Goal: Transaction & Acquisition: Purchase product/service

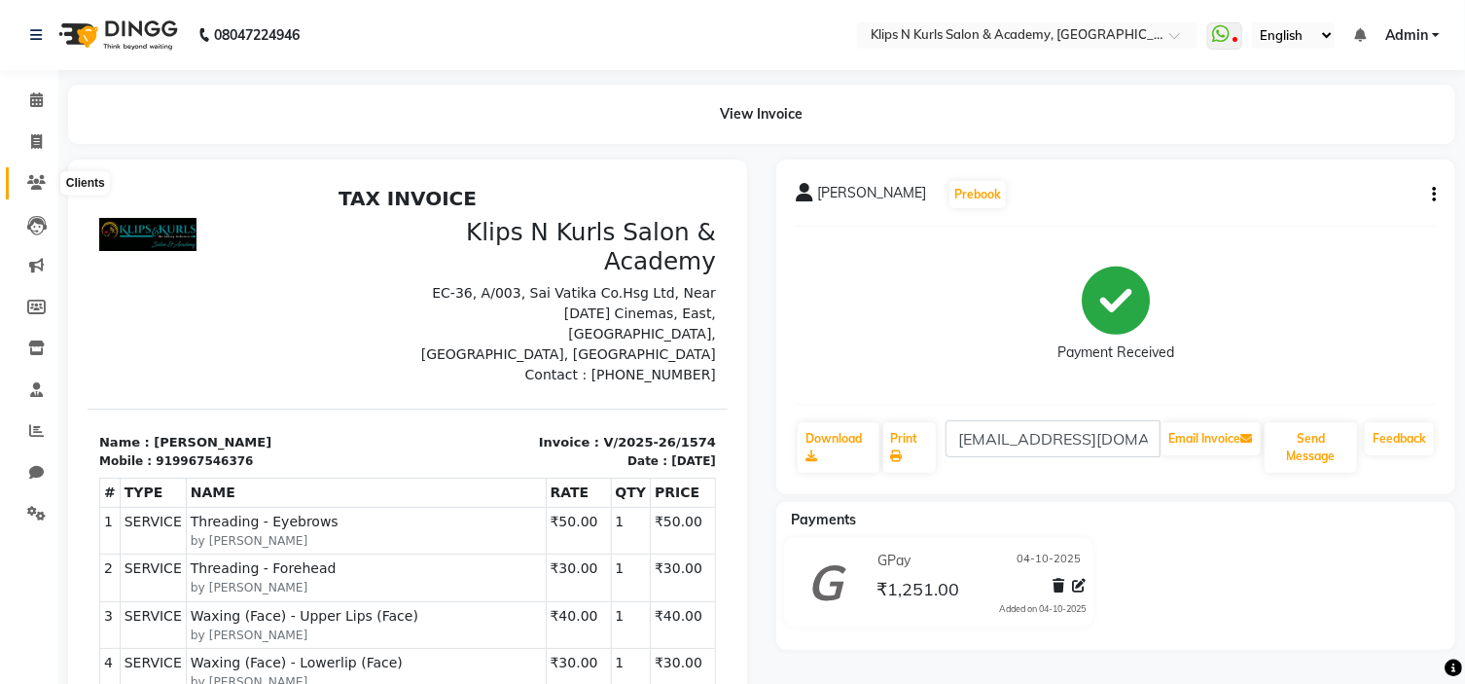
click at [39, 185] on icon at bounding box center [36, 182] width 18 height 15
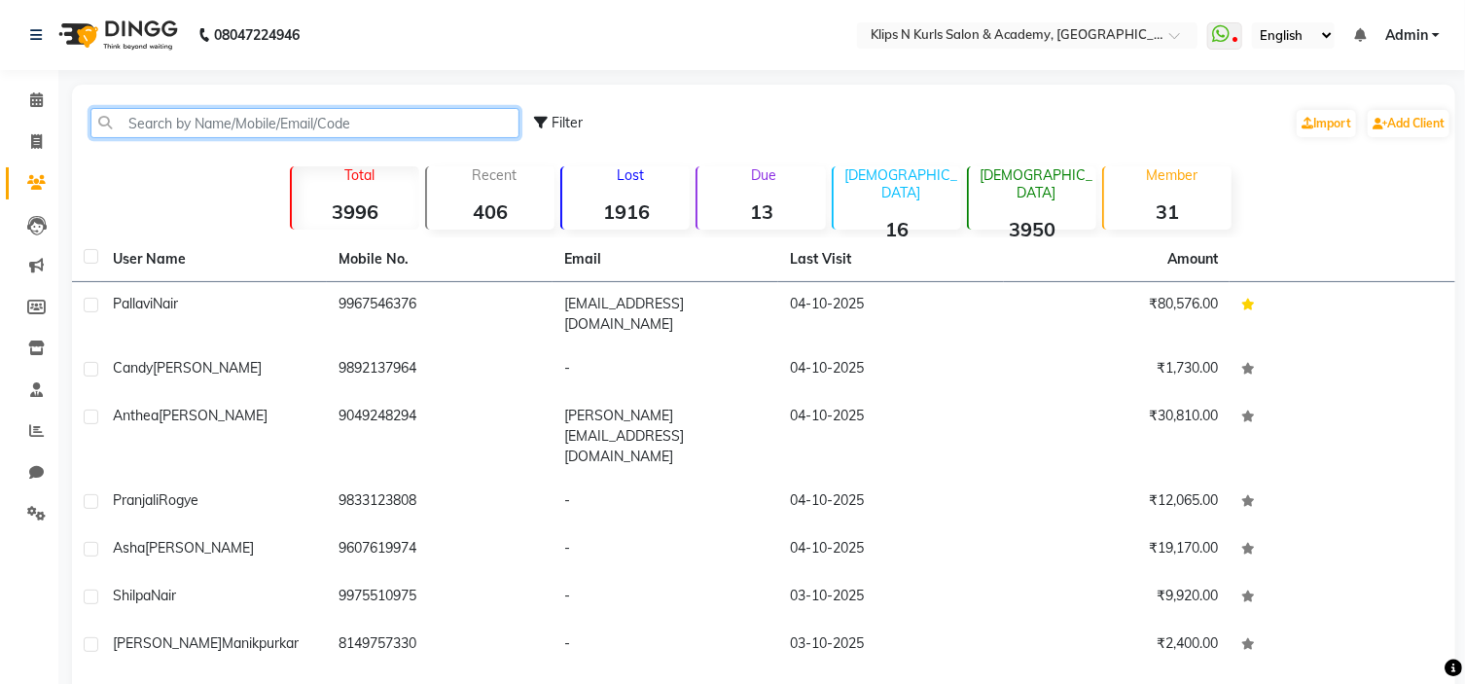
click at [177, 123] on input "text" at bounding box center [304, 123] width 429 height 30
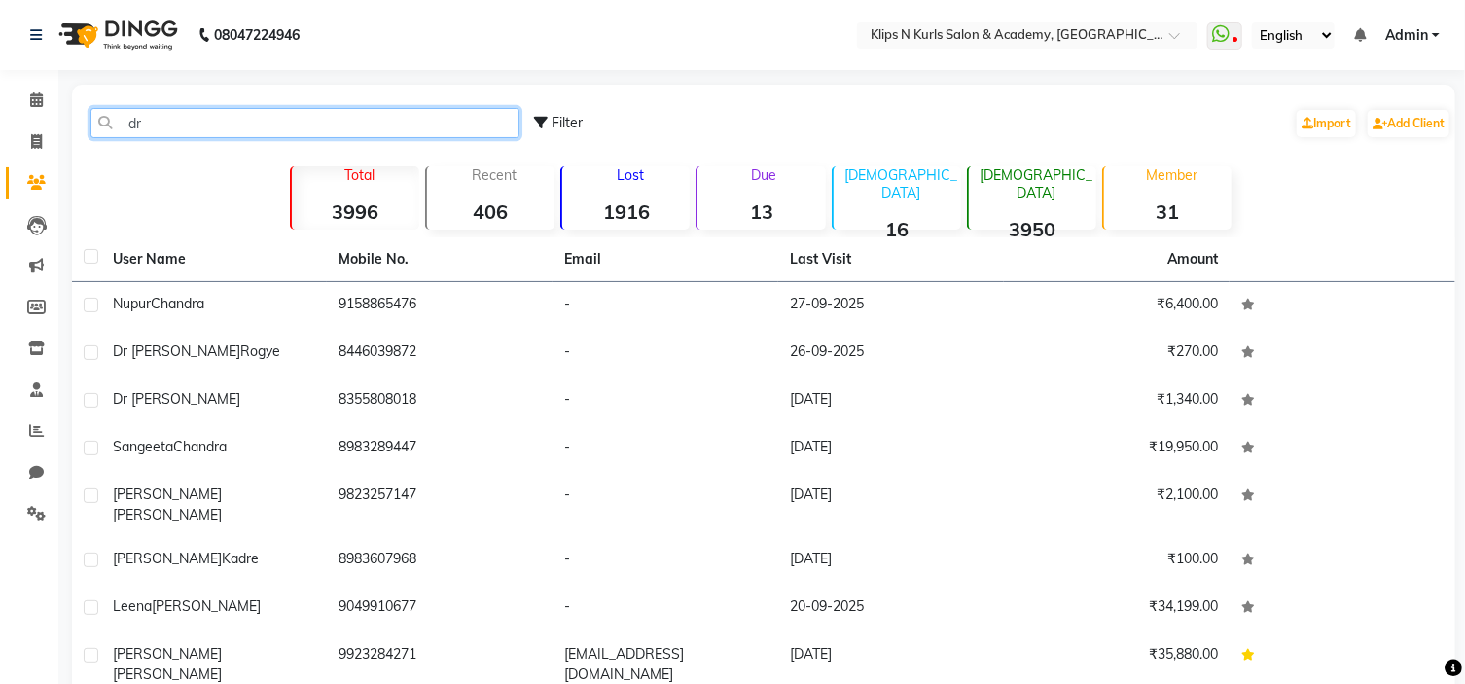
type input "d"
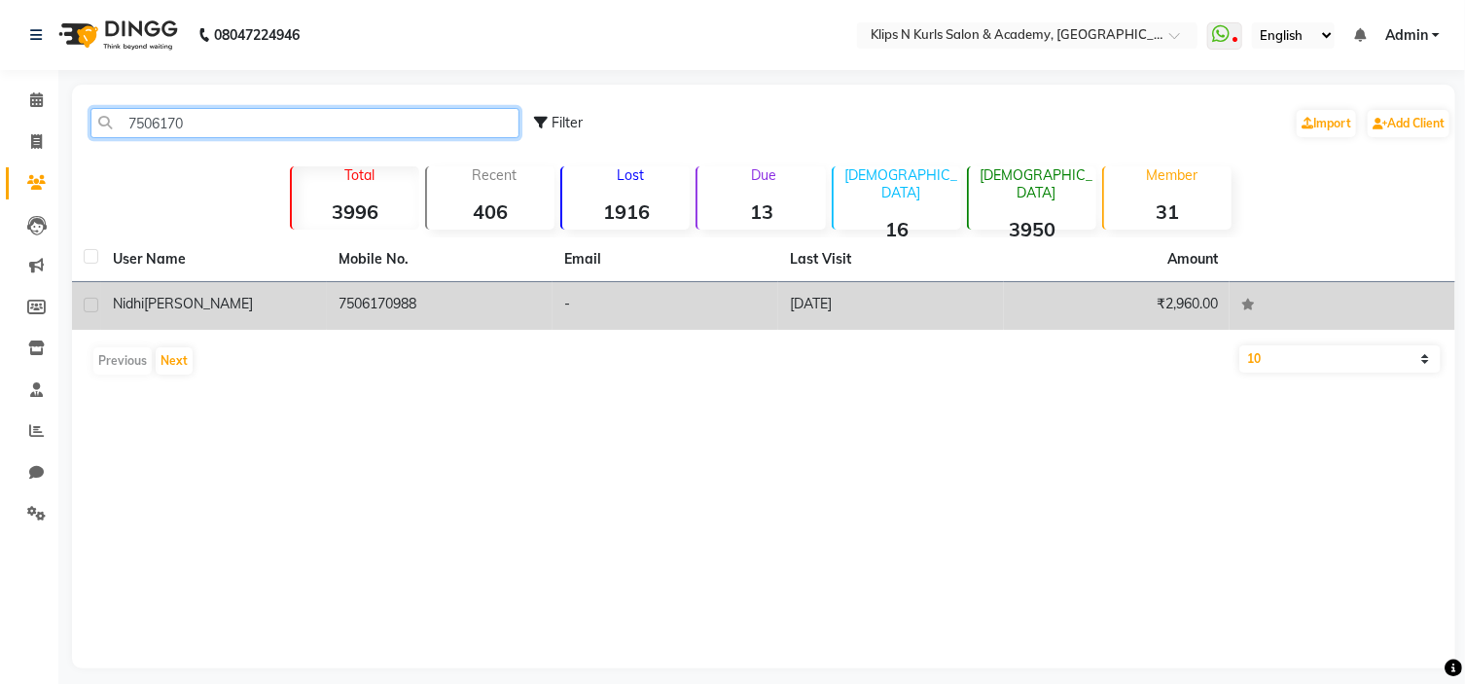
type input "7506170"
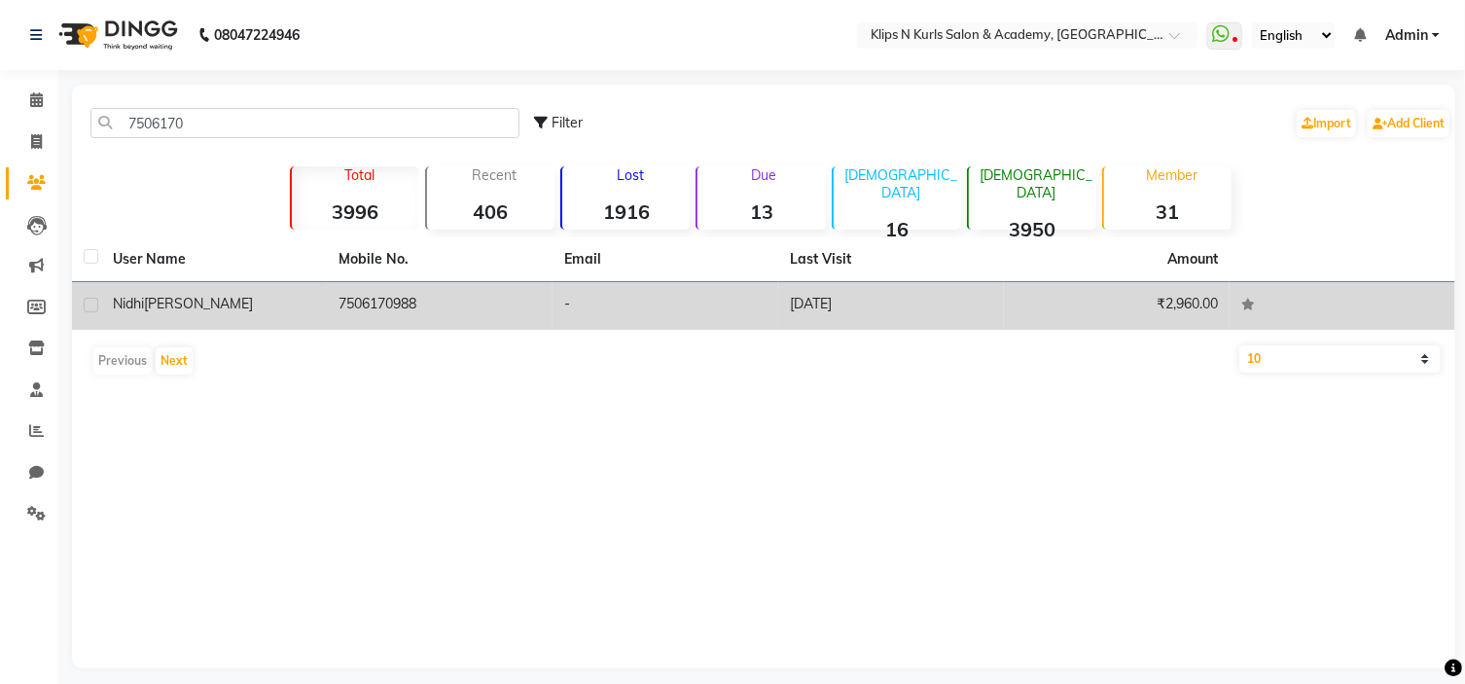
click at [340, 312] on td "7506170988" at bounding box center [440, 306] width 226 height 48
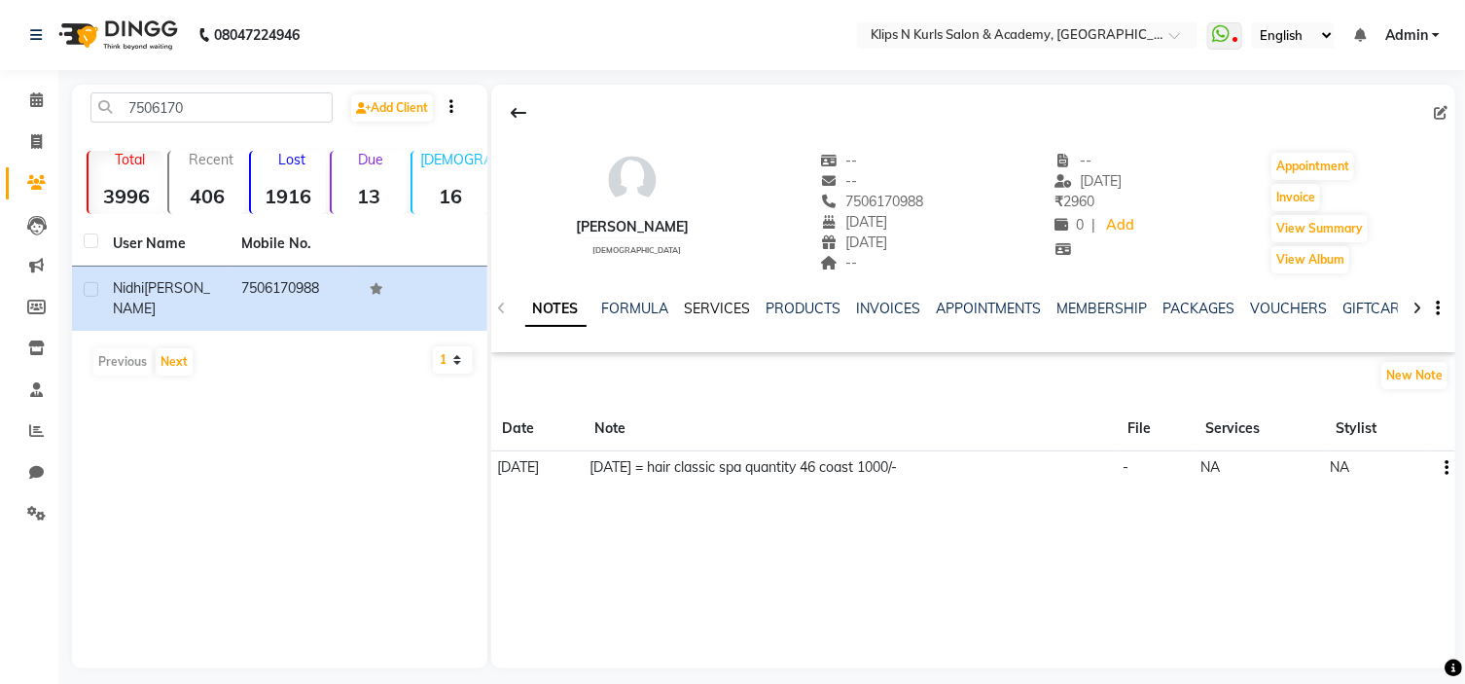
click at [732, 307] on link "SERVICES" at bounding box center [718, 309] width 66 height 18
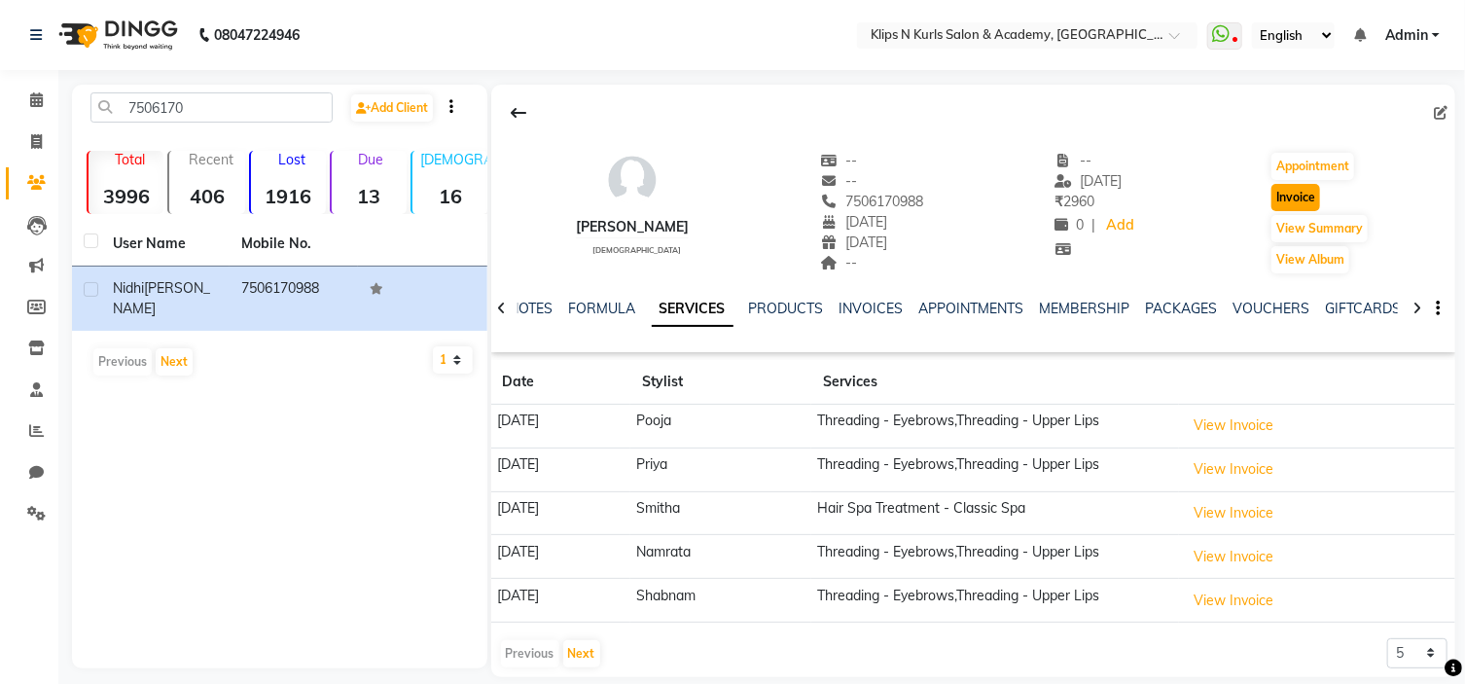
click at [1312, 192] on button "Invoice" at bounding box center [1296, 197] width 49 height 27
select select "124"
select select "service"
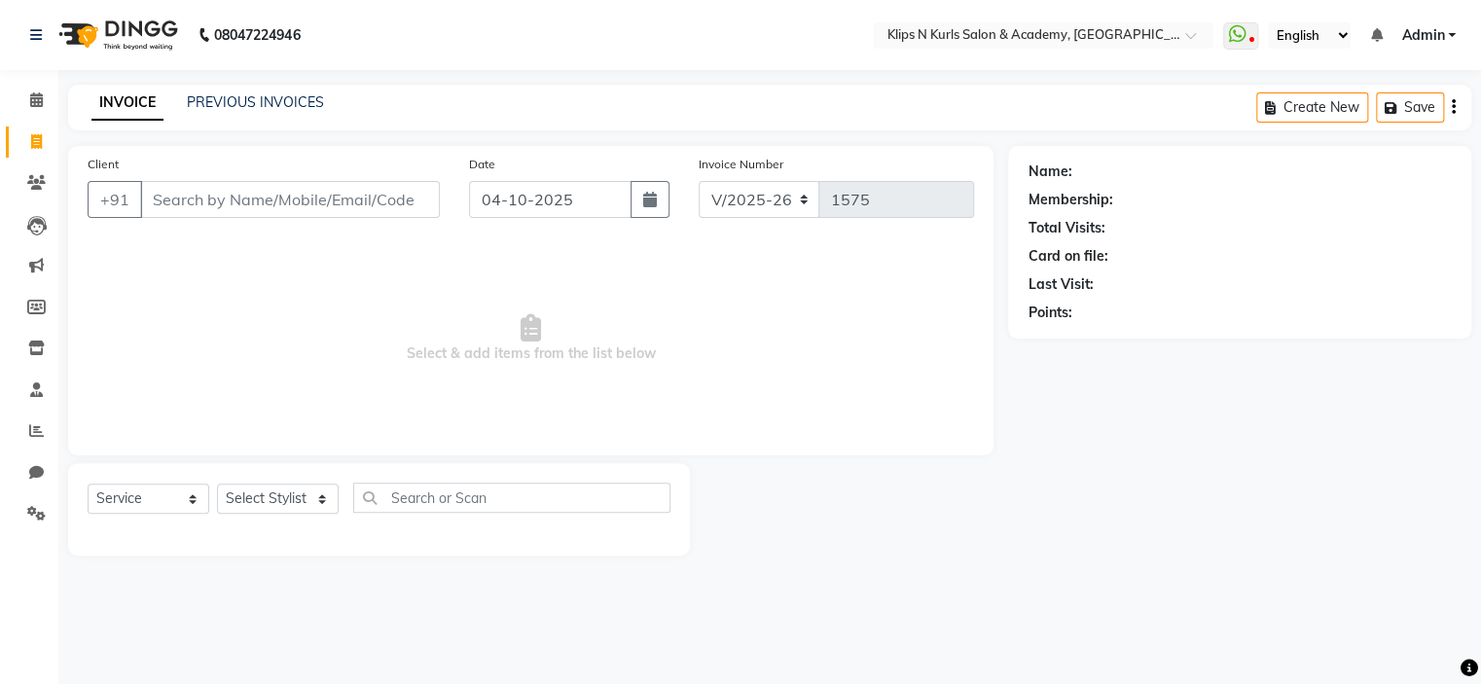
type input "7506170988"
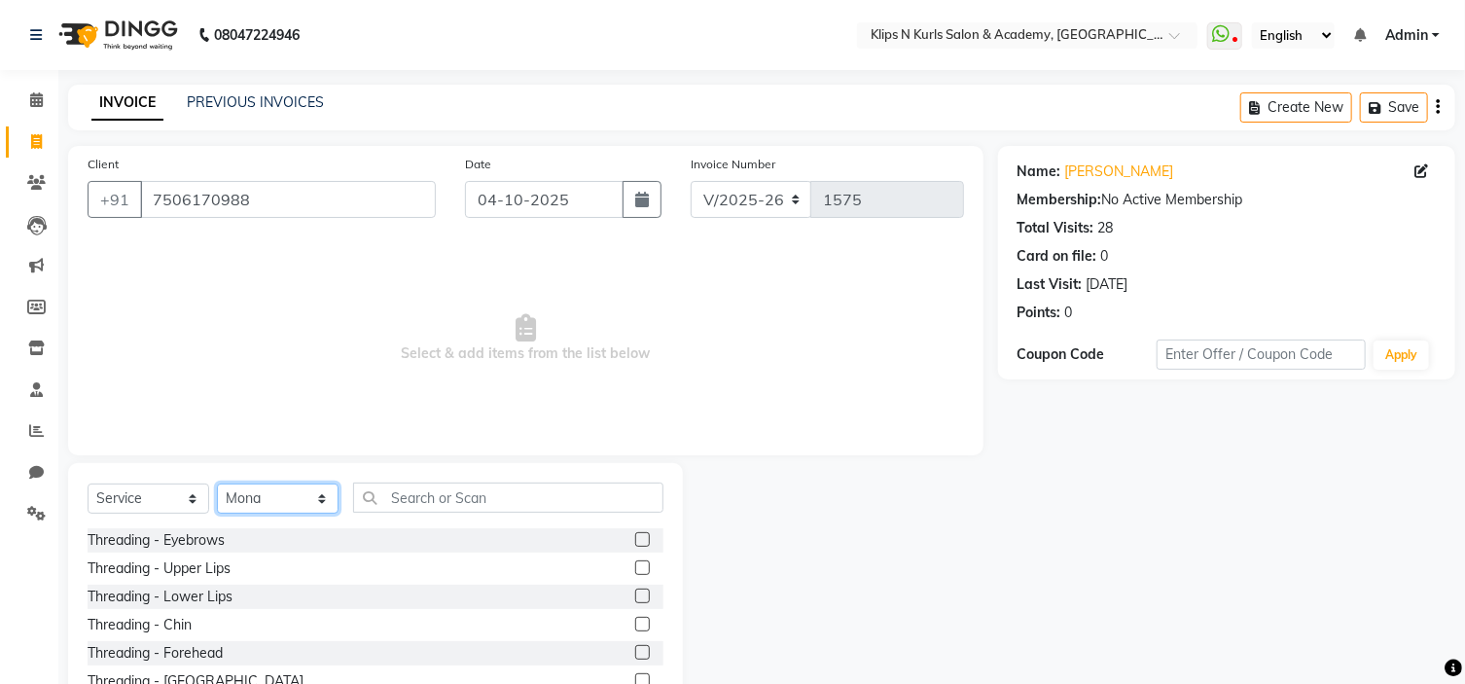
click at [255, 513] on select "Select Stylist Chandani Front Desk [PERSON_NAME] [PERSON_NAME] Neha Pooja [PERS…" at bounding box center [278, 499] width 122 height 30
select select "86065"
click at [217, 485] on select "Select Stylist Chandani Front Desk [PERSON_NAME] [PERSON_NAME] Neha Pooja [PERS…" at bounding box center [278, 499] width 122 height 30
click at [635, 540] on label at bounding box center [642, 539] width 15 height 15
click at [635, 540] on input "checkbox" at bounding box center [641, 540] width 13 height 13
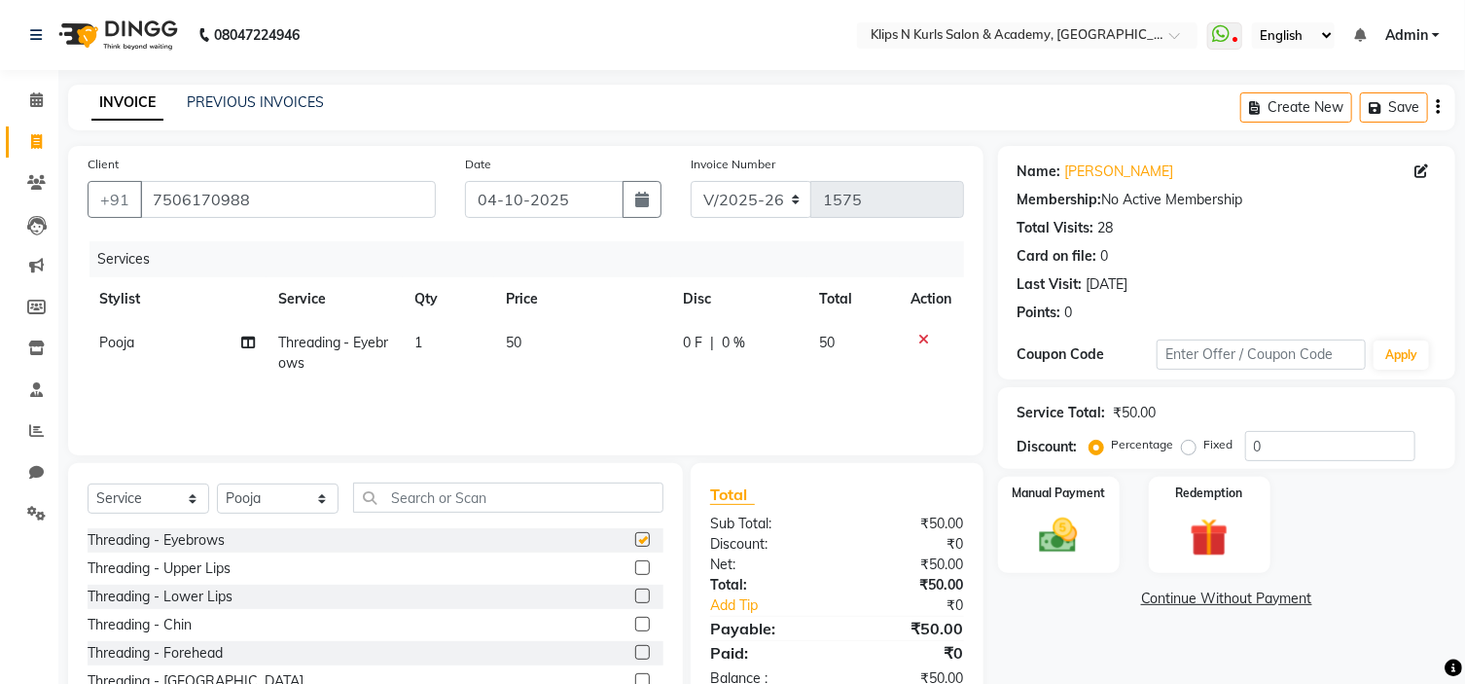
checkbox input "false"
click at [635, 571] on label at bounding box center [642, 567] width 15 height 15
click at [635, 571] on input "checkbox" at bounding box center [641, 568] width 13 height 13
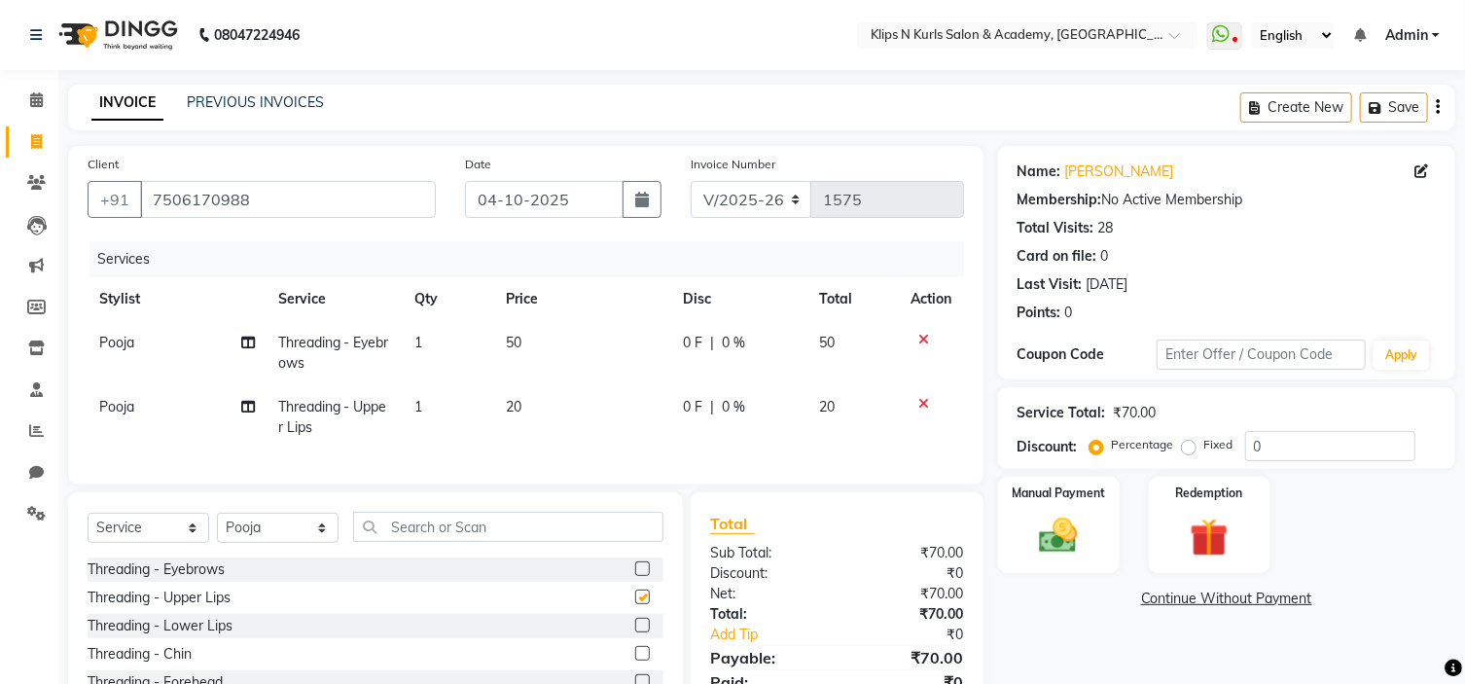
checkbox input "false"
click at [1070, 517] on img at bounding box center [1059, 537] width 64 height 46
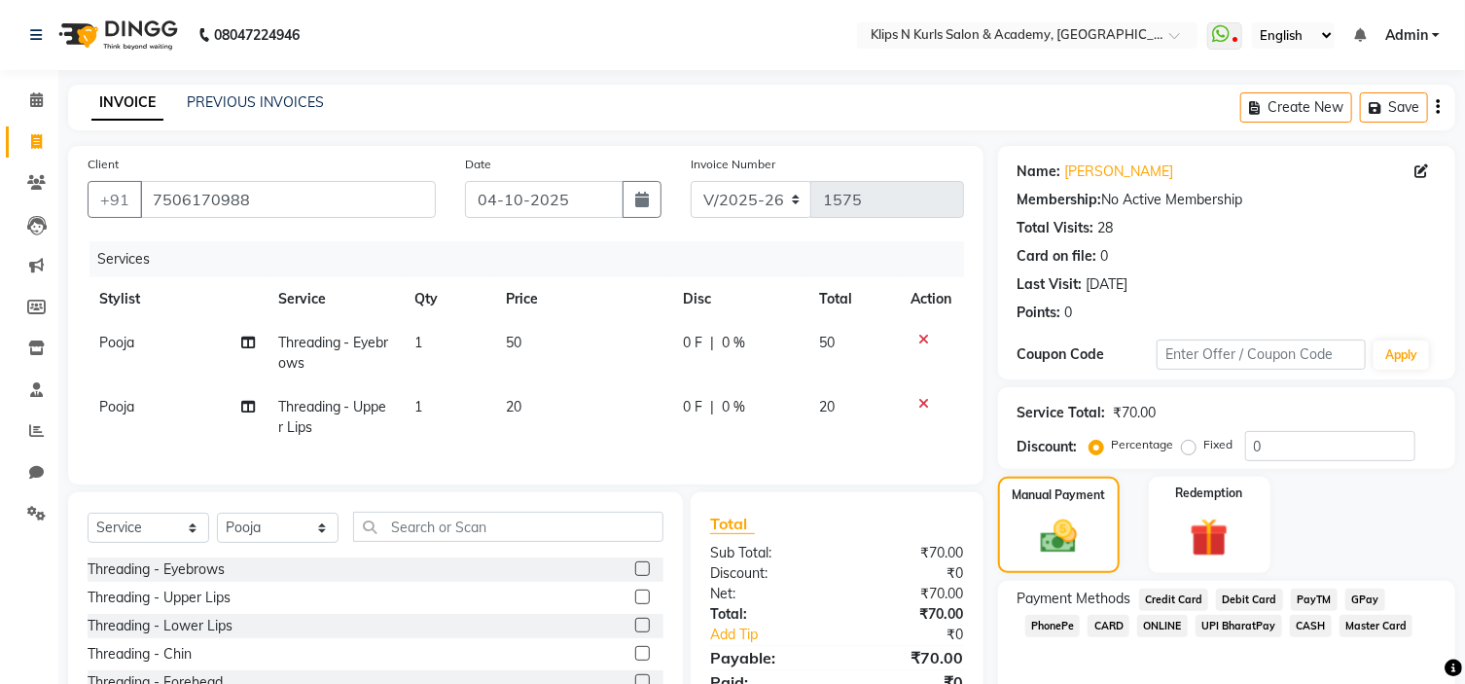
click at [1313, 625] on span "CASH" at bounding box center [1311, 626] width 42 height 22
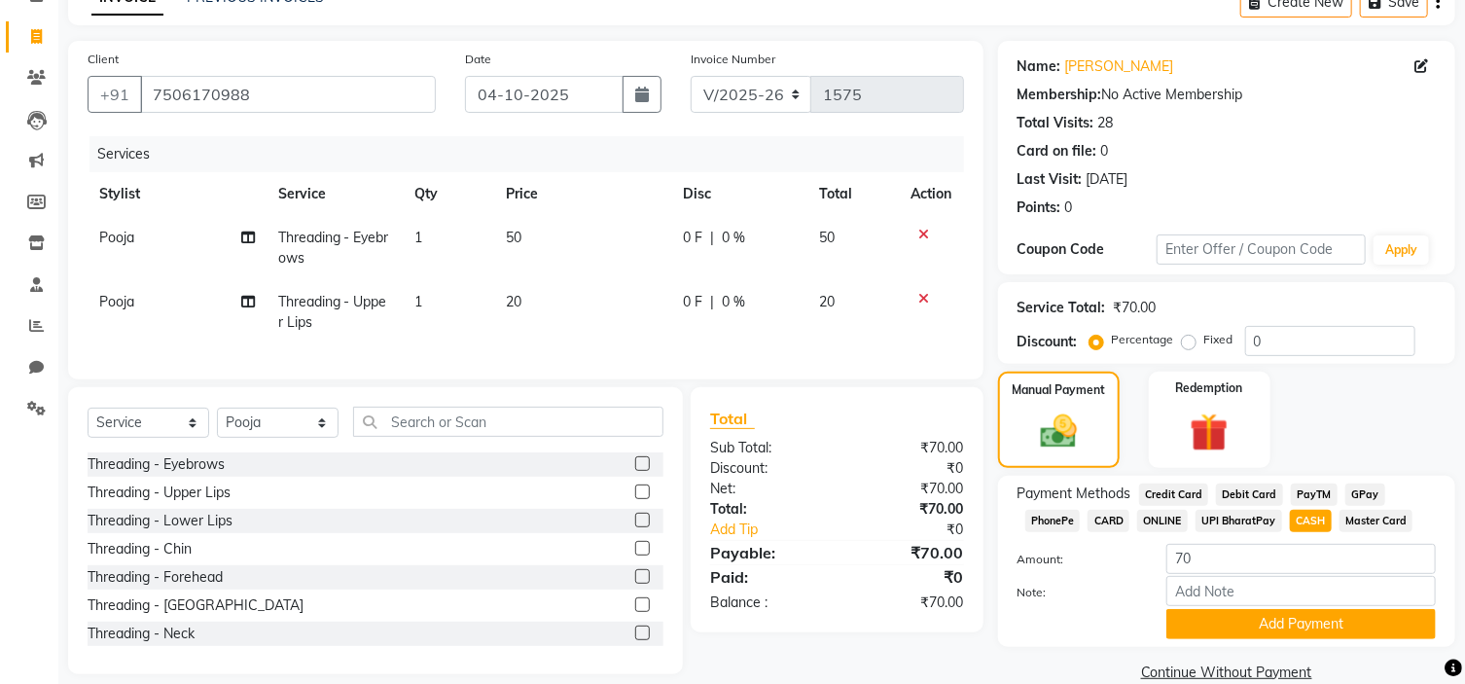
scroll to position [140, 0]
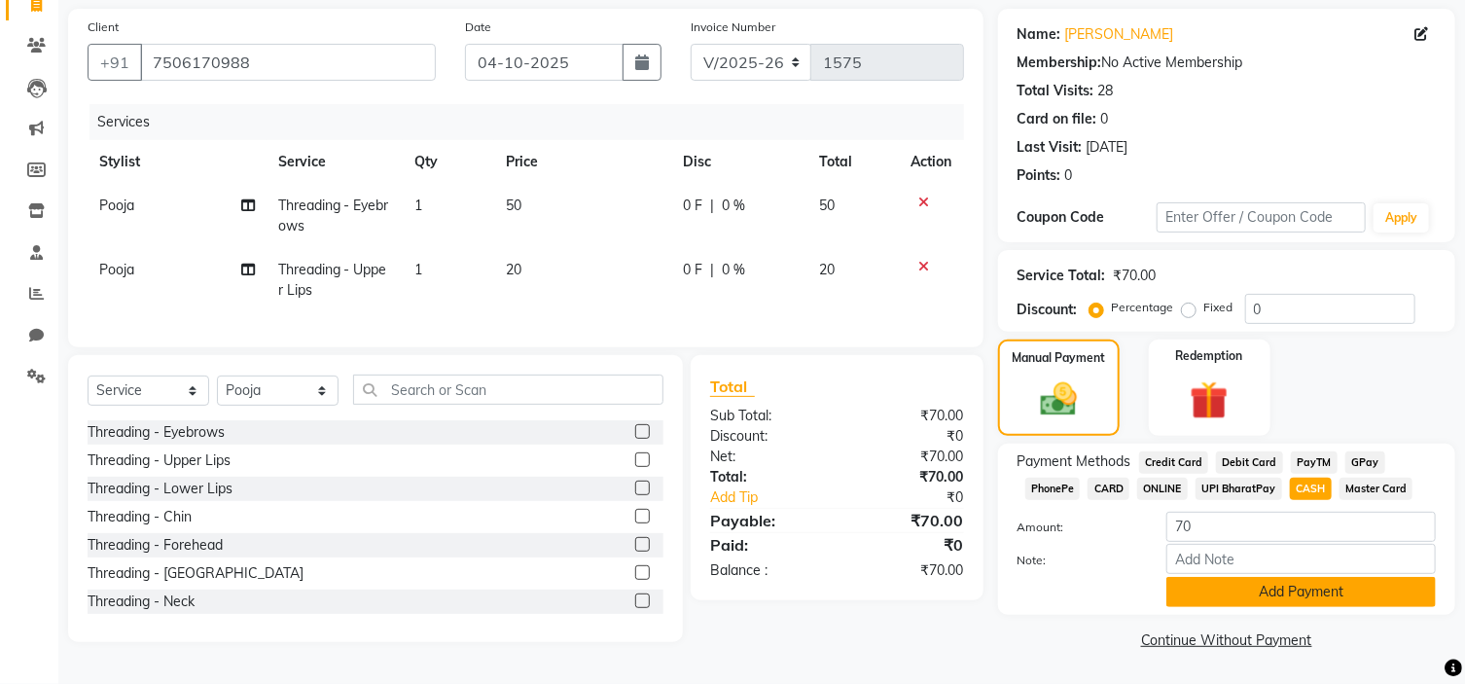
click at [1384, 585] on button "Add Payment" at bounding box center [1302, 592] width 270 height 30
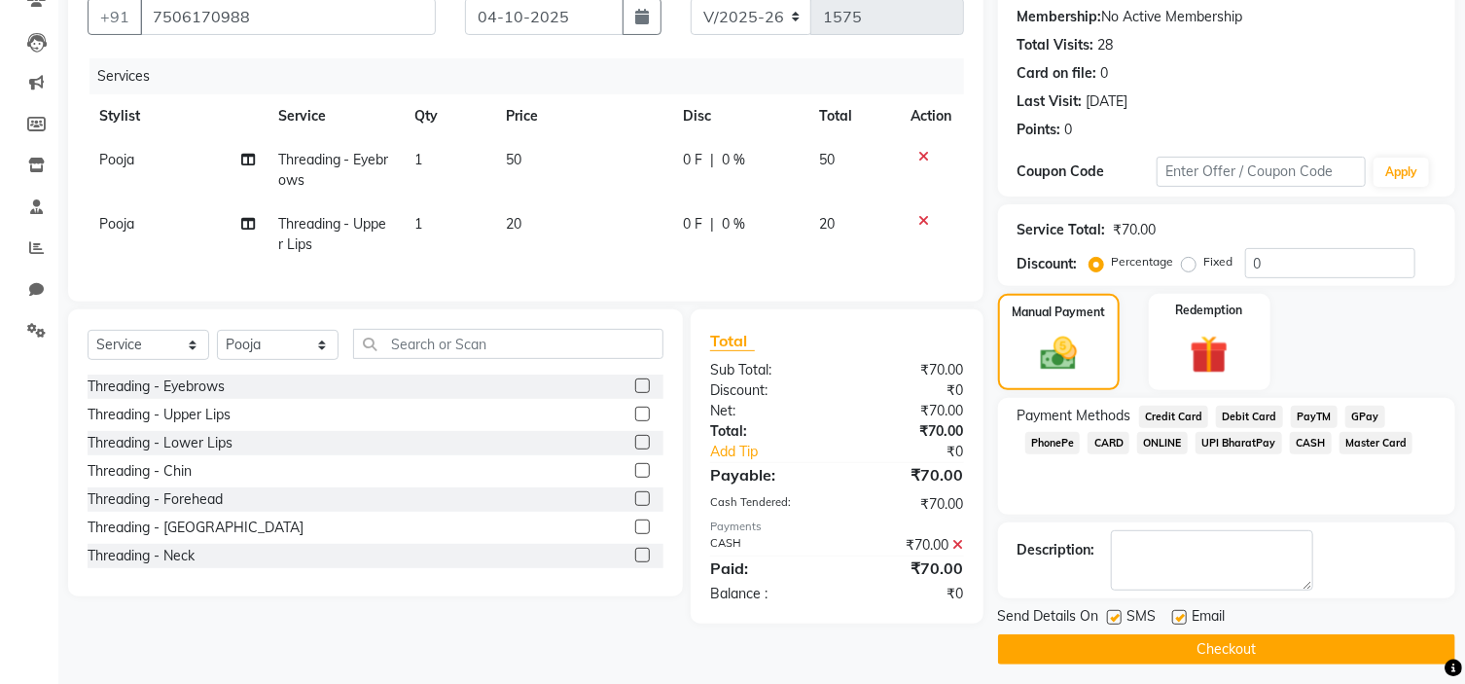
scroll to position [191, 0]
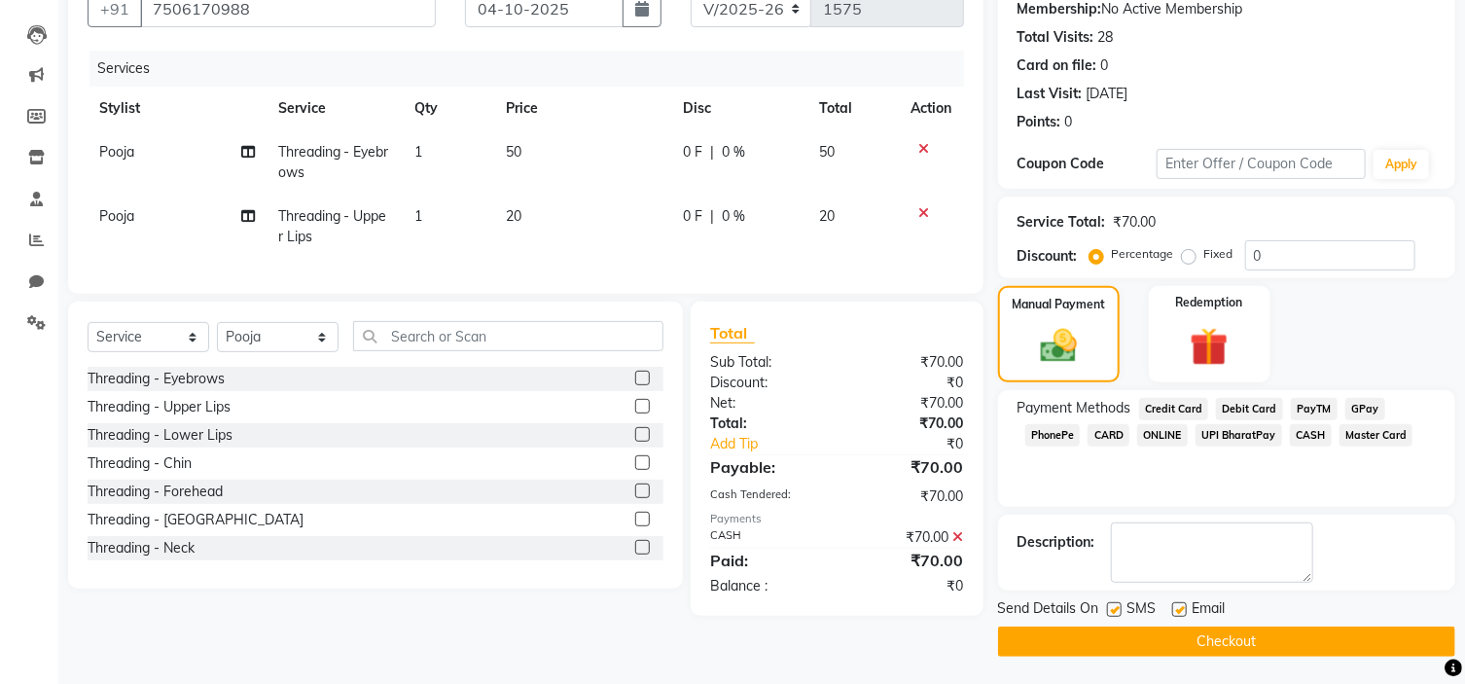
click at [1353, 638] on button "Checkout" at bounding box center [1226, 642] width 457 height 30
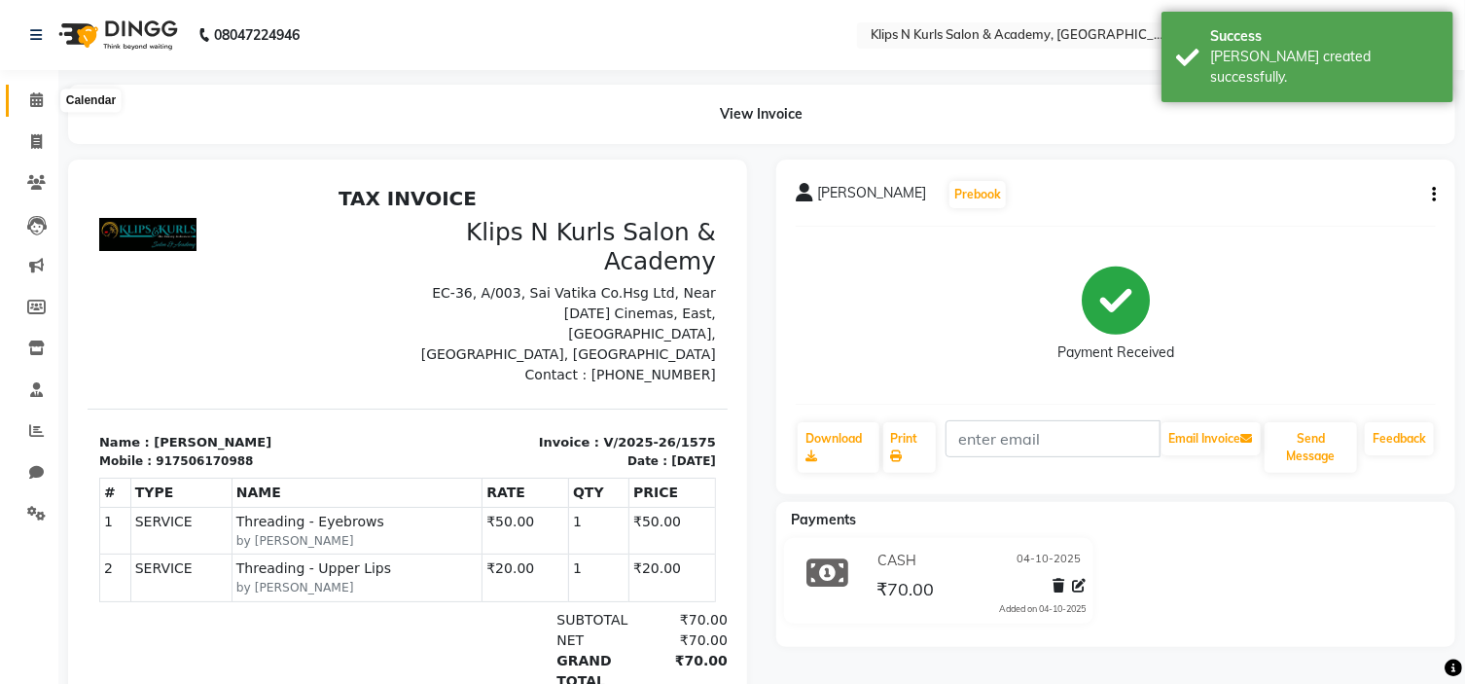
click at [36, 102] on icon at bounding box center [36, 99] width 13 height 15
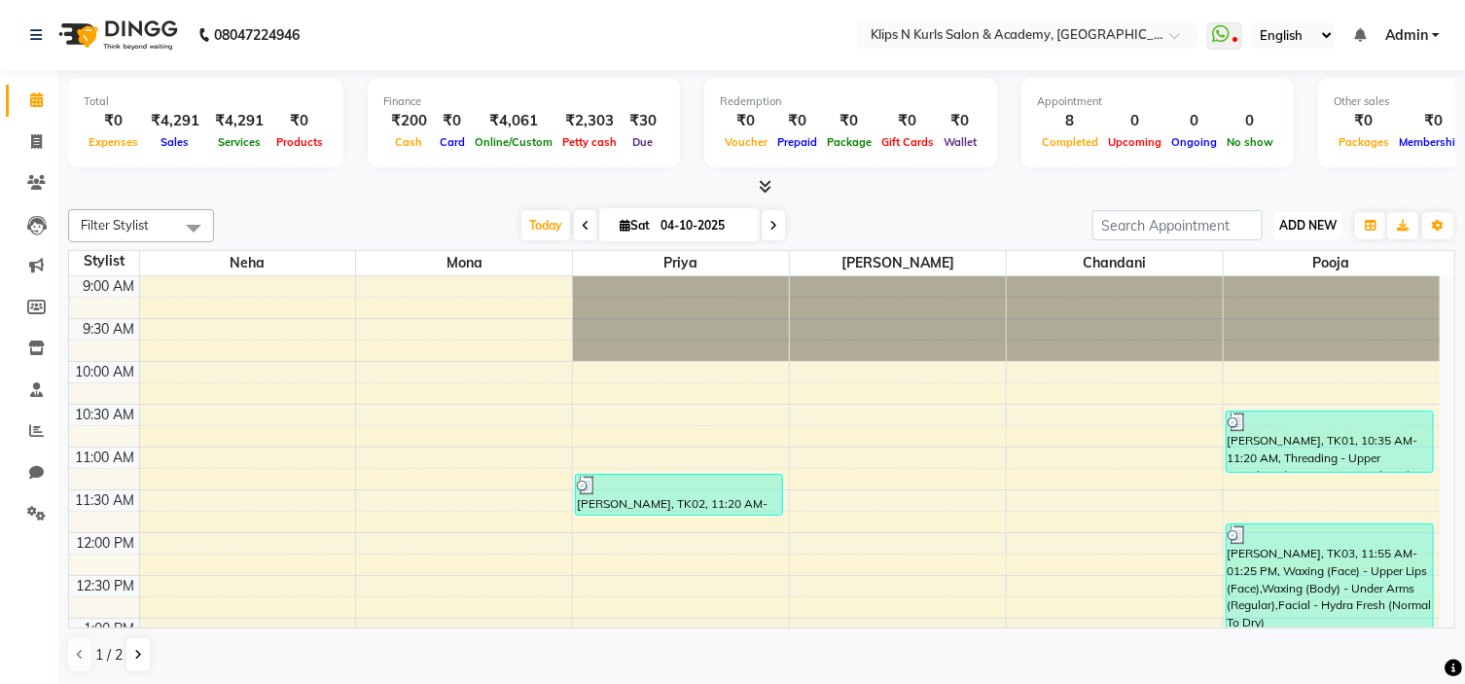
click at [1313, 218] on span "ADD NEW" at bounding box center [1308, 225] width 57 height 15
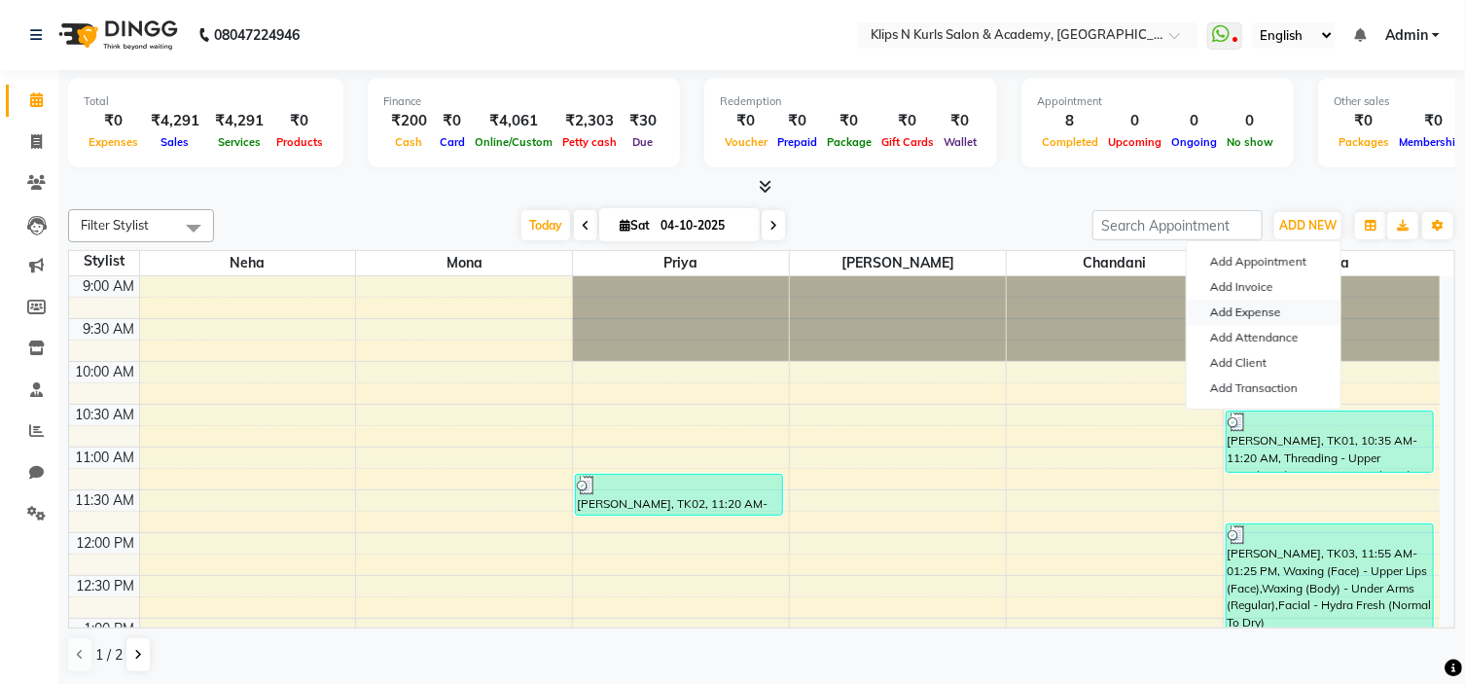
click at [1266, 311] on link "Add Expense" at bounding box center [1264, 312] width 154 height 25
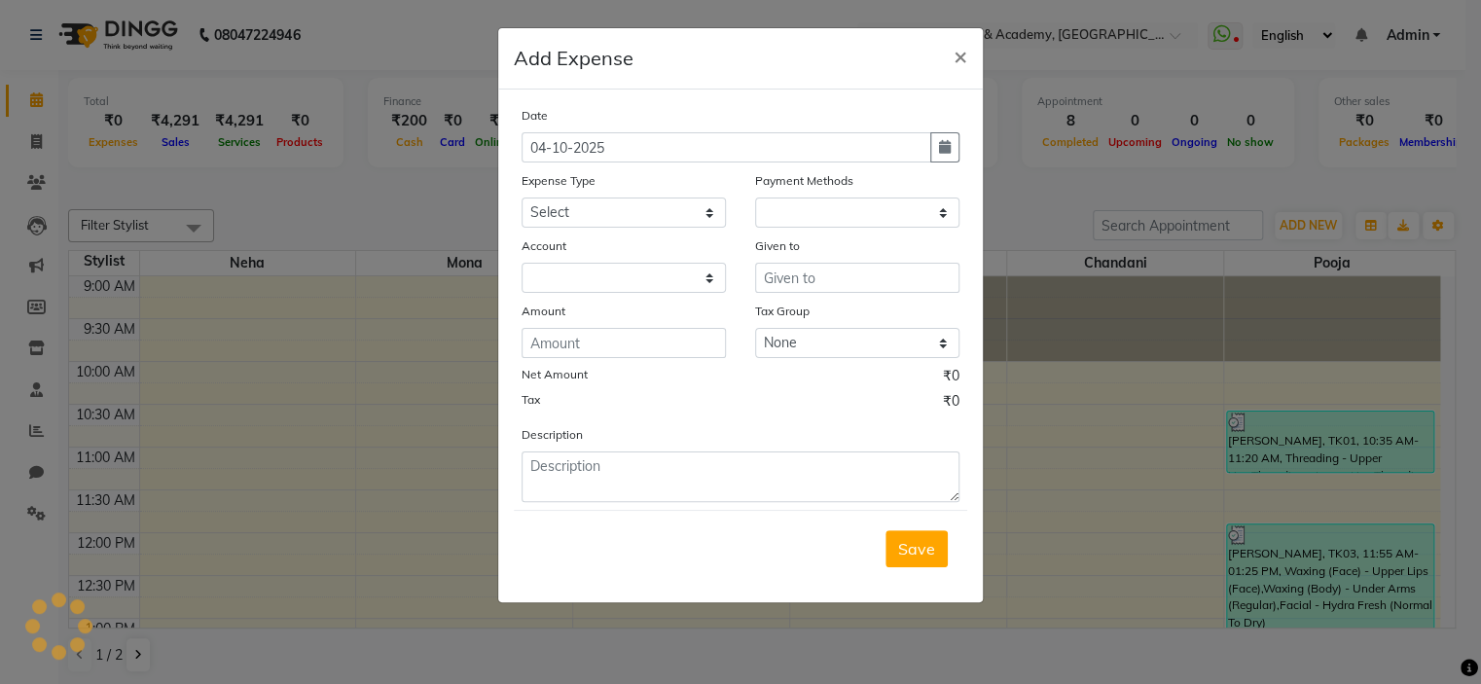
select select "1"
select select "2447"
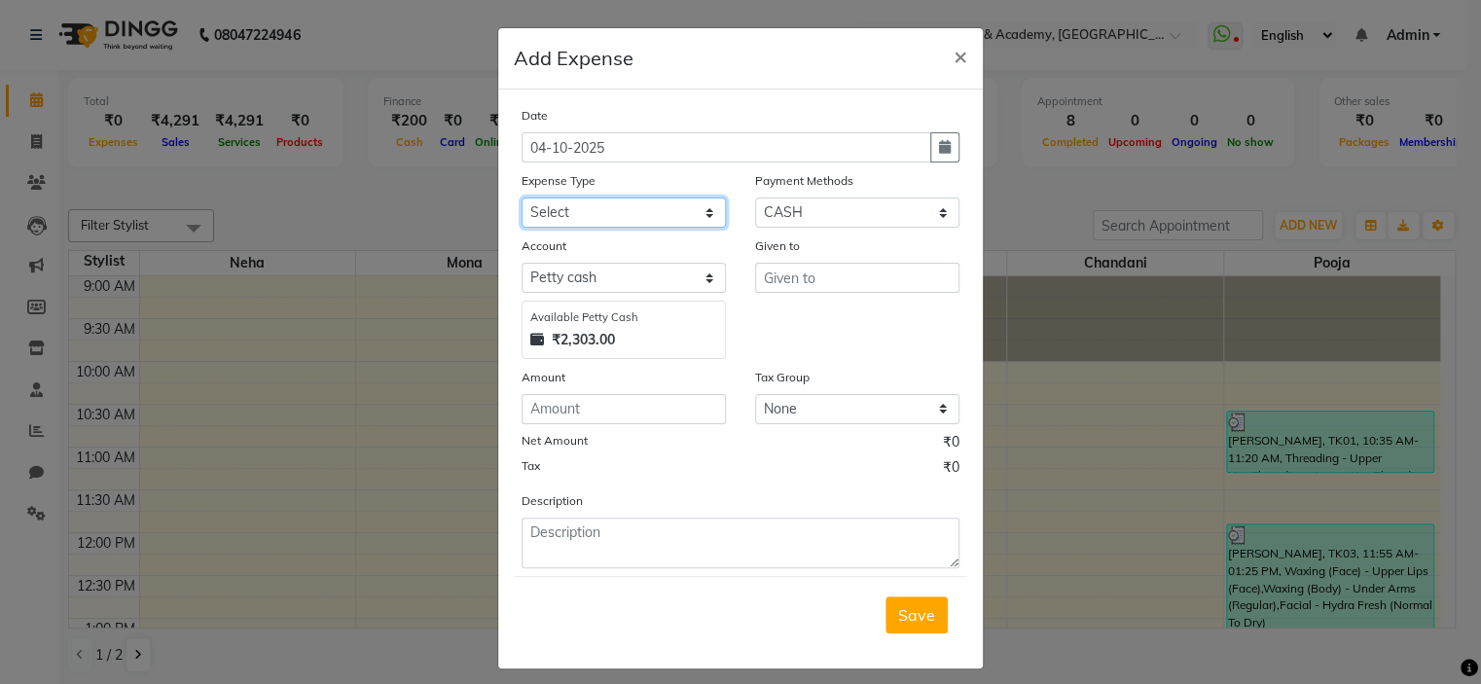
click at [636, 213] on select "Select Advance Salary Bank charges Brownie food Car maintenance Cash transfer t…" at bounding box center [624, 213] width 204 height 30
select select "23880"
click at [522, 199] on select "Select Advance Salary Bank charges Brownie food Car maintenance Cash transfer t…" at bounding box center [624, 213] width 204 height 30
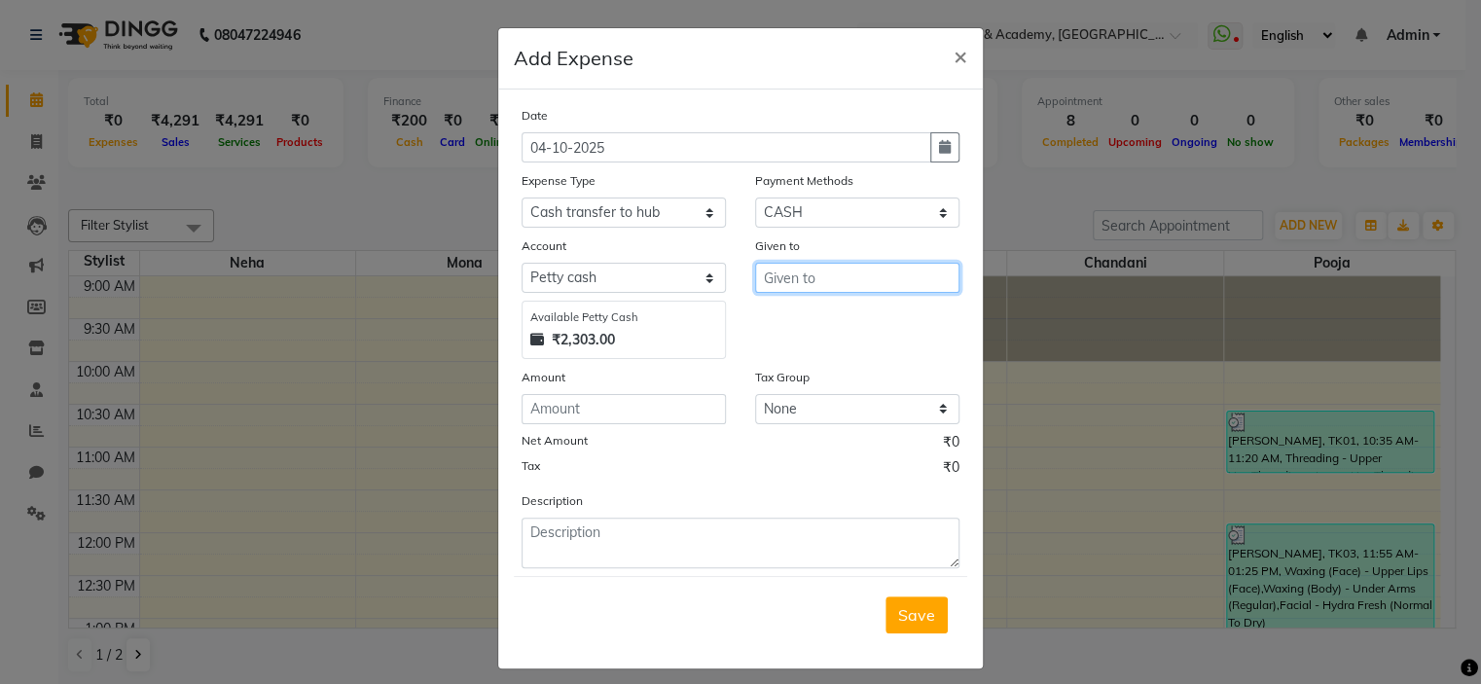
click at [825, 289] on input "text" at bounding box center [857, 278] width 204 height 30
click at [832, 314] on button "Mona" at bounding box center [833, 320] width 154 height 31
type input "Mona"
click at [560, 423] on input "number" at bounding box center [624, 409] width 204 height 30
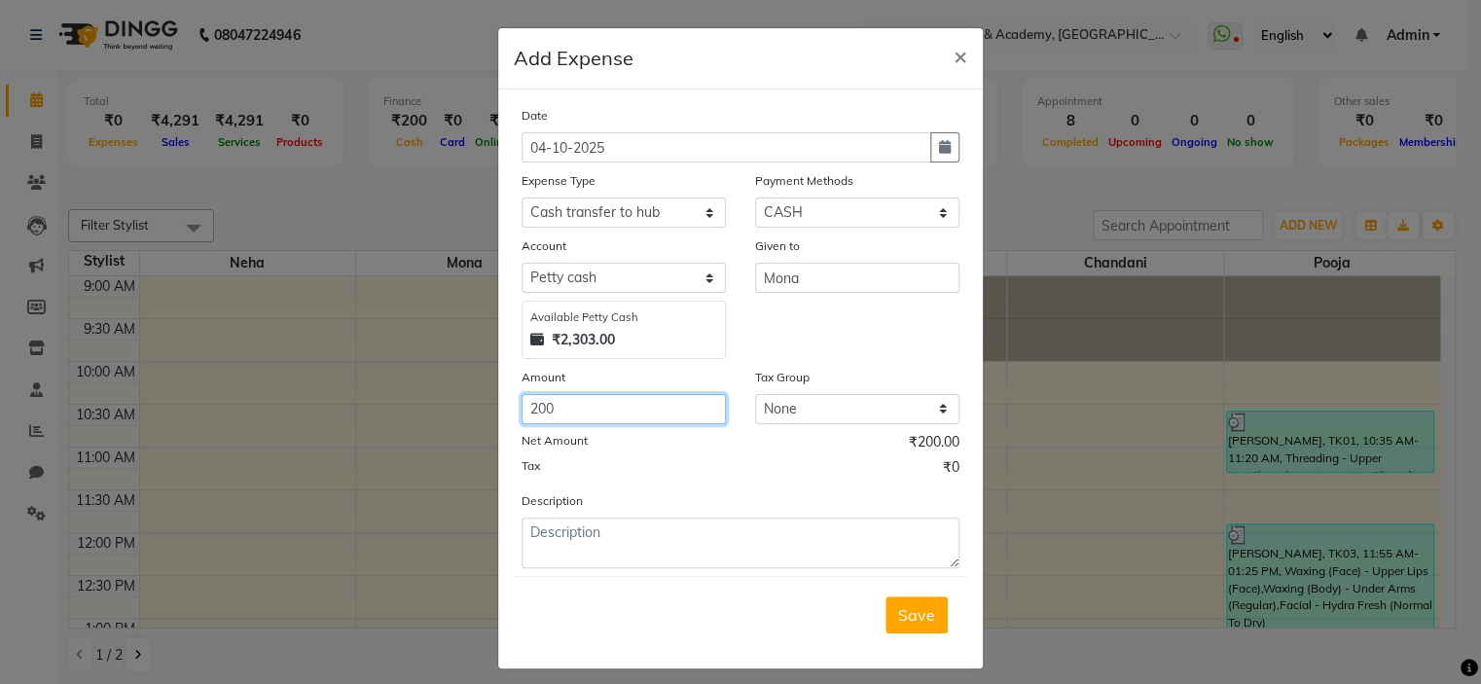
type input "200"
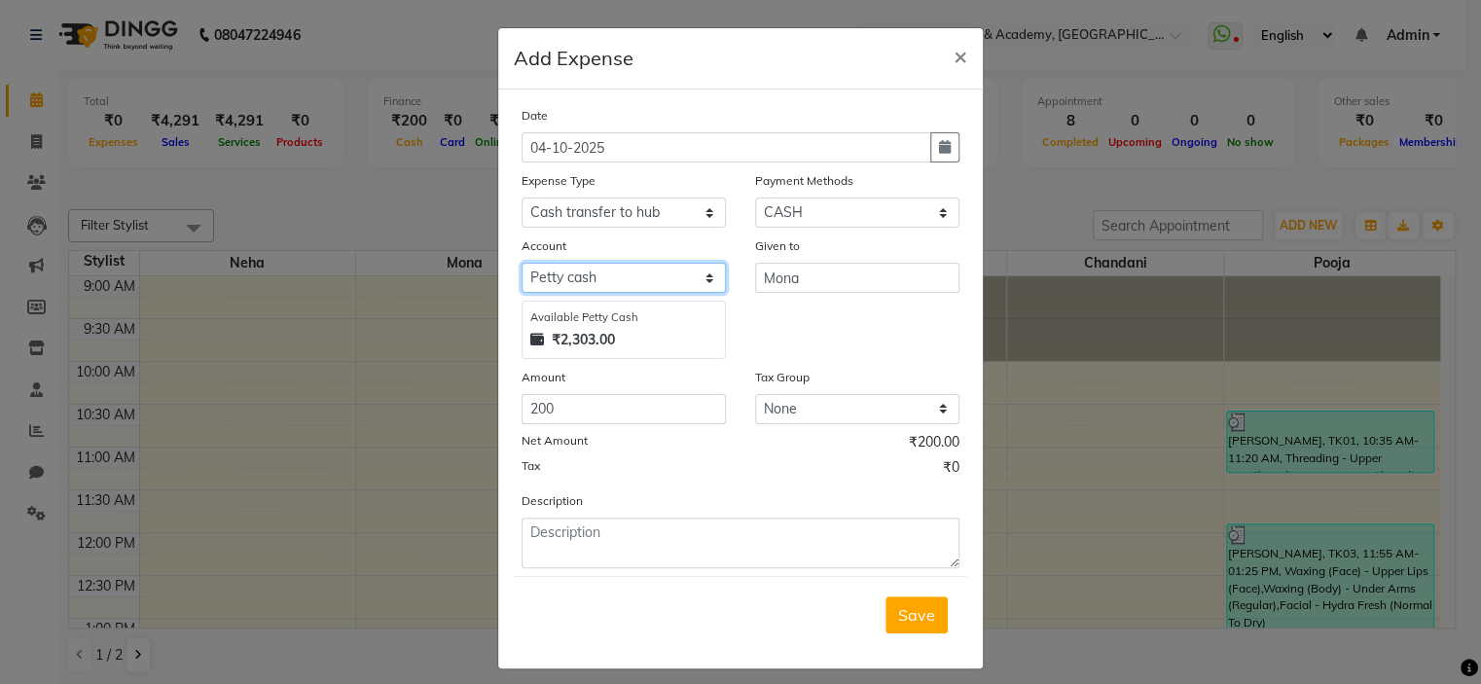
click at [675, 283] on select "Select Default account Petty cash" at bounding box center [624, 278] width 204 height 30
click at [919, 616] on span "Save" at bounding box center [916, 614] width 37 height 19
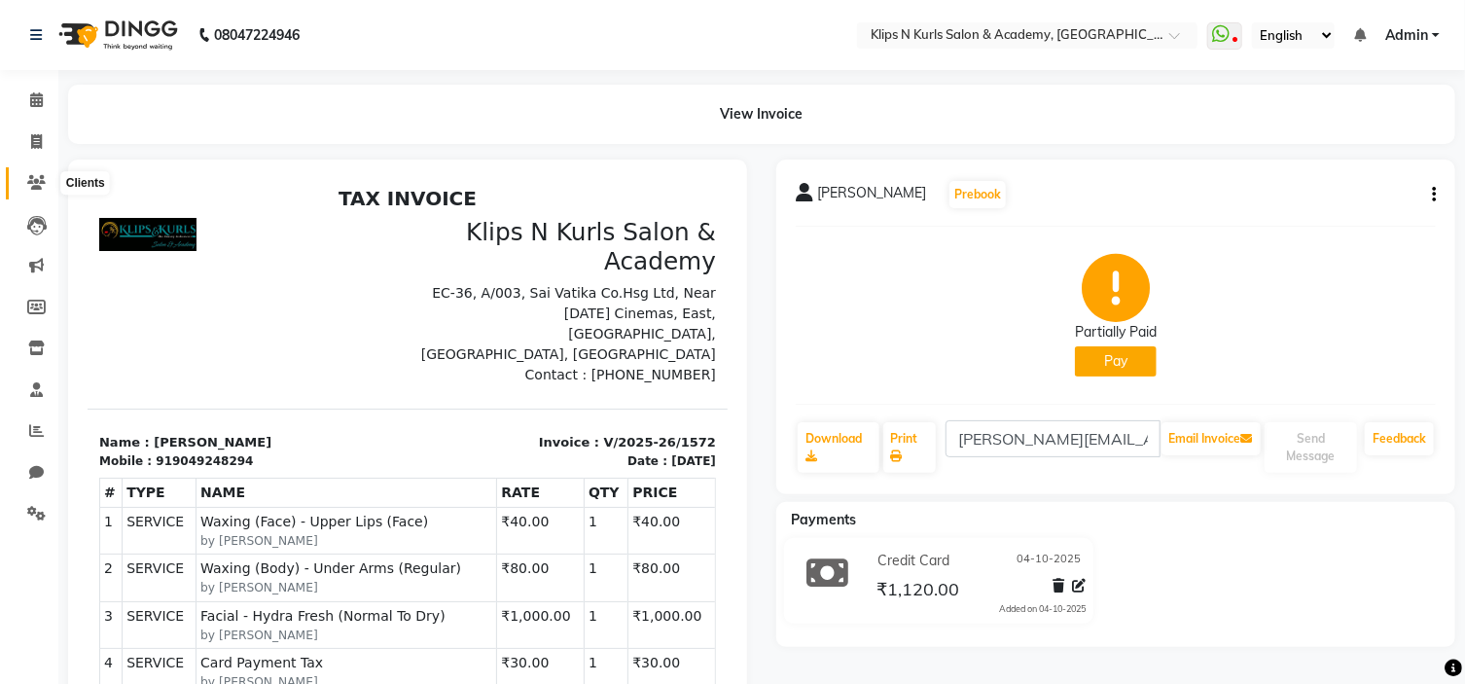
click at [27, 188] on icon at bounding box center [36, 182] width 18 height 15
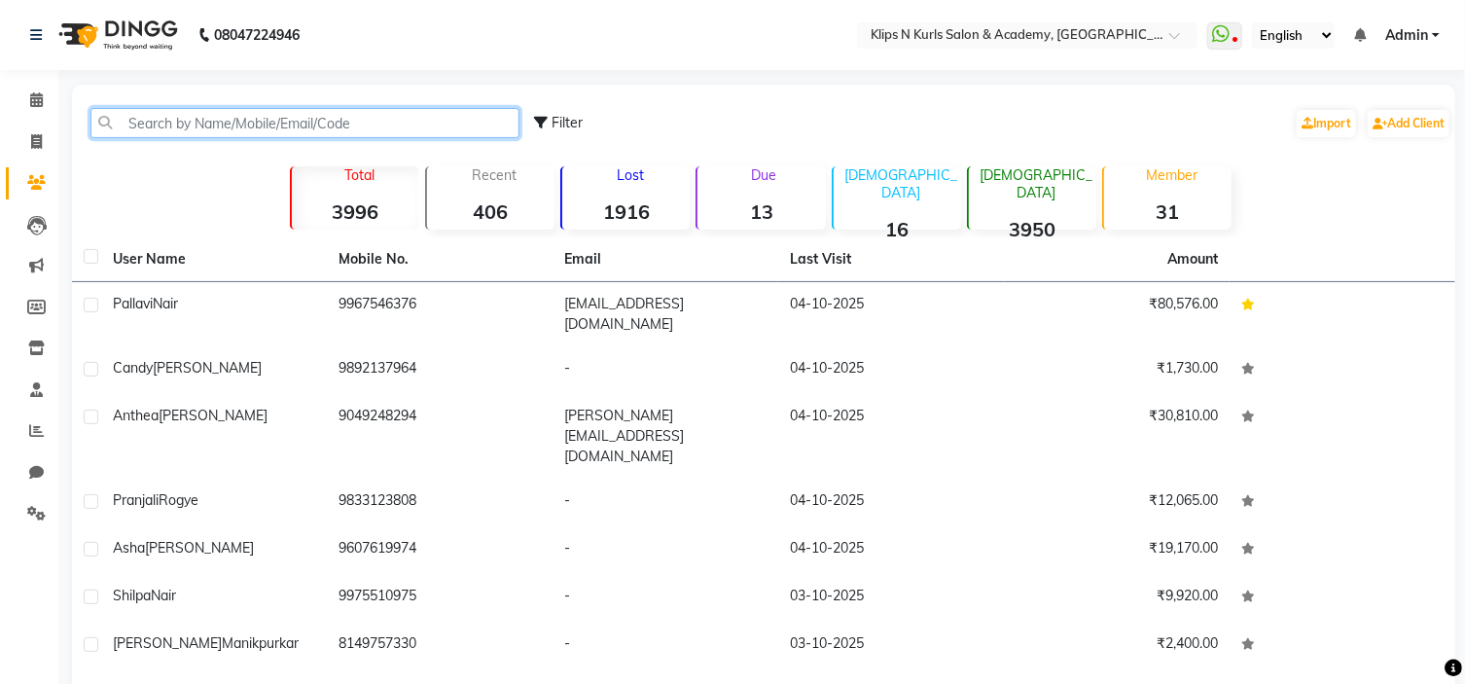
click at [142, 129] on input "text" at bounding box center [304, 123] width 429 height 30
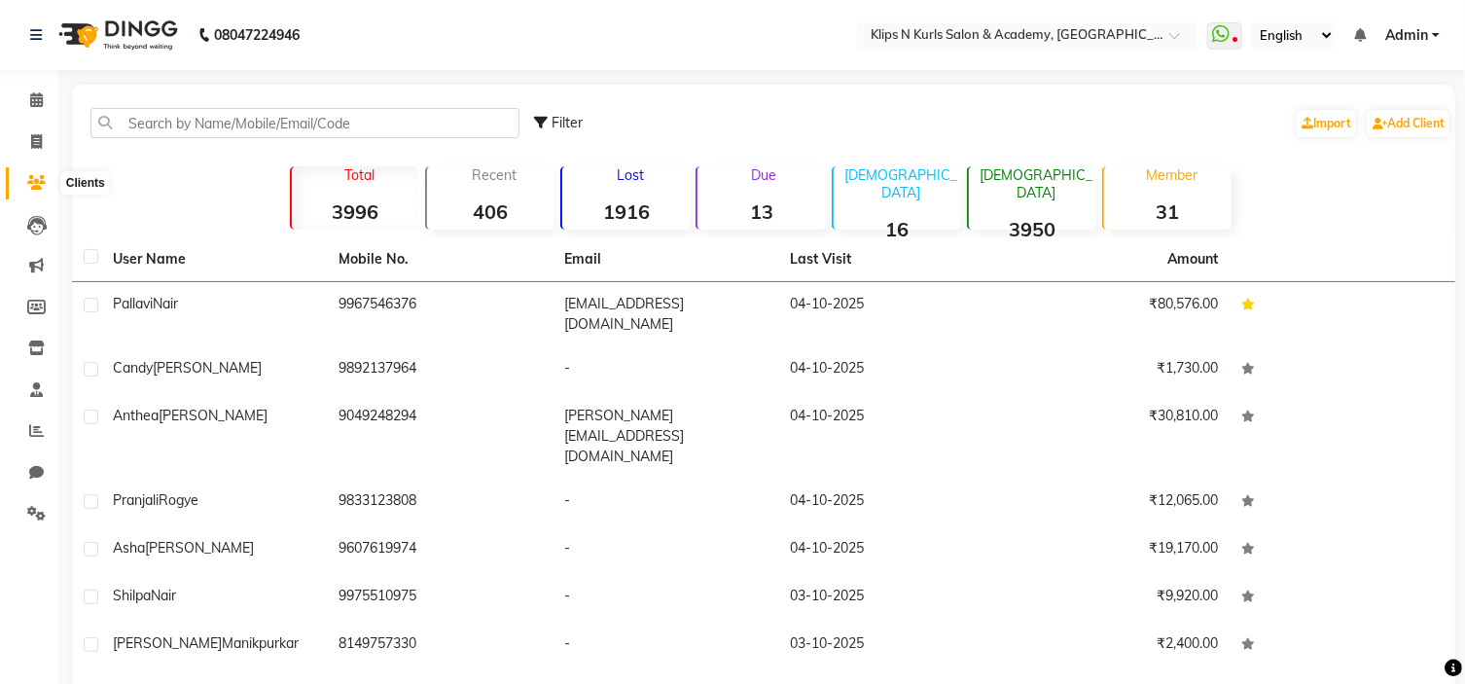
click at [42, 182] on icon at bounding box center [36, 182] width 18 height 15
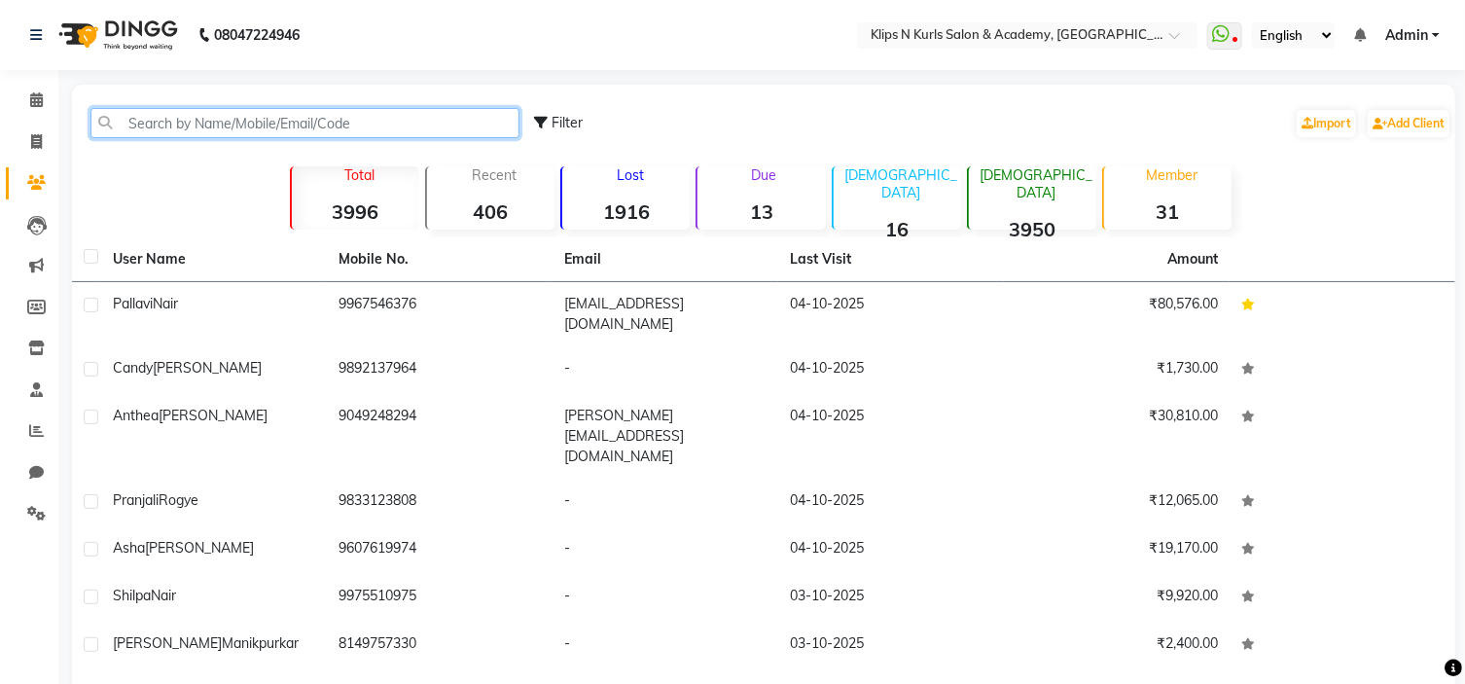
click at [281, 127] on input "text" at bounding box center [304, 123] width 429 height 30
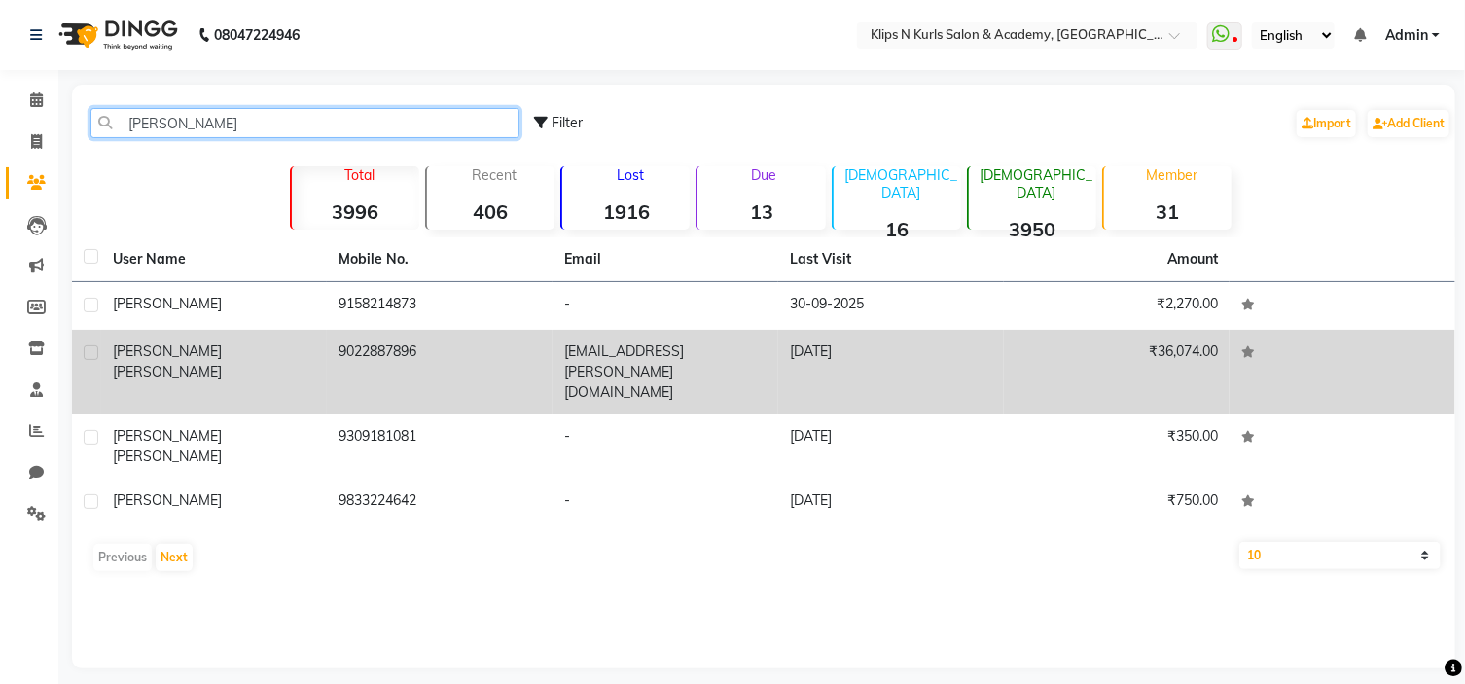
type input "[PERSON_NAME]"
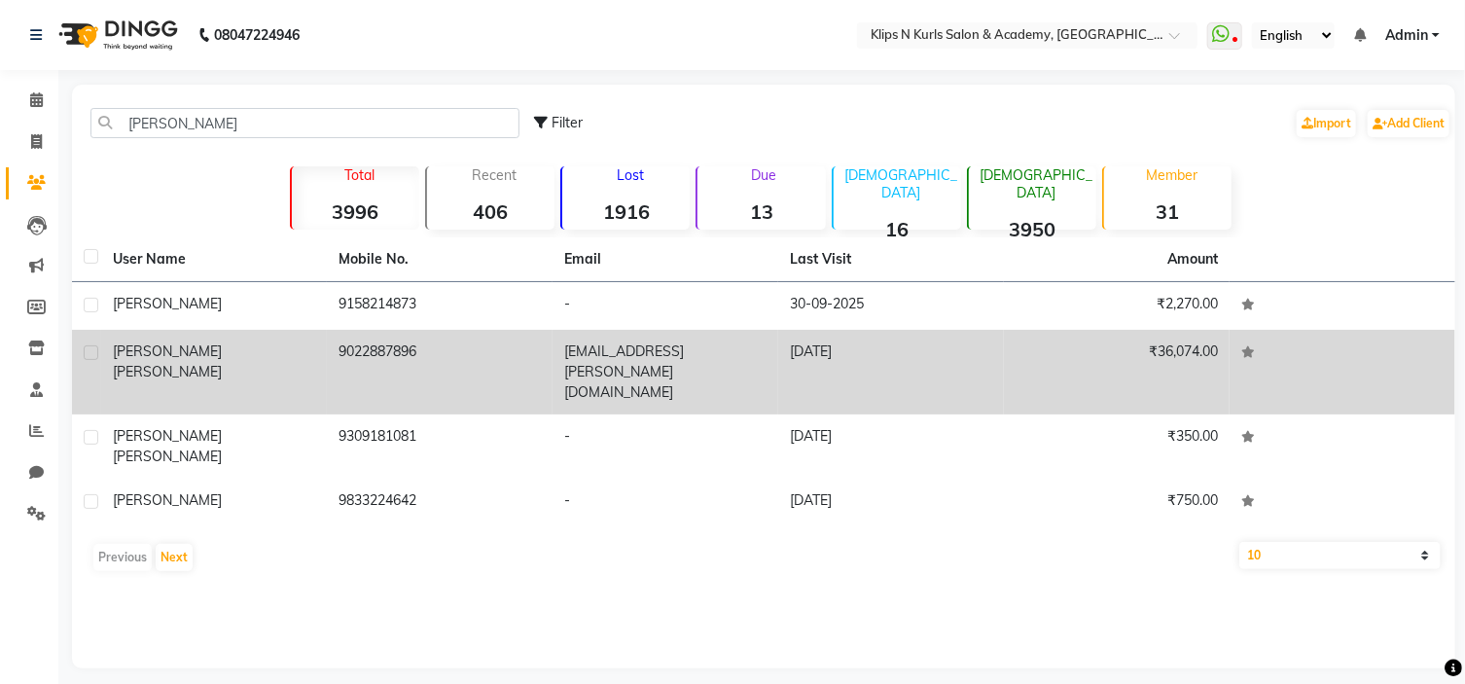
click at [436, 345] on td "9022887896" at bounding box center [440, 372] width 226 height 85
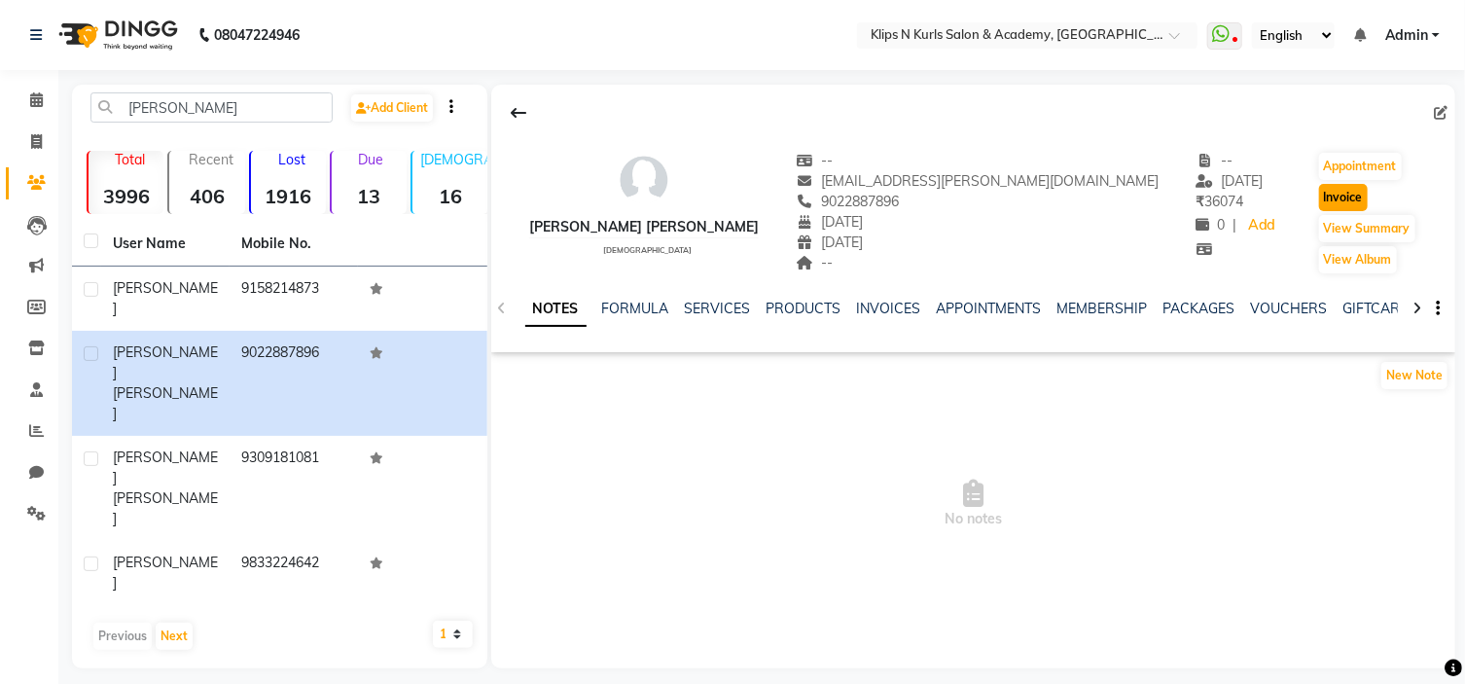
click at [1319, 198] on button "Invoice" at bounding box center [1343, 197] width 49 height 27
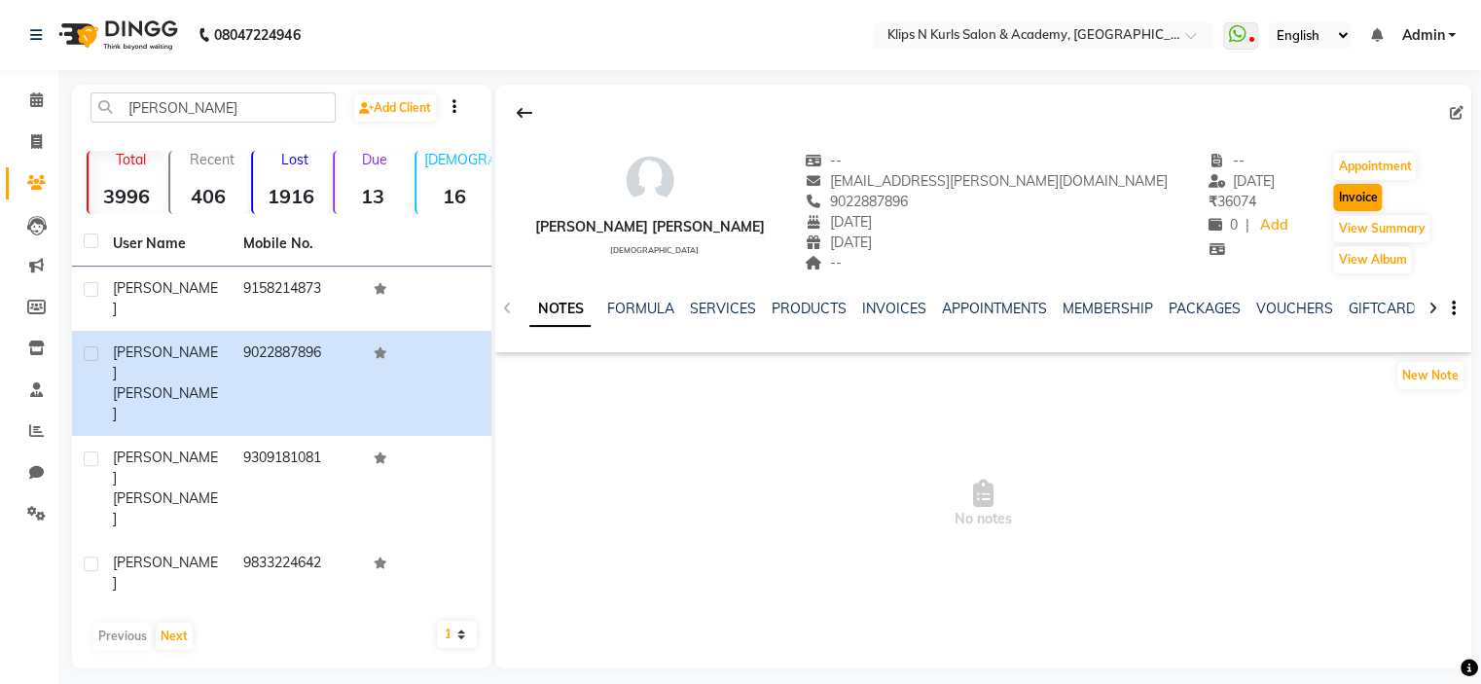
select select "124"
select select "service"
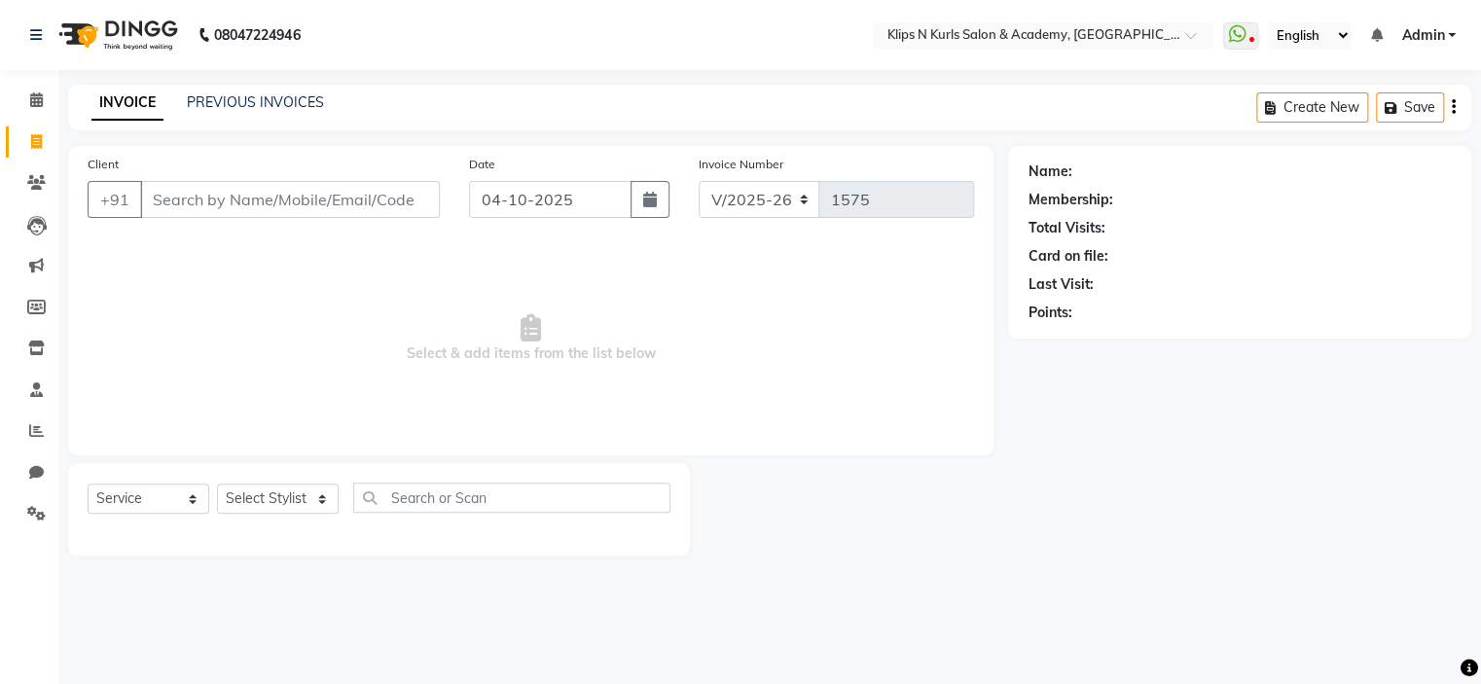
type input "9022887896"
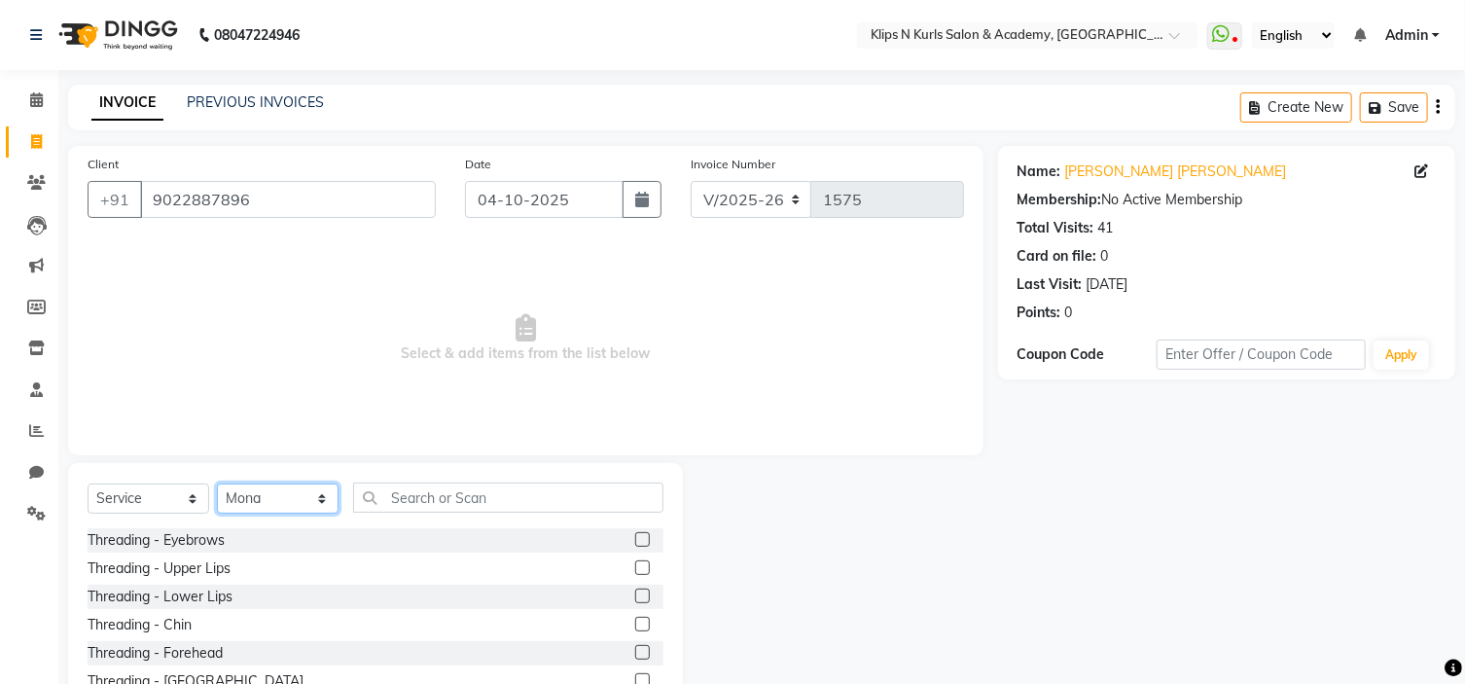
click at [261, 507] on select "Select Stylist Chandani Front Desk [PERSON_NAME] [PERSON_NAME] Neha Pooja [PERS…" at bounding box center [278, 499] width 122 height 30
select select "61904"
click at [217, 485] on select "Select Stylist Chandani Front Desk [PERSON_NAME] [PERSON_NAME] Neha Pooja [PERS…" at bounding box center [278, 499] width 122 height 30
click at [428, 499] on input "text" at bounding box center [508, 498] width 310 height 30
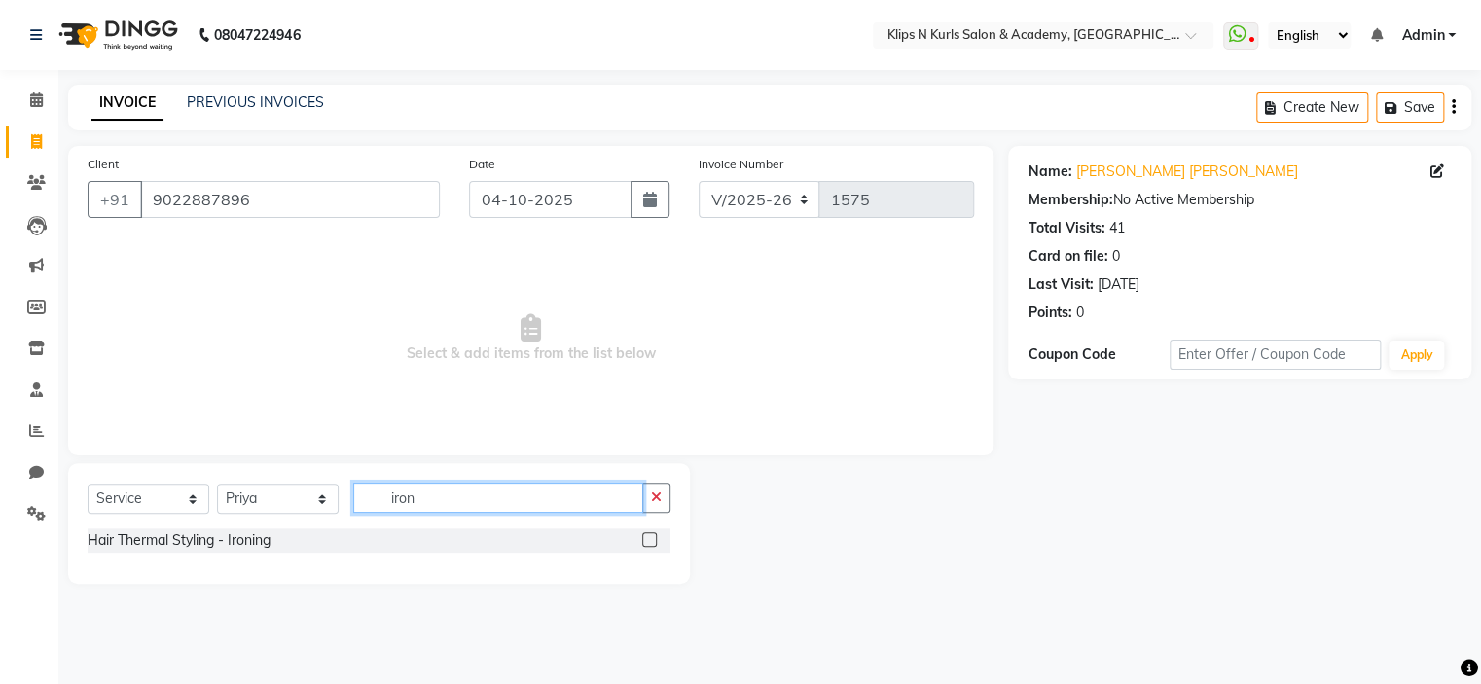
type input "iron"
click at [653, 548] on div at bounding box center [648, 542] width 13 height 20
click at [653, 540] on label at bounding box center [649, 539] width 15 height 15
click at [653, 540] on input "checkbox" at bounding box center [648, 540] width 13 height 13
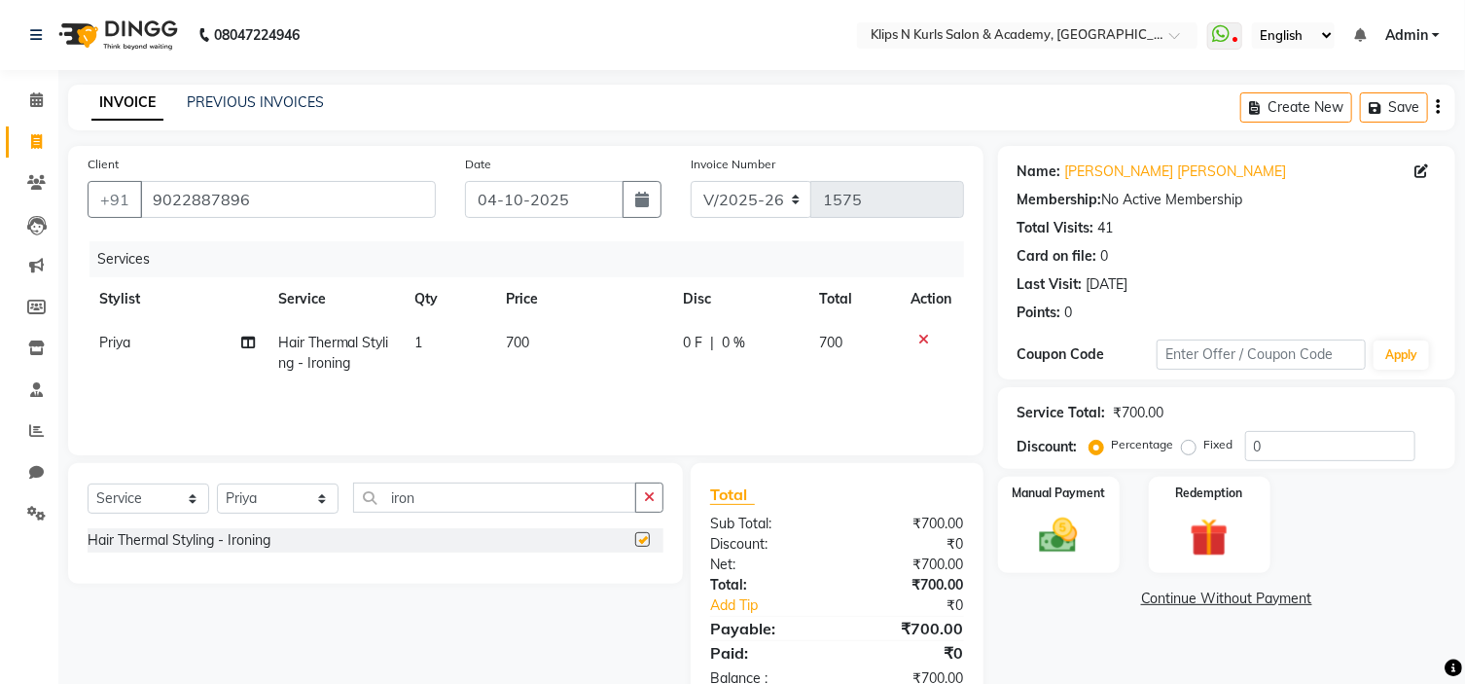
checkbox input "false"
click at [514, 342] on span "700" at bounding box center [517, 343] width 23 height 18
select select "61904"
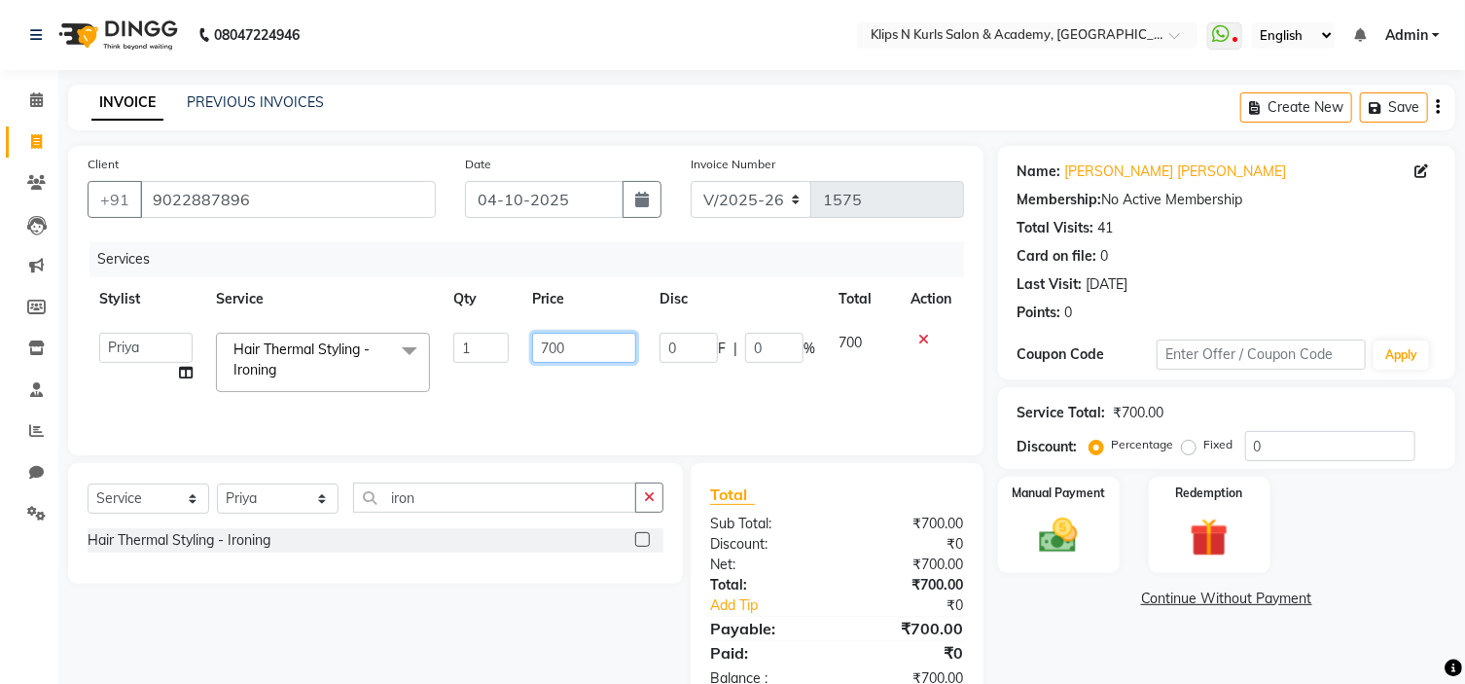
click at [549, 345] on input "700" at bounding box center [584, 348] width 104 height 30
type input "800"
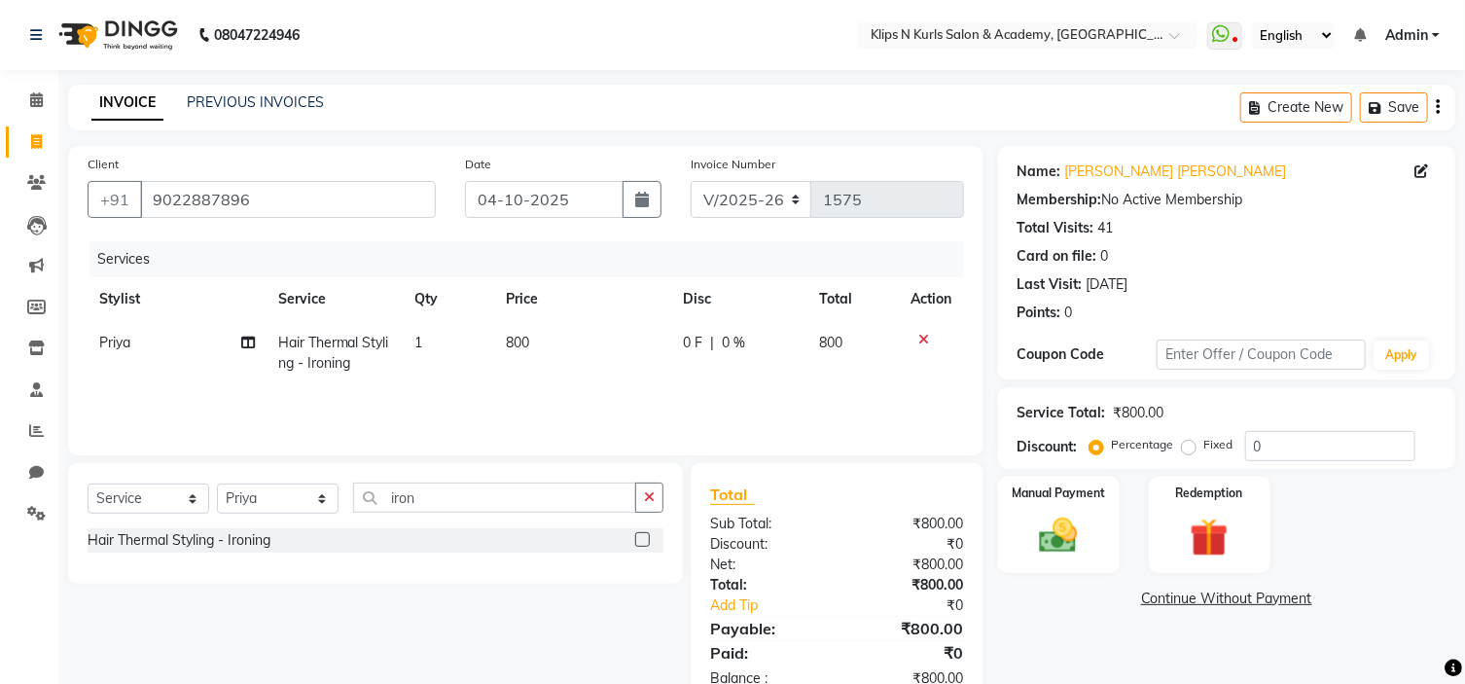
click at [1422, 592] on link "Continue Without Payment" at bounding box center [1227, 599] width 450 height 20
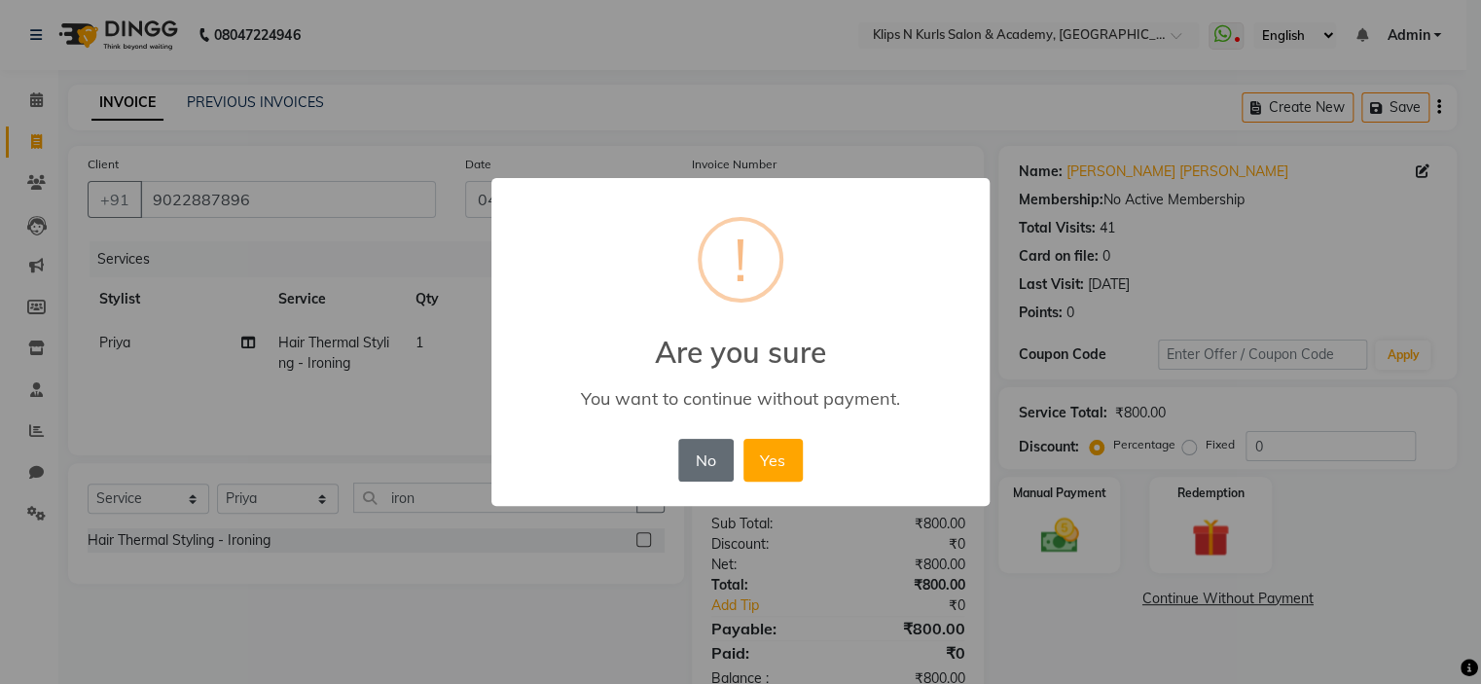
click at [710, 450] on button "No" at bounding box center [705, 460] width 54 height 43
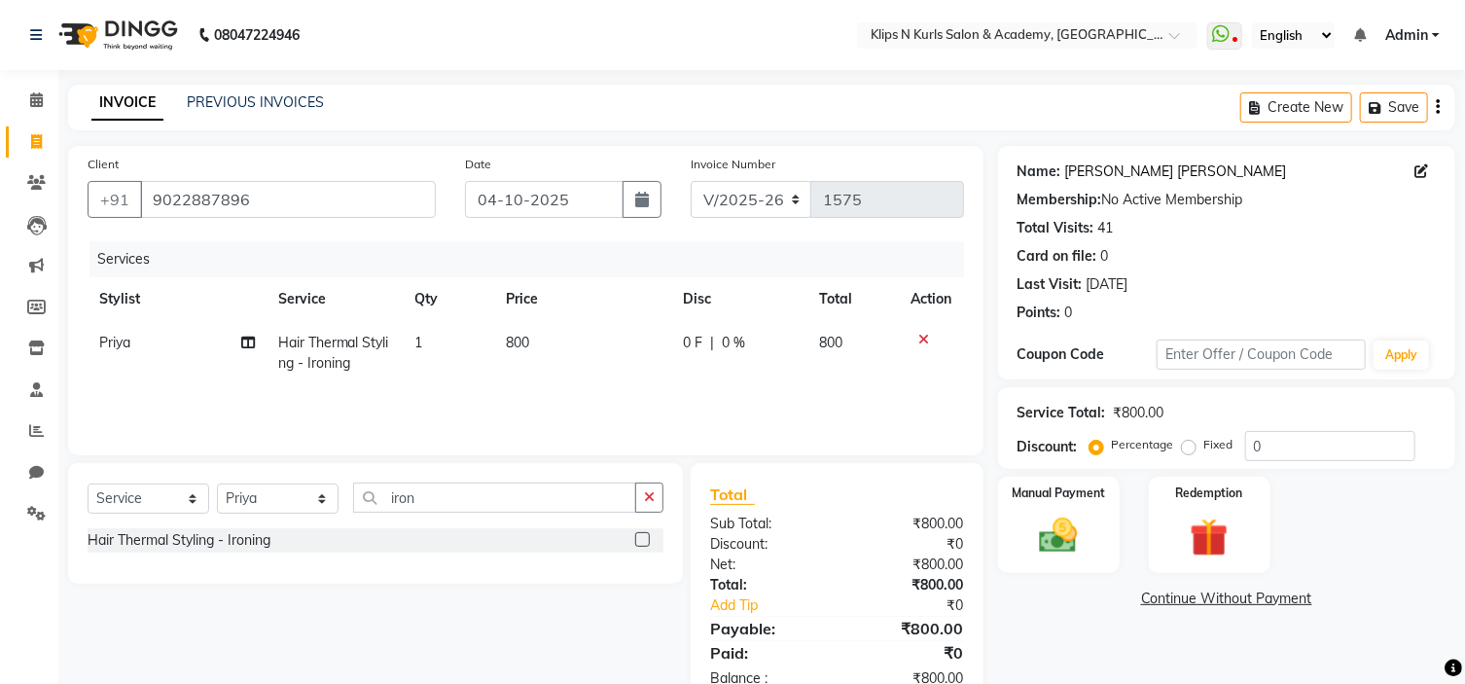
click at [1085, 171] on link "[PERSON_NAME] [PERSON_NAME]" at bounding box center [1177, 172] width 222 height 20
click at [1105, 174] on link "[PERSON_NAME] [PERSON_NAME]" at bounding box center [1177, 172] width 222 height 20
click at [1067, 174] on link "[PERSON_NAME] [PERSON_NAME]" at bounding box center [1177, 172] width 222 height 20
click at [1119, 166] on link "[PERSON_NAME] [PERSON_NAME]" at bounding box center [1177, 172] width 222 height 20
click at [524, 345] on span "800" at bounding box center [517, 343] width 23 height 18
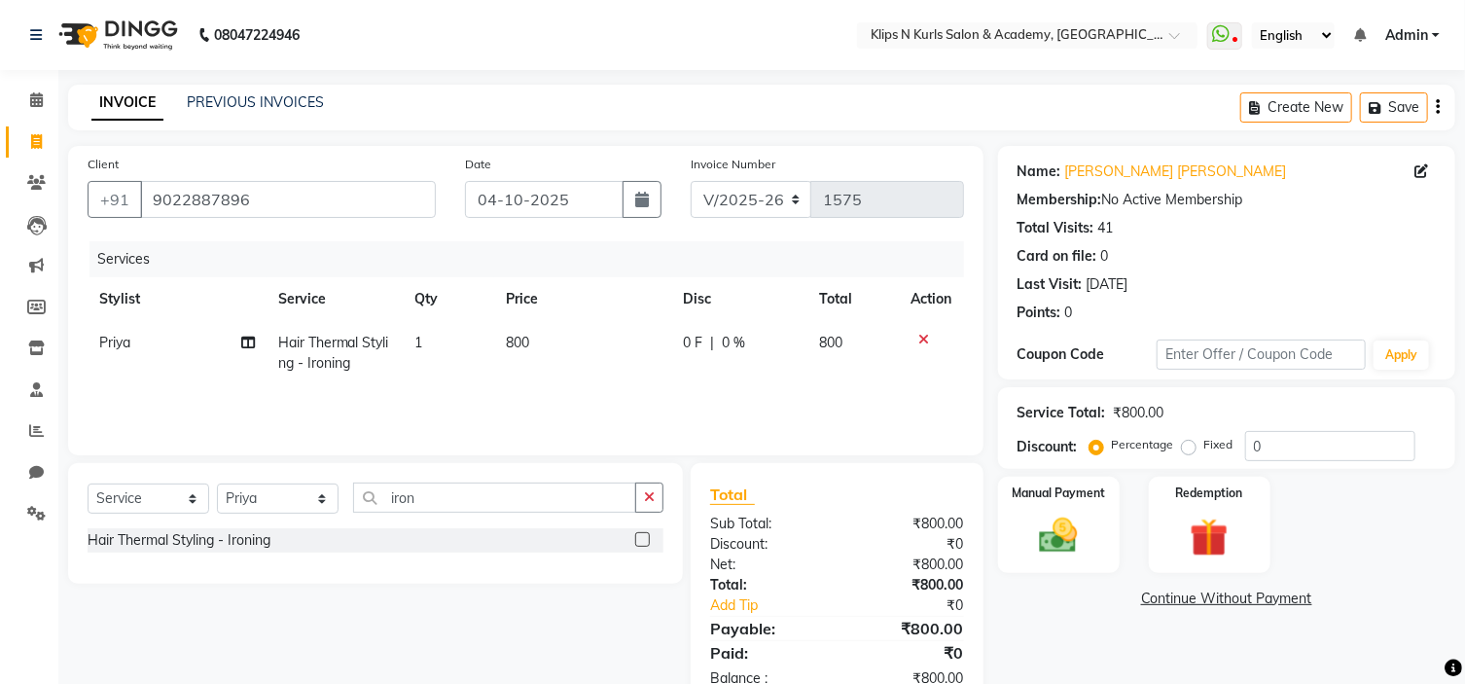
select select "61904"
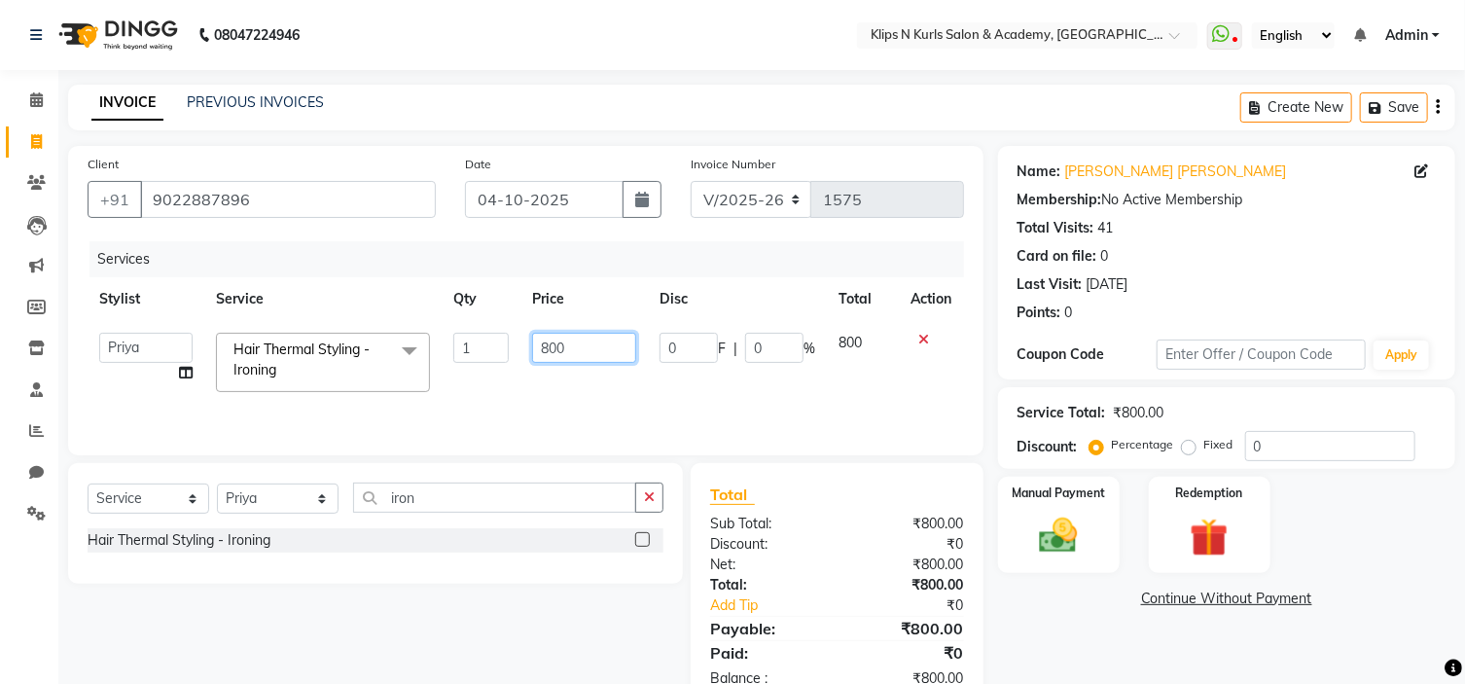
click at [585, 334] on input "800" at bounding box center [584, 348] width 104 height 30
type input "8"
type input "1000"
click at [187, 375] on td "Chandani Front Desk [PERSON_NAME] [PERSON_NAME] Neha Pooja [PERSON_NAME] Split …" at bounding box center [146, 362] width 117 height 83
select select "61904"
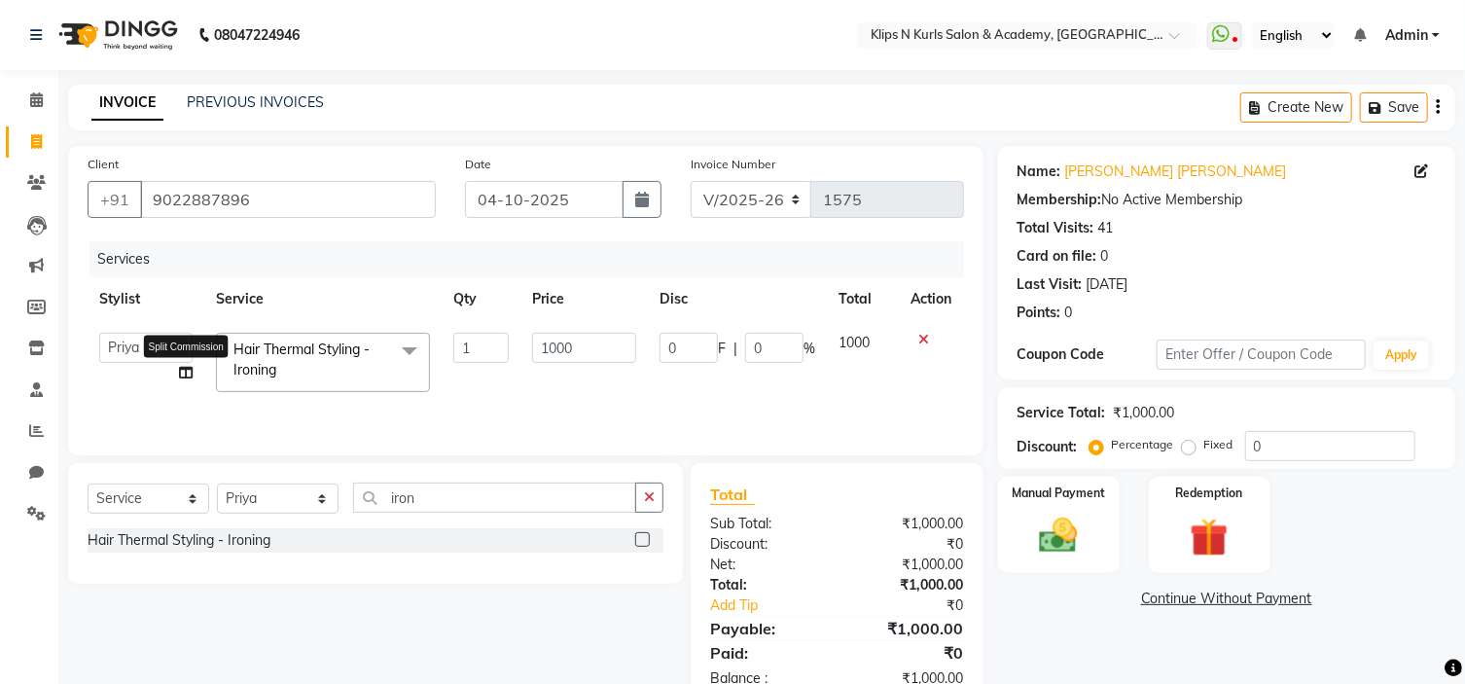
click at [187, 374] on icon at bounding box center [186, 373] width 14 height 14
select select "61904"
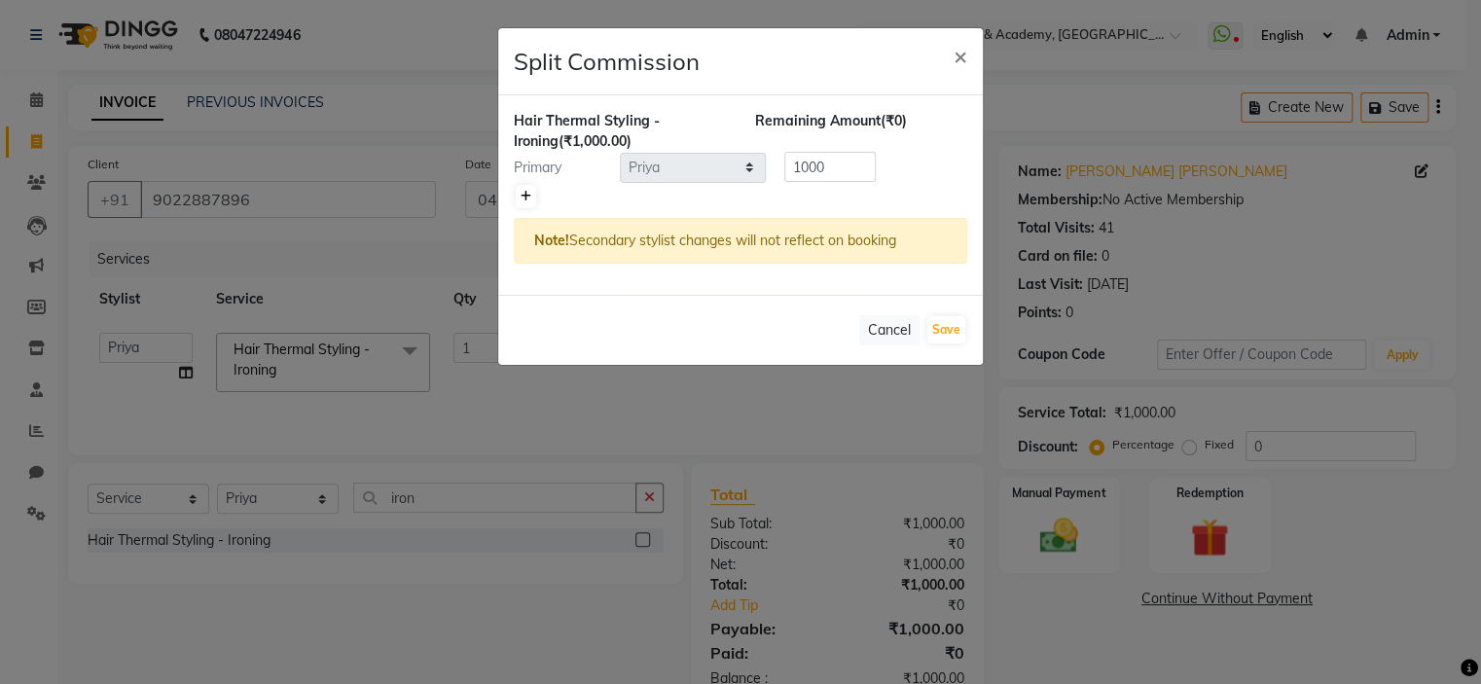
click at [524, 194] on icon at bounding box center [526, 197] width 11 height 12
type input "500"
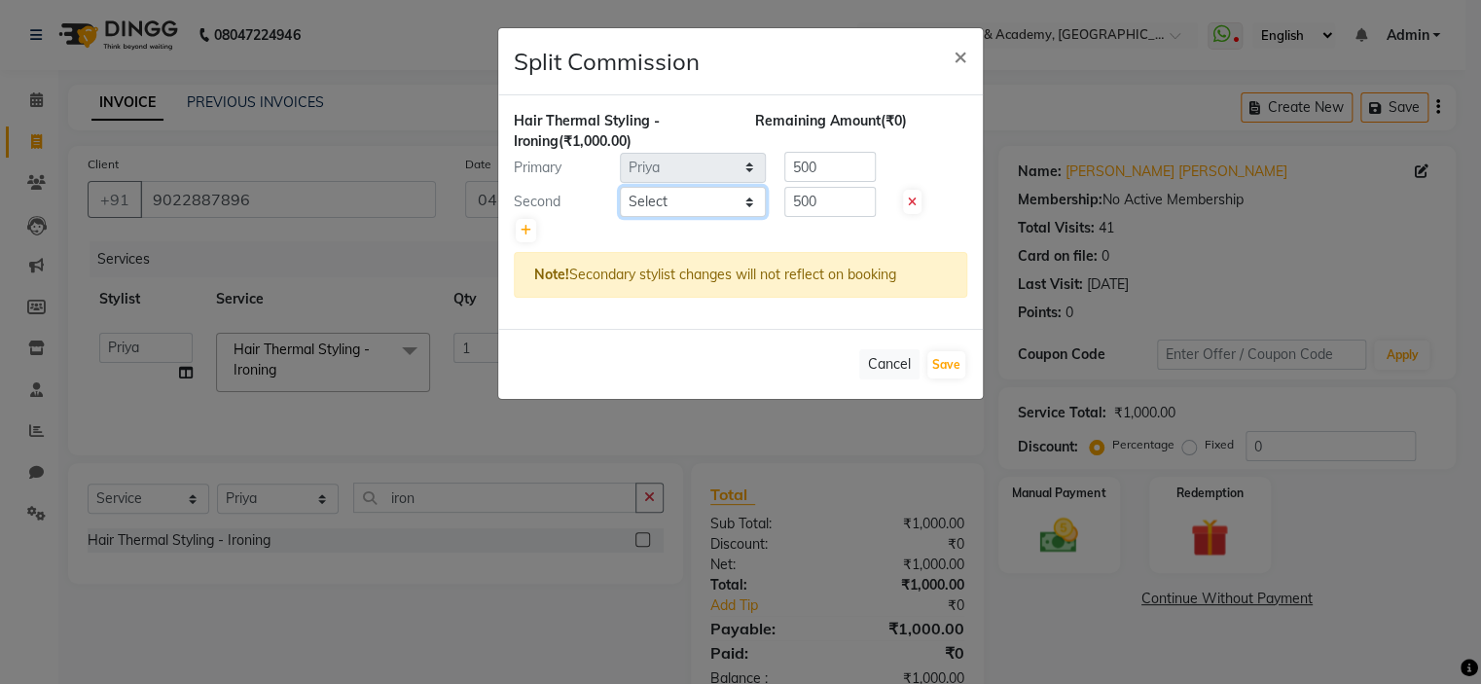
click at [668, 196] on select "Select Chandani Front Desk [PERSON_NAME] [PERSON_NAME] Neha Pooja [PERSON_NAME]" at bounding box center [693, 202] width 146 height 30
select select "71846"
click at [620, 187] on select "Select Chandani Front Desk [PERSON_NAME] [PERSON_NAME] Neha Pooja [PERSON_NAME]" at bounding box center [693, 202] width 146 height 30
click at [948, 365] on button "Save" at bounding box center [946, 364] width 38 height 27
select select "Select"
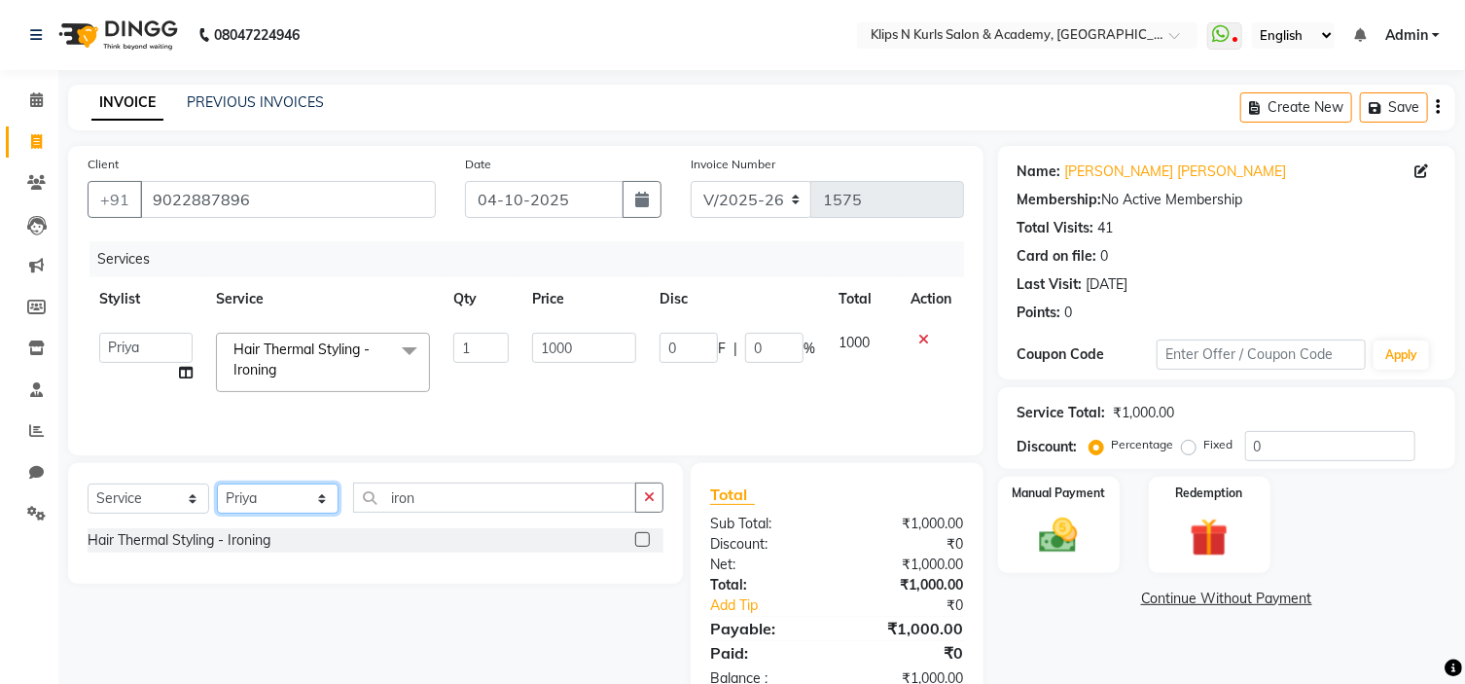
click at [265, 501] on select "Select Stylist Chandani Front Desk [PERSON_NAME] [PERSON_NAME] Neha Pooja [PERS…" at bounding box center [278, 499] width 122 height 30
select select "71846"
click at [217, 485] on select "Select Stylist Chandani Front Desk [PERSON_NAME] [PERSON_NAME] Neha Pooja [PERS…" at bounding box center [278, 499] width 122 height 30
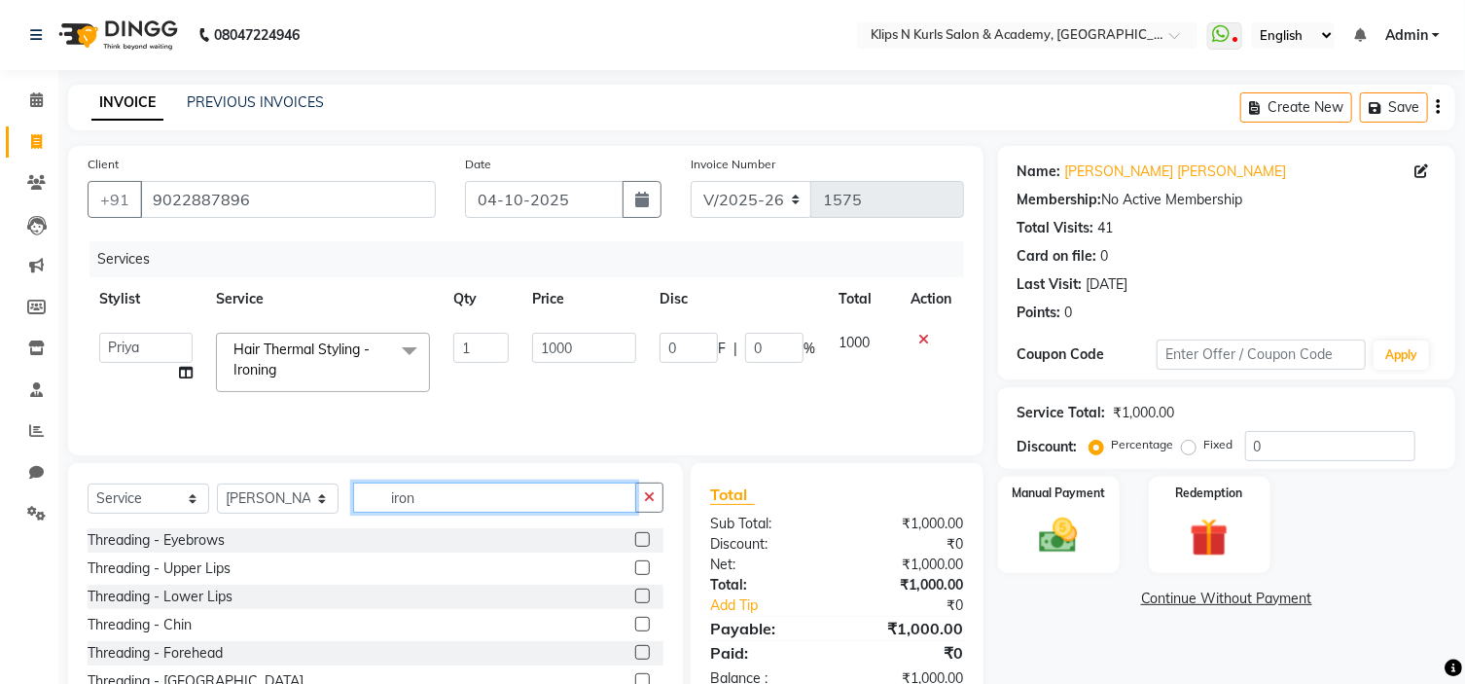
click at [498, 501] on input "iron" at bounding box center [494, 498] width 283 height 30
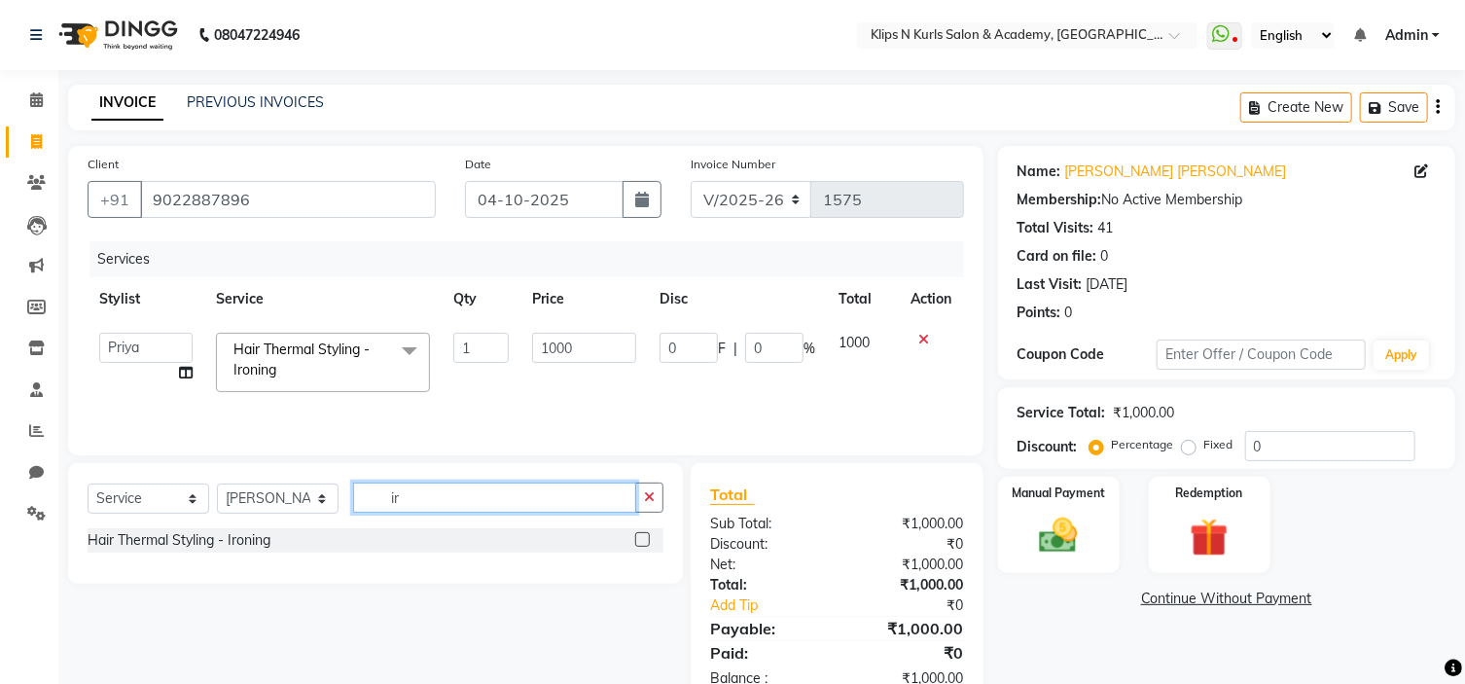
type input "i"
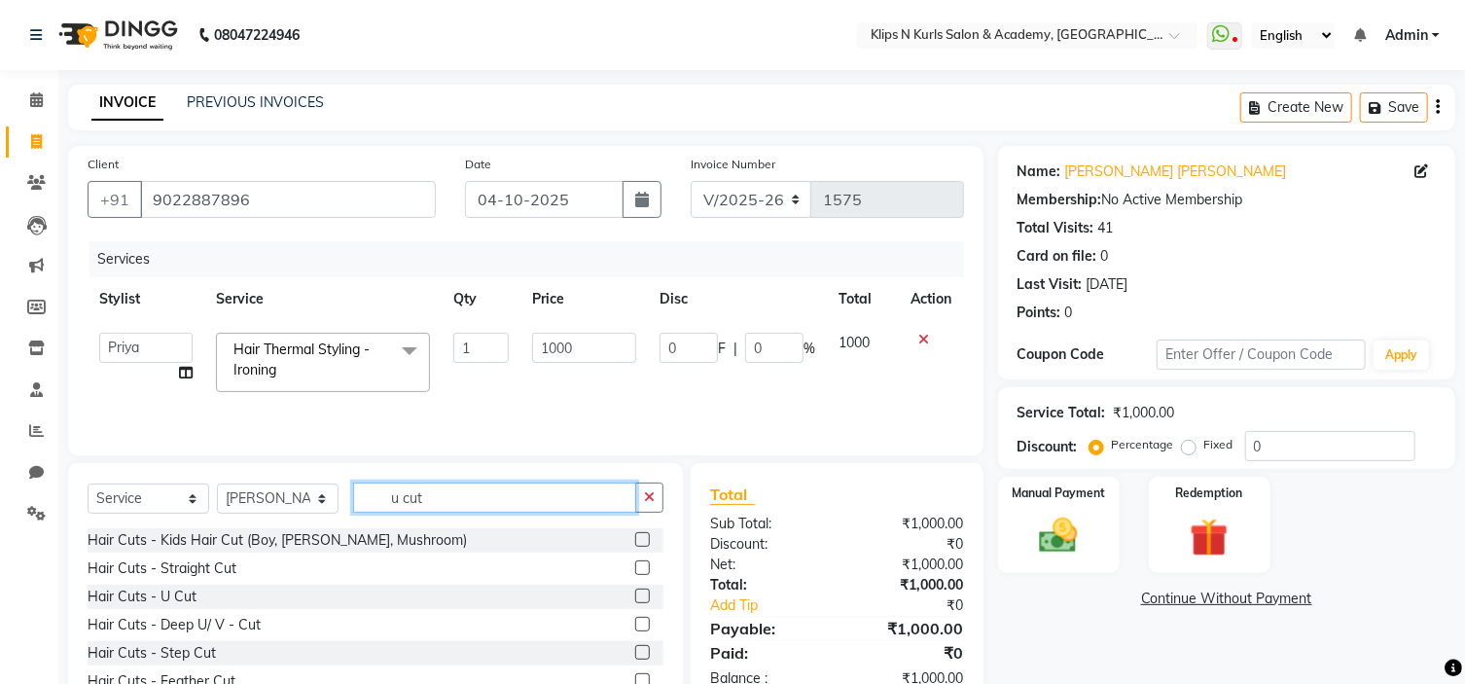
type input "u cut"
click at [635, 598] on label at bounding box center [642, 596] width 15 height 15
click at [635, 598] on input "checkbox" at bounding box center [641, 597] width 13 height 13
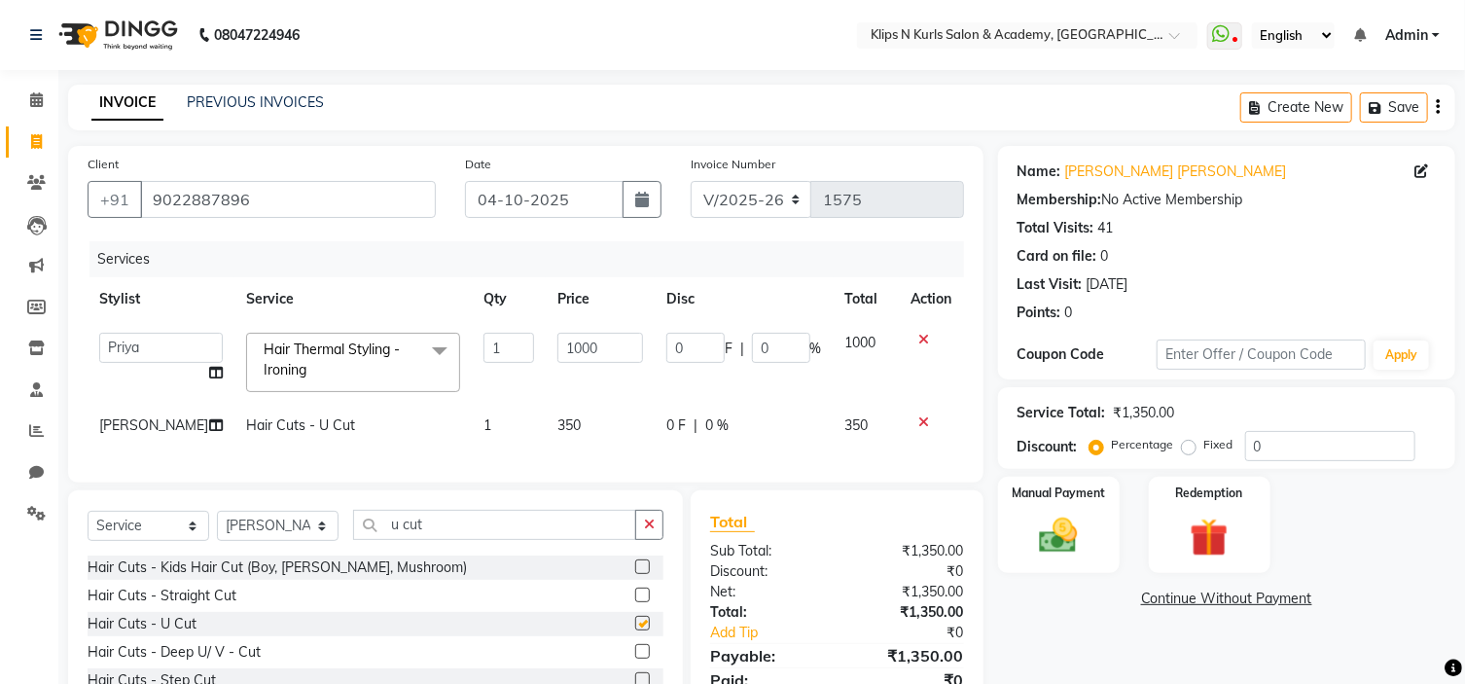
checkbox input "false"
click at [635, 598] on div at bounding box center [649, 596] width 28 height 24
click at [273, 541] on select "Select Stylist Chandani Front Desk [PERSON_NAME] [PERSON_NAME] Neha Pooja [PERS…" at bounding box center [278, 526] width 122 height 30
select select "49322"
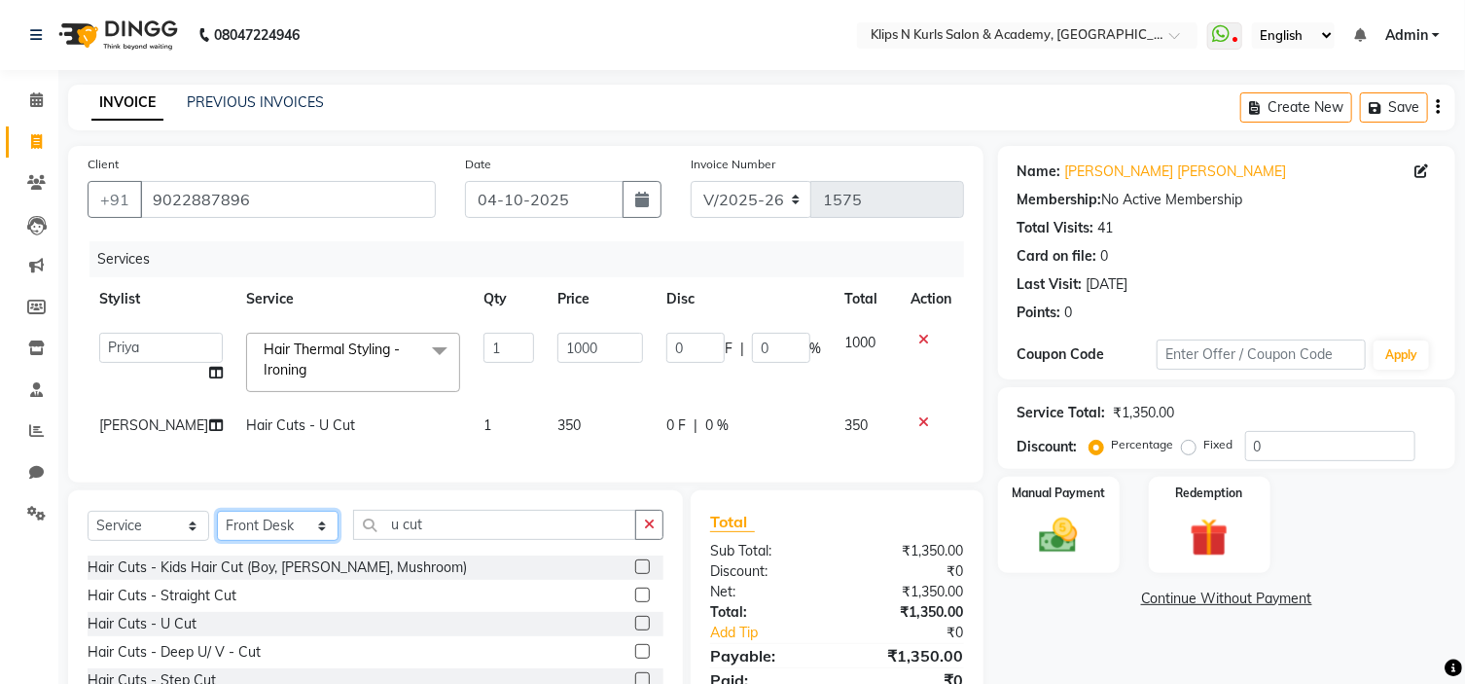
click at [217, 526] on select "Select Stylist Chandani Front Desk [PERSON_NAME] [PERSON_NAME] Neha Pooja [PERS…" at bounding box center [278, 526] width 122 height 30
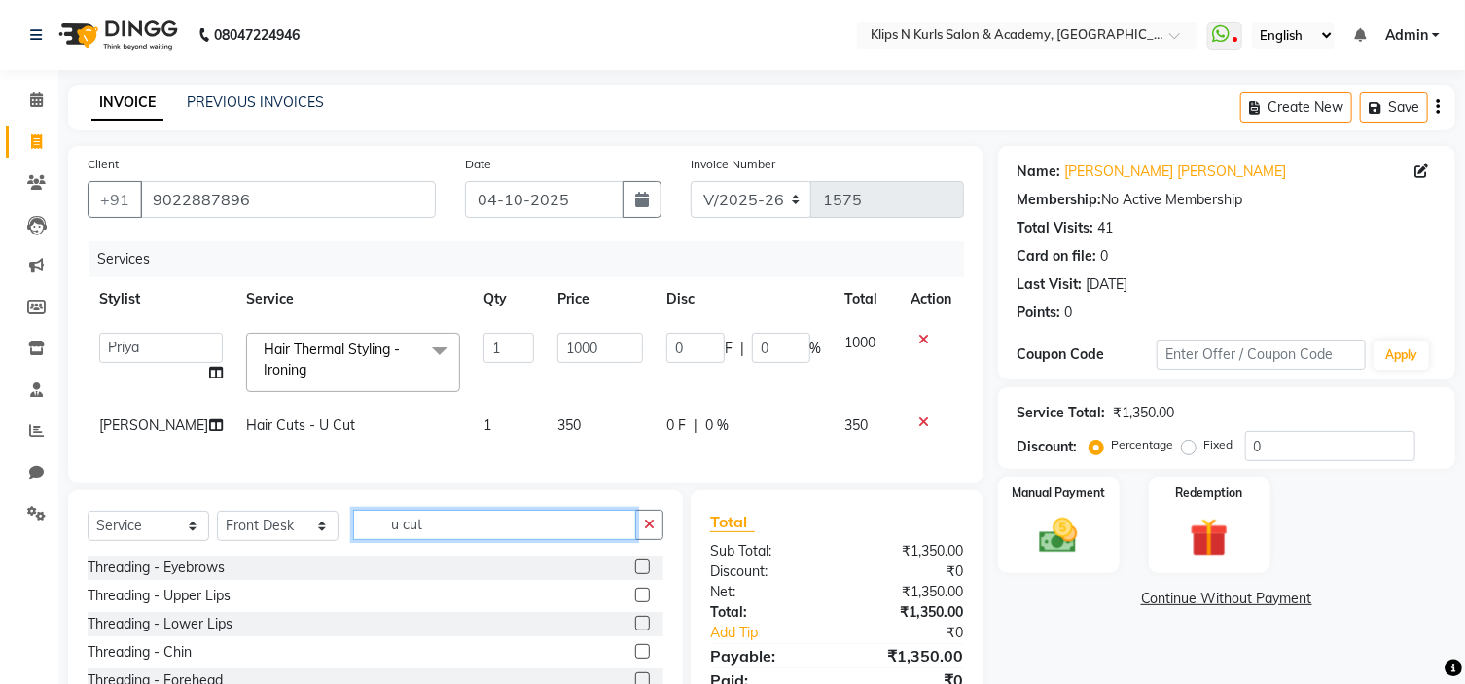
click at [450, 535] on input "u cut" at bounding box center [494, 525] width 283 height 30
type input "u"
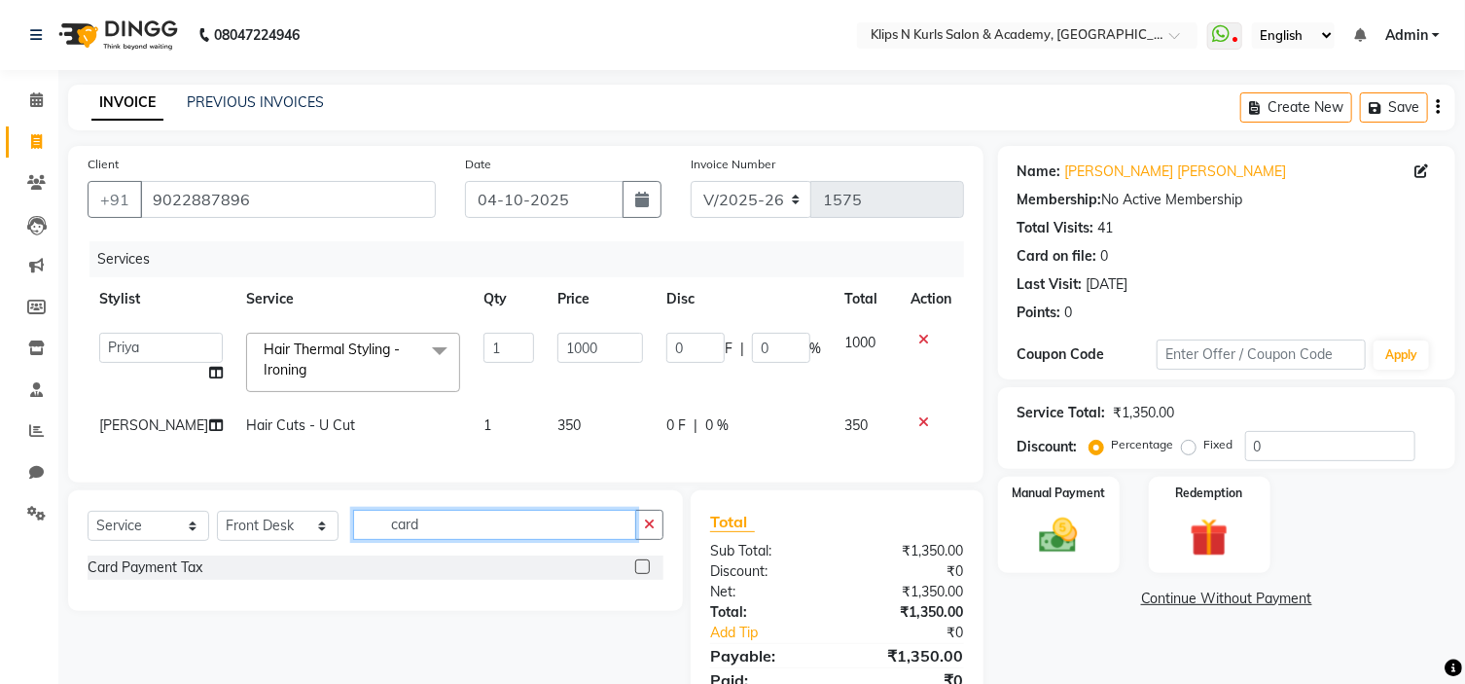
type input "card"
click at [638, 574] on label at bounding box center [642, 567] width 15 height 15
click at [638, 574] on input "checkbox" at bounding box center [641, 567] width 13 height 13
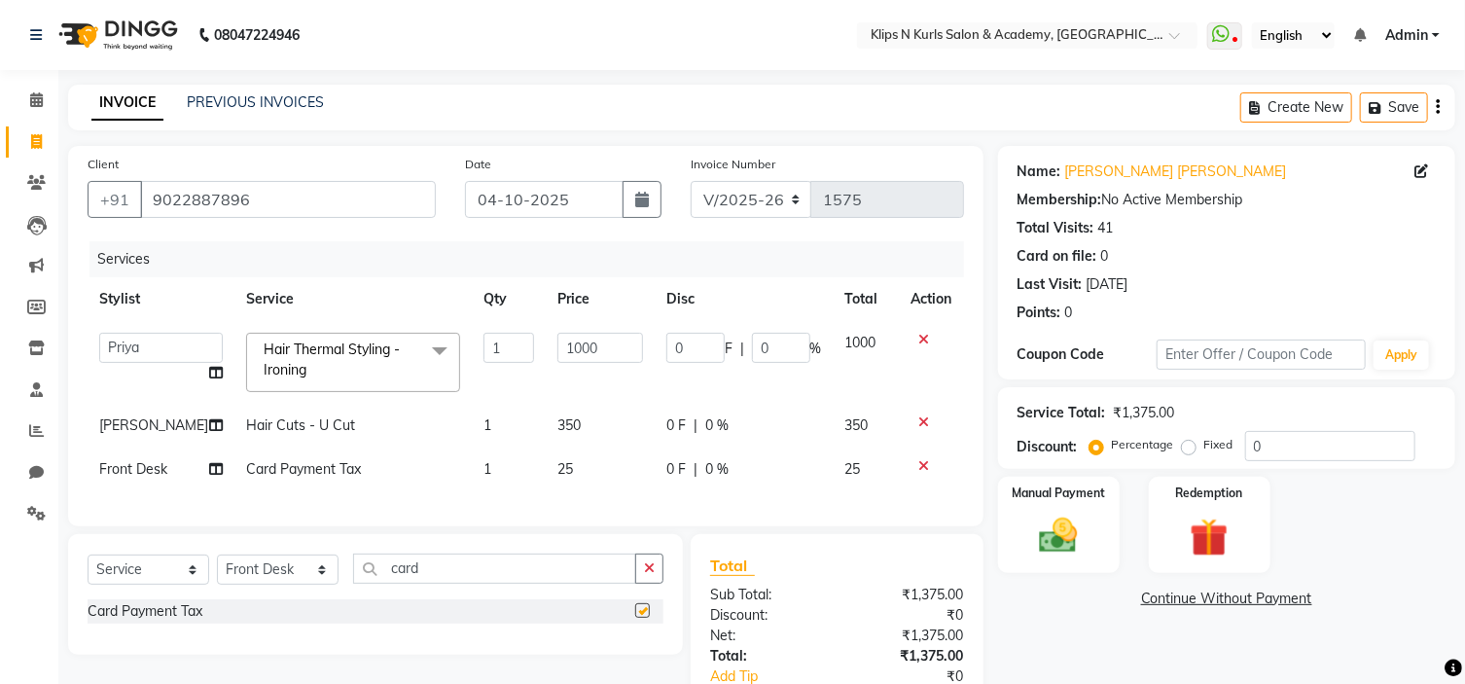
checkbox input "false"
click at [554, 463] on td "25" at bounding box center [600, 470] width 108 height 44
select select "49322"
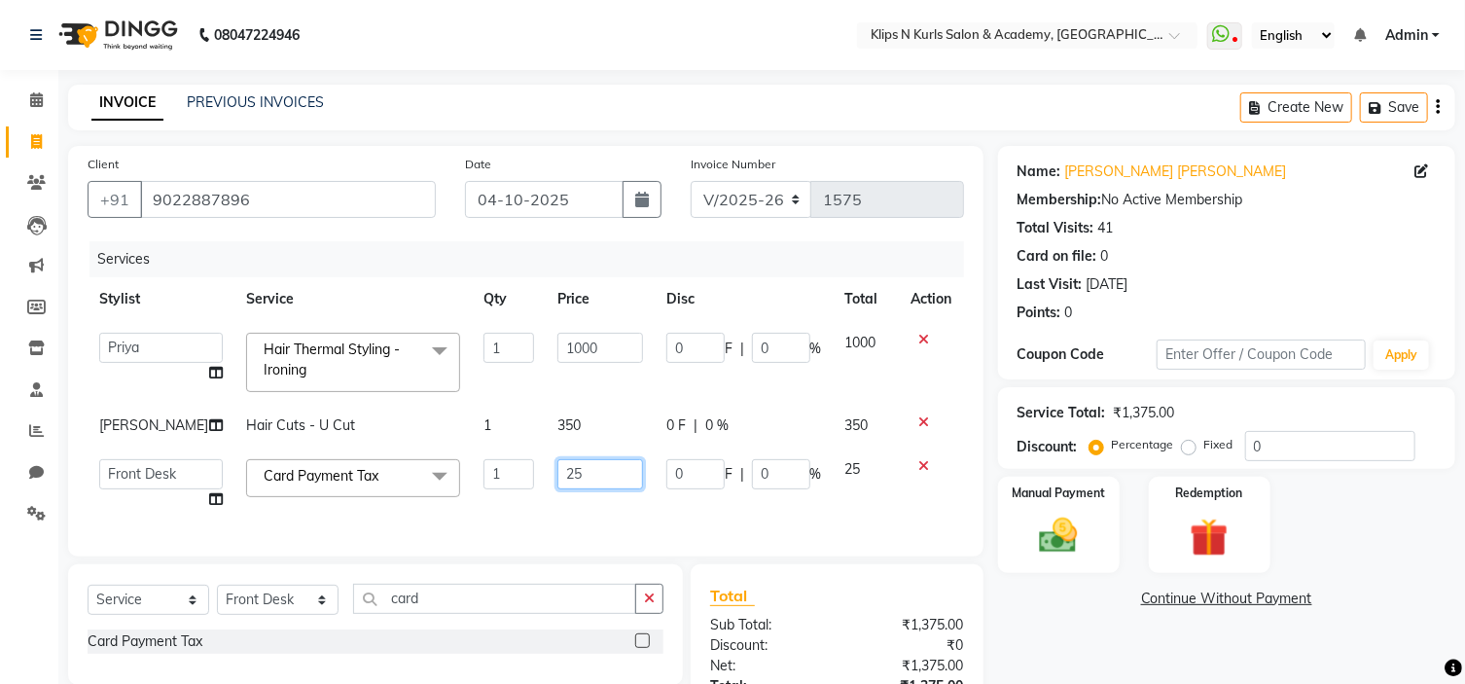
click at [564, 466] on input "25" at bounding box center [600, 474] width 85 height 30
type input "27"
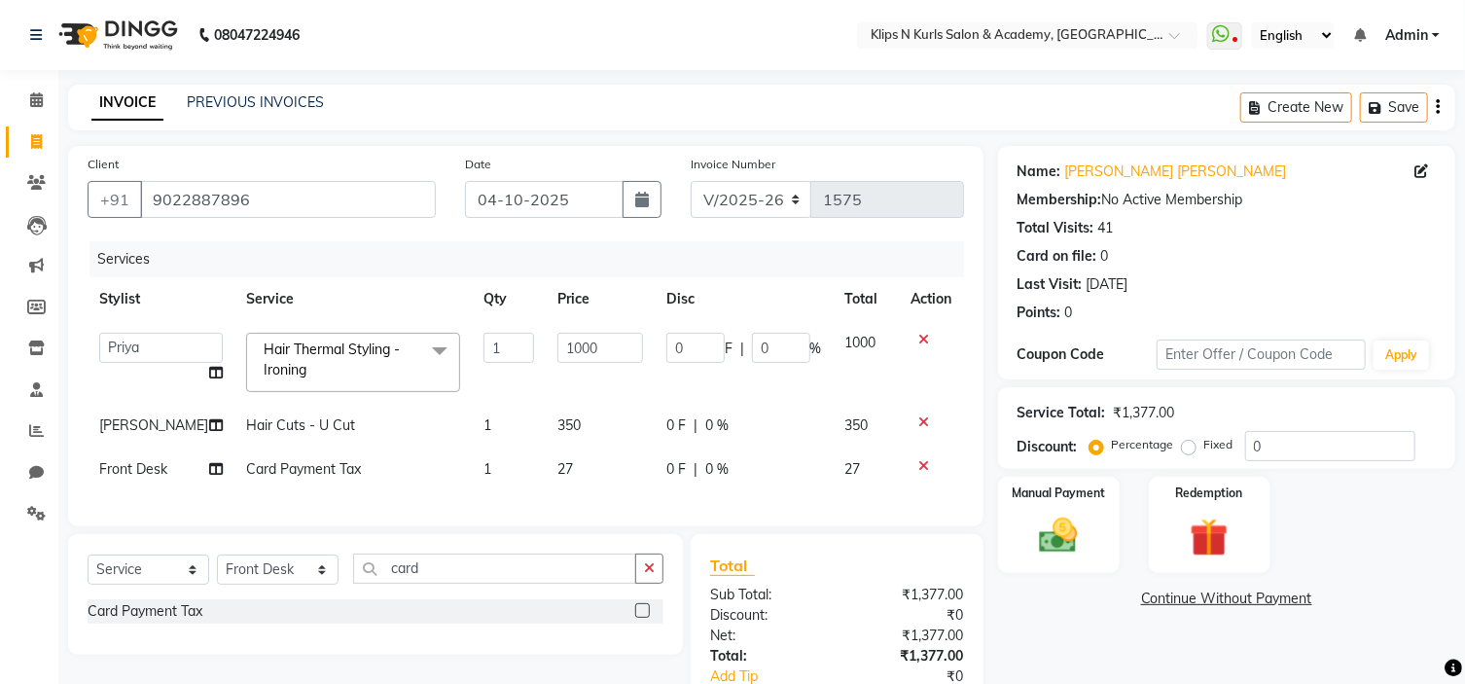
click at [1092, 603] on link "Continue Without Payment" at bounding box center [1227, 599] width 450 height 20
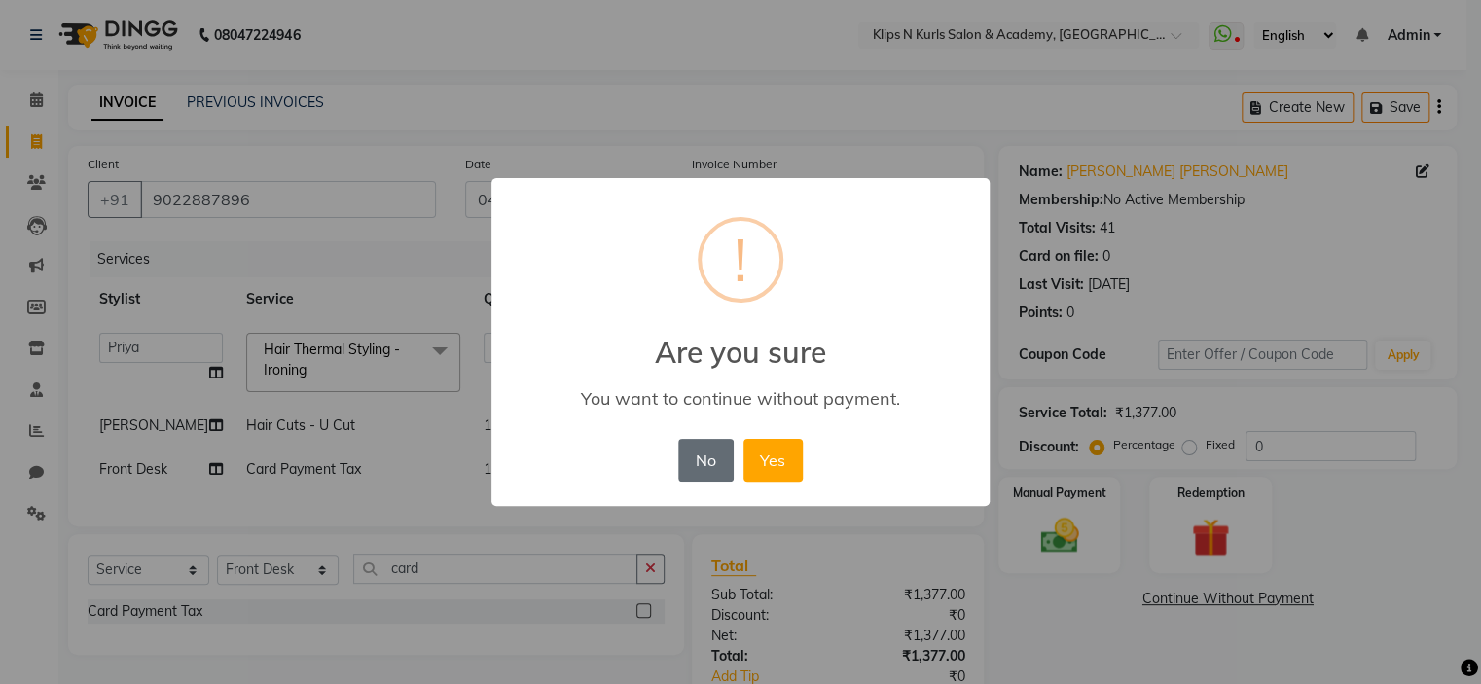
click at [703, 450] on button "No" at bounding box center [705, 460] width 54 height 43
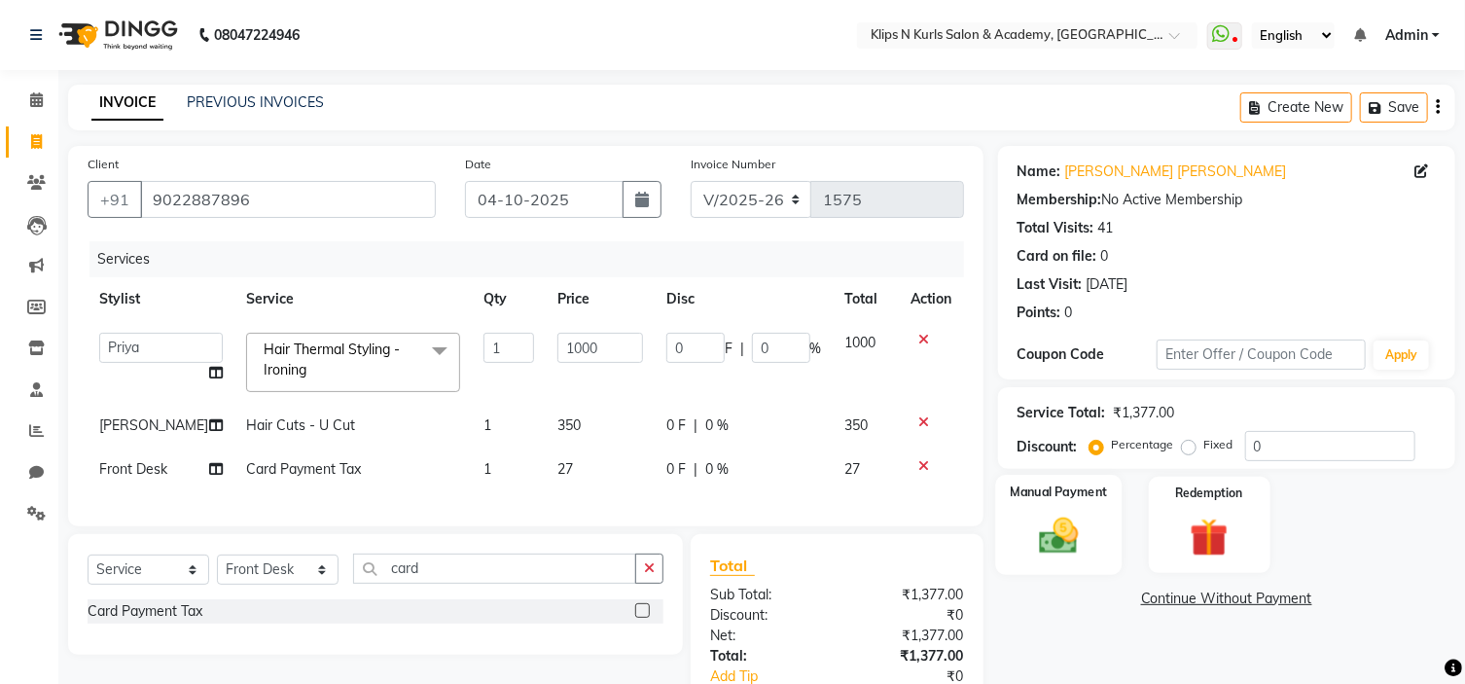
click at [1080, 548] on img at bounding box center [1059, 537] width 64 height 46
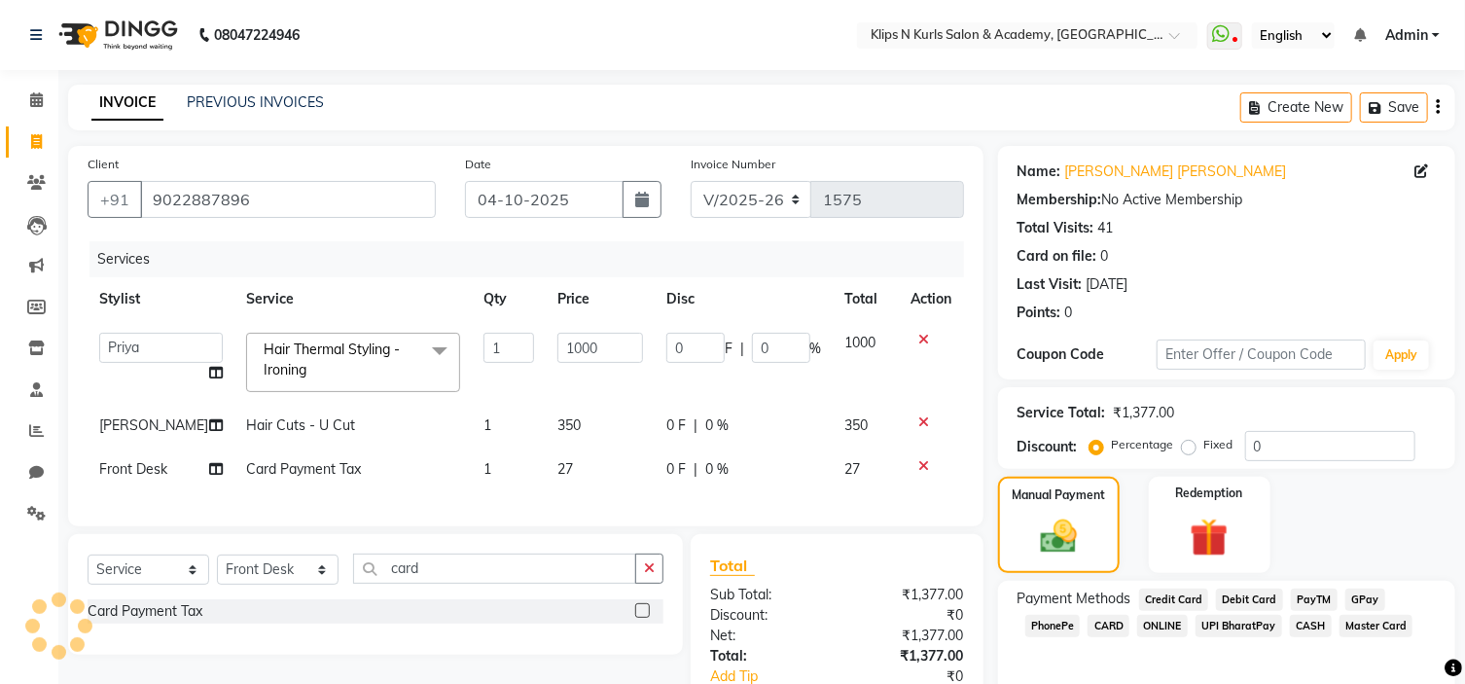
click at [1179, 602] on span "Credit Card" at bounding box center [1174, 600] width 70 height 22
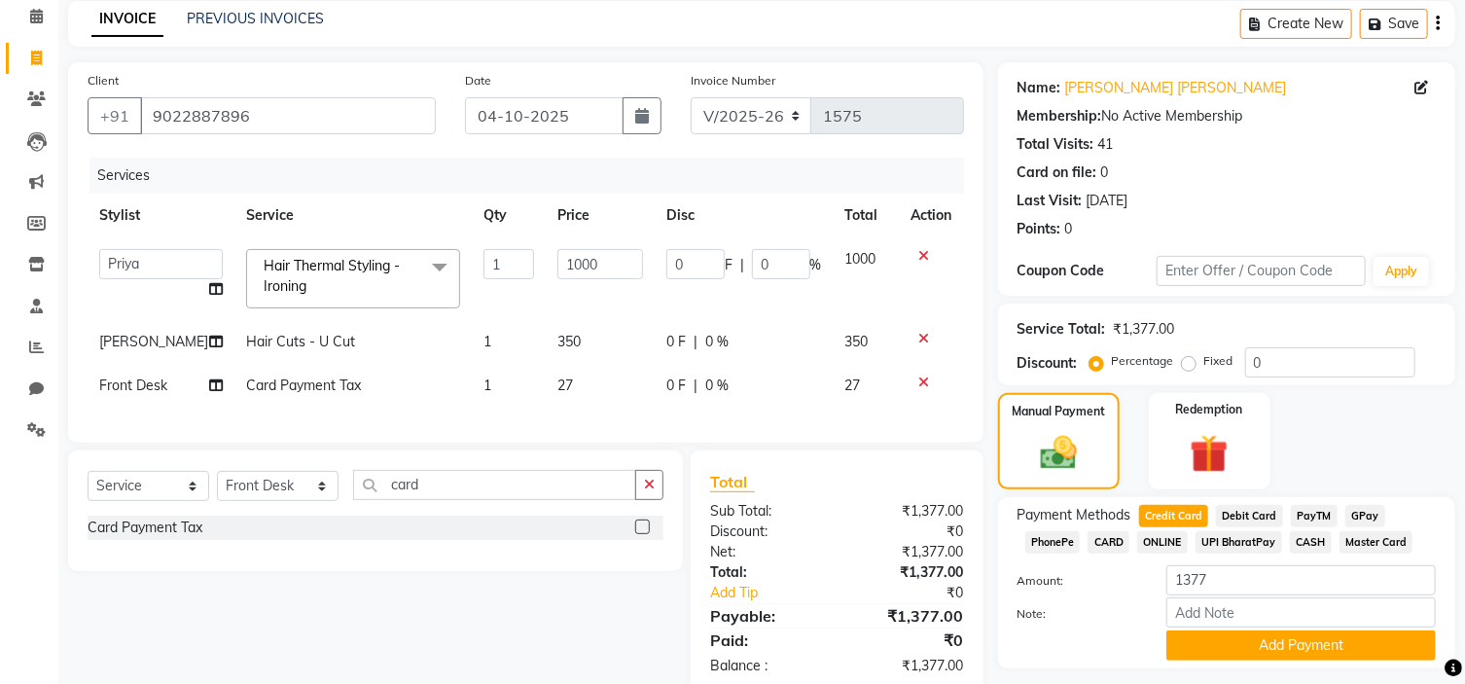
scroll to position [139, 0]
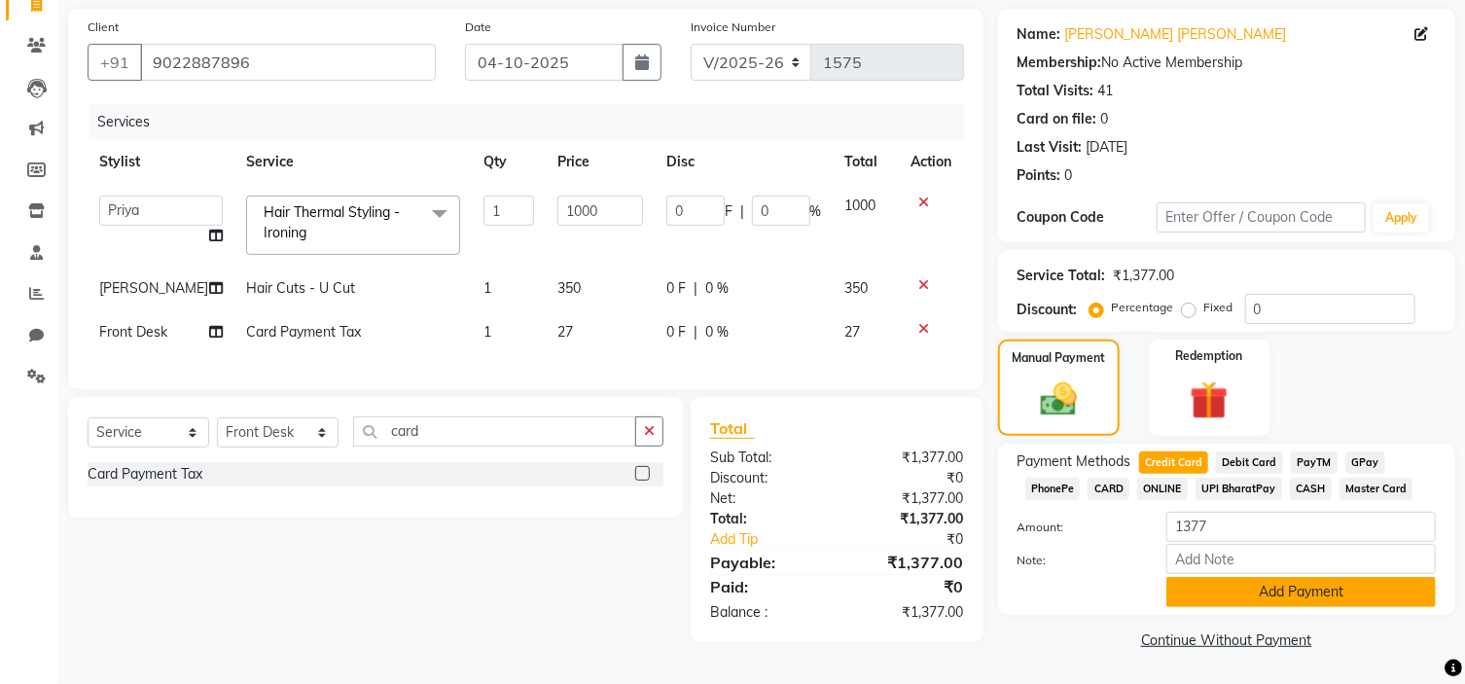
click at [1375, 578] on button "Add Payment" at bounding box center [1302, 592] width 270 height 30
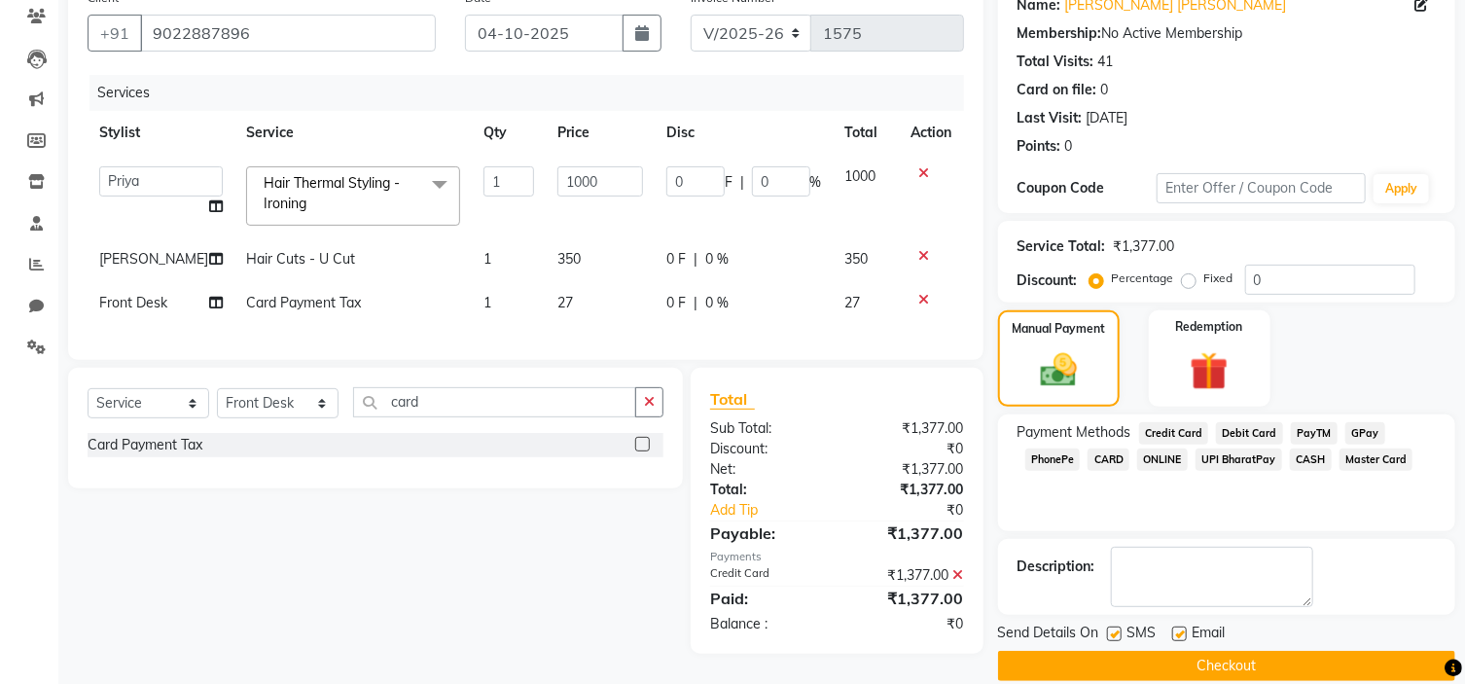
scroll to position [191, 0]
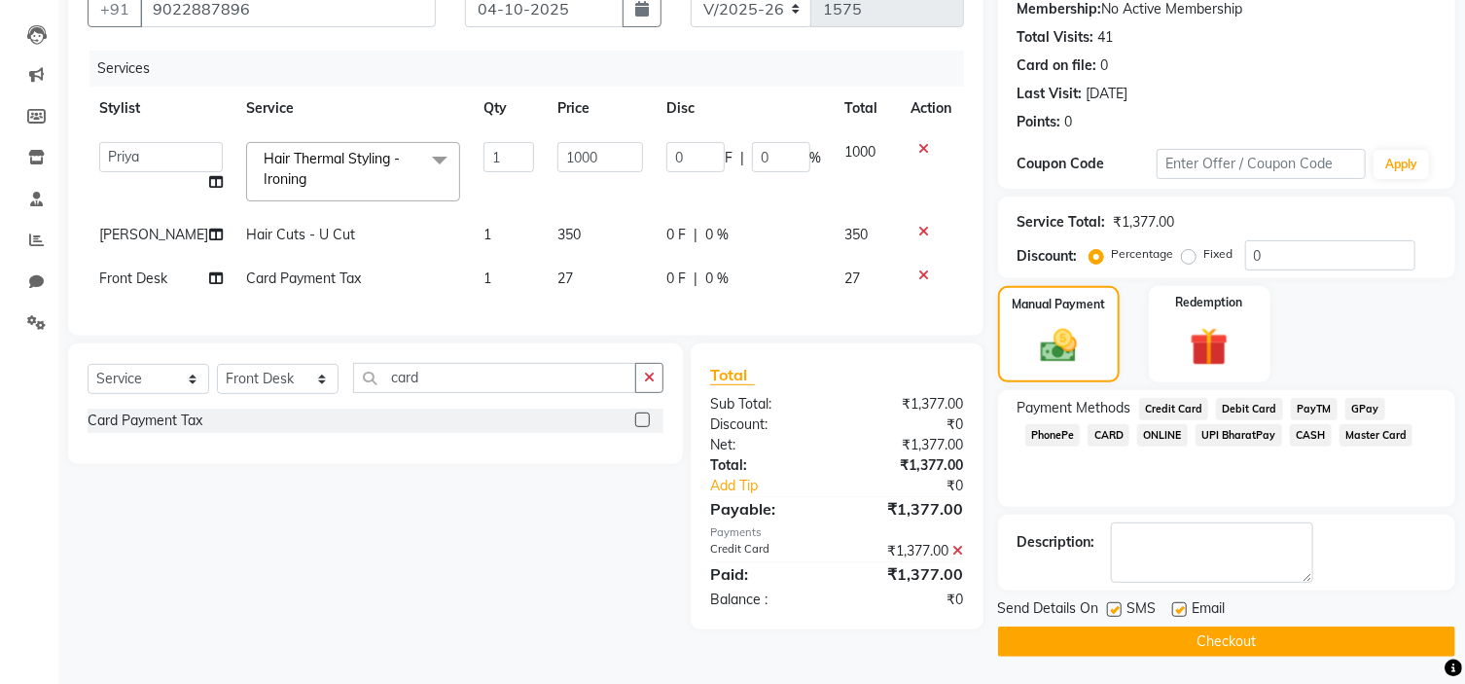
click at [1394, 632] on button "Checkout" at bounding box center [1226, 642] width 457 height 30
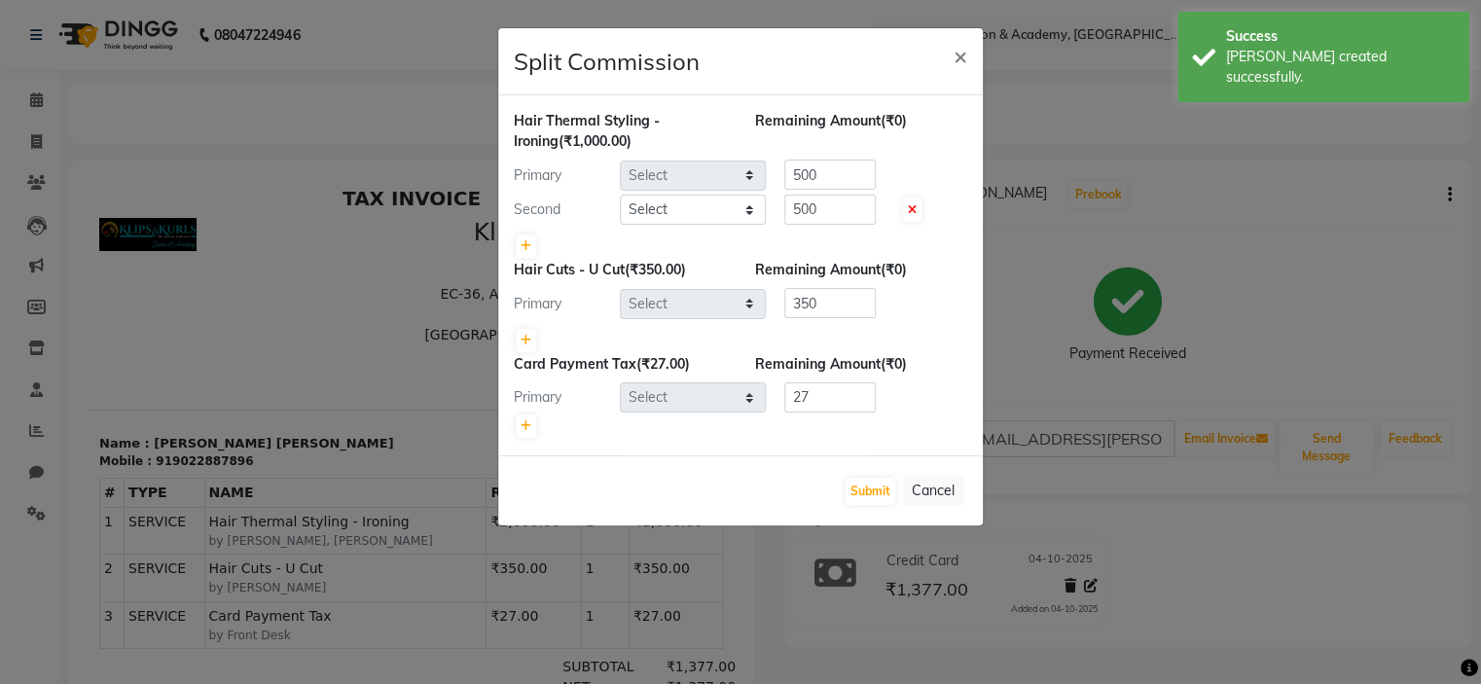
select select "61904"
select select "71846"
select select "49322"
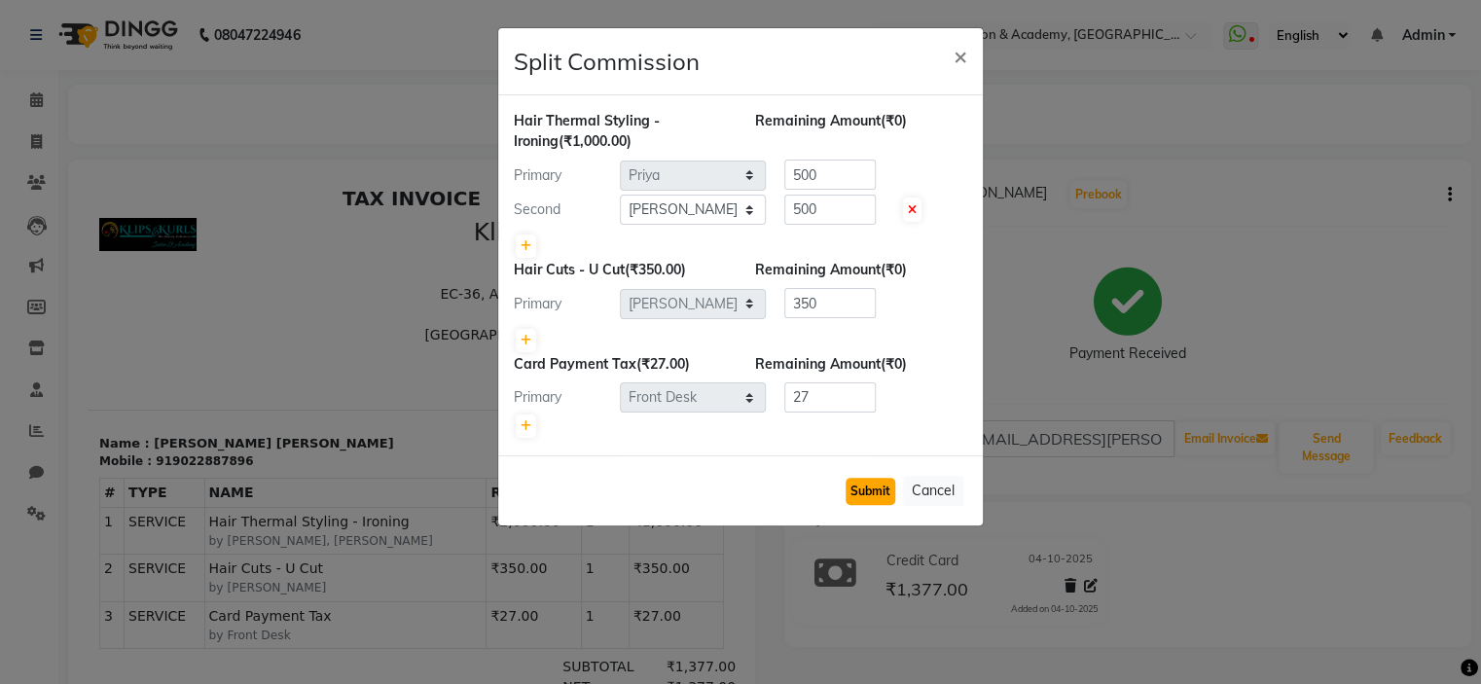
click at [868, 492] on button "Submit" at bounding box center [871, 491] width 50 height 27
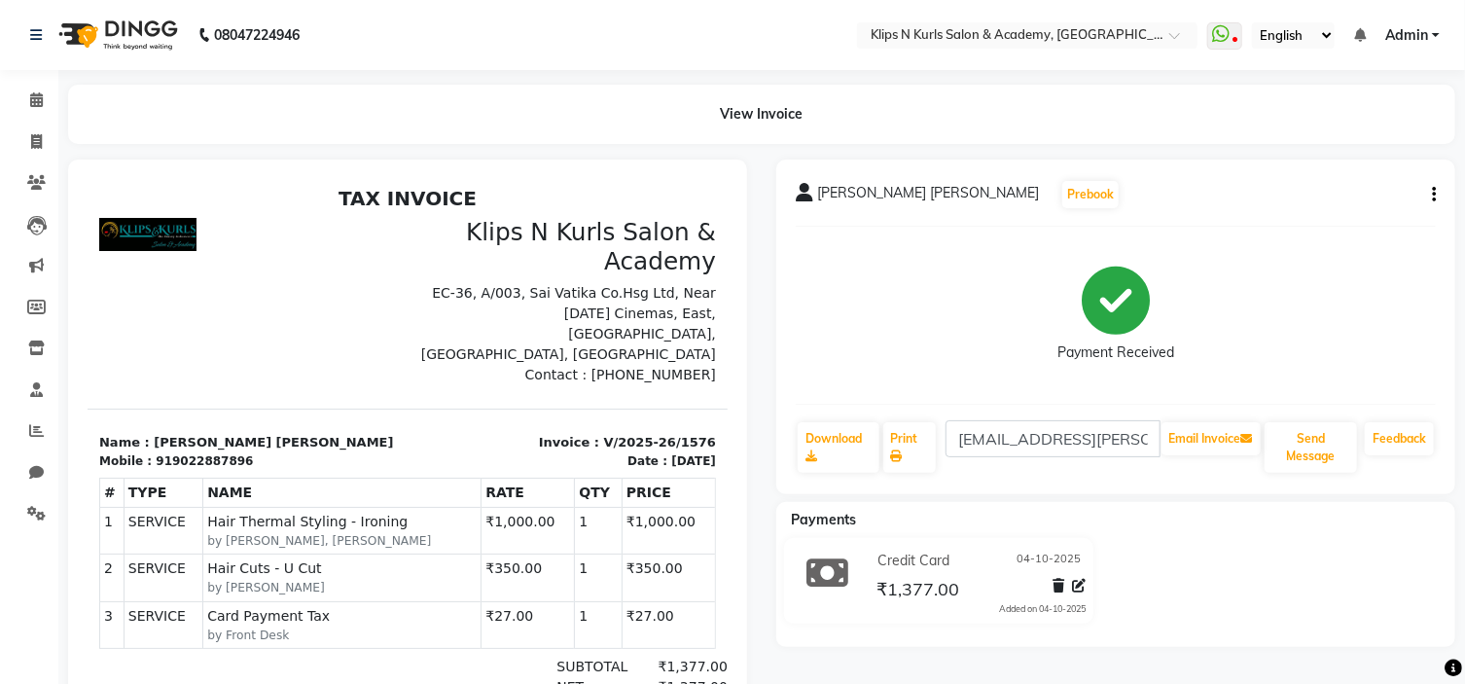
click at [868, 492] on div "[PERSON_NAME] [PERSON_NAME] Prebook Payment Received Download Print [EMAIL_ADDR…" at bounding box center [1116, 327] width 679 height 335
click at [37, 182] on icon at bounding box center [36, 182] width 18 height 15
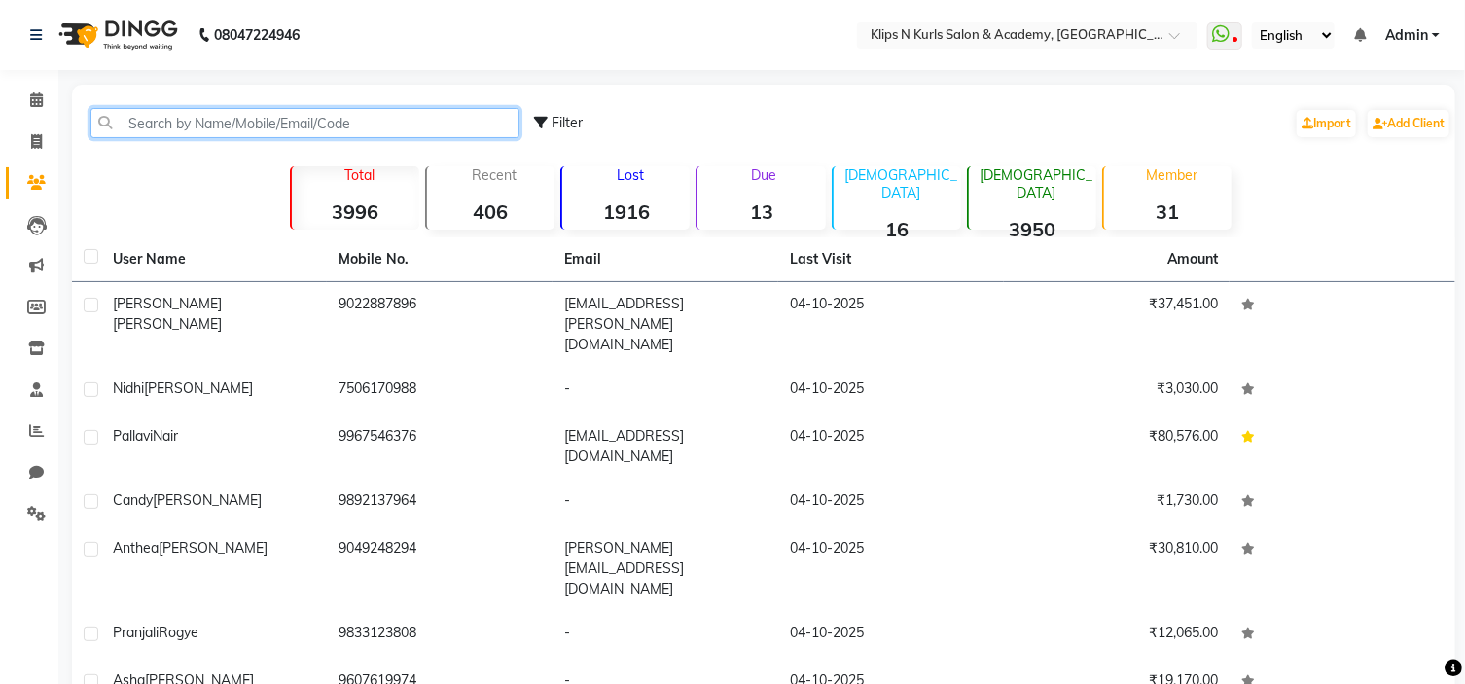
click at [172, 127] on input "text" at bounding box center [304, 123] width 429 height 30
type input "a"
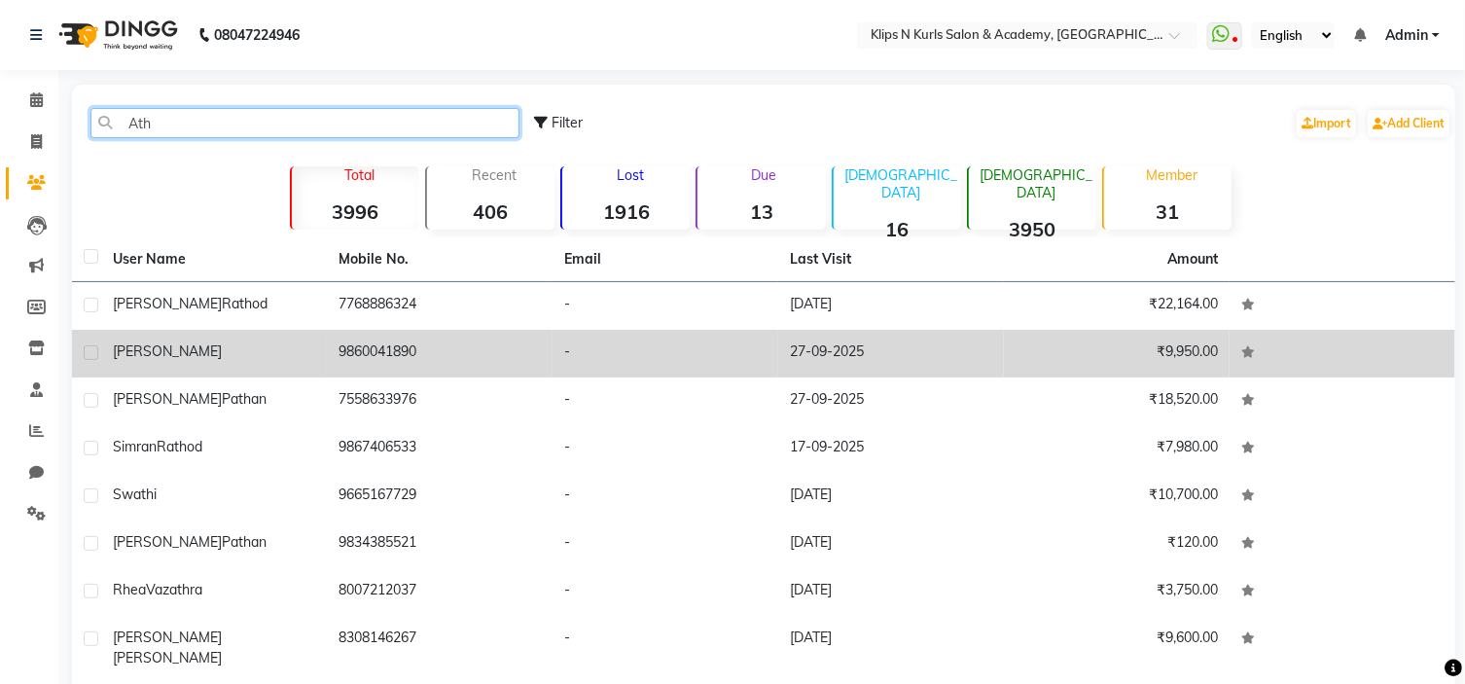
type input "Ath"
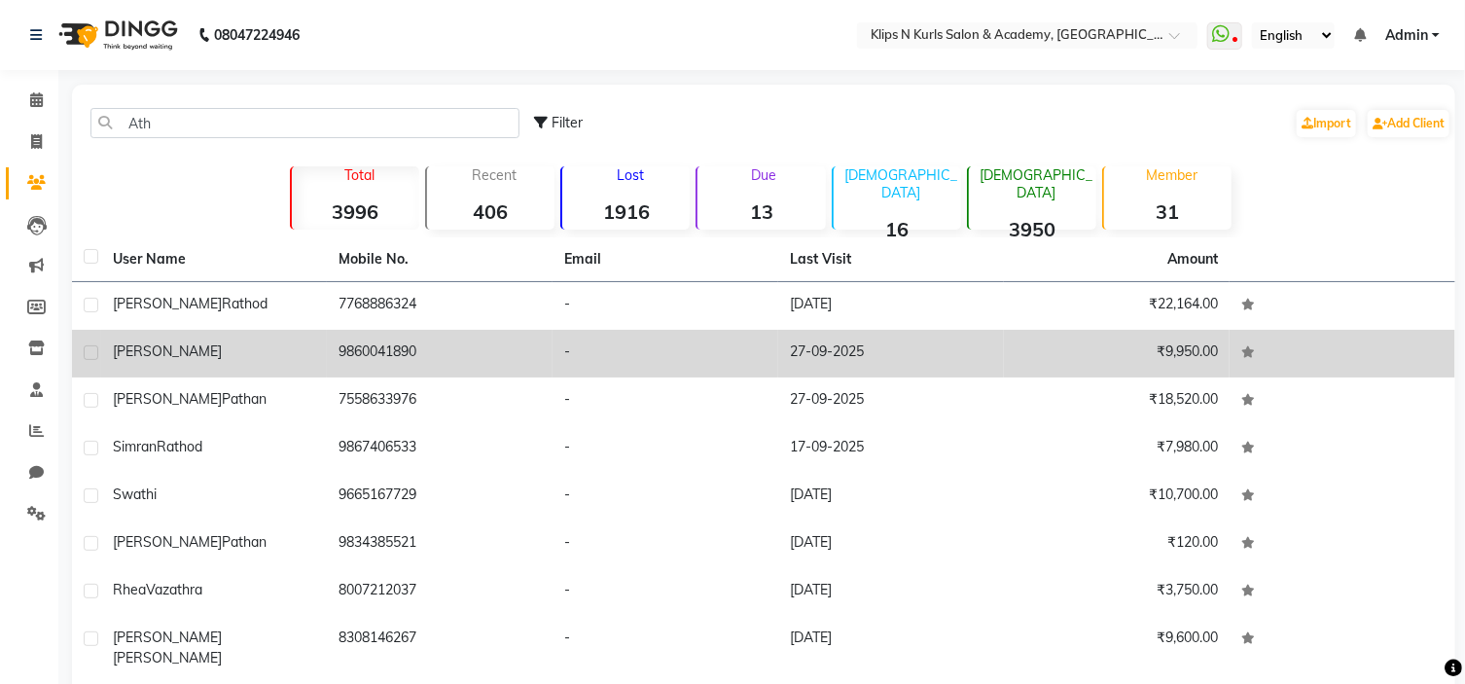
click at [317, 357] on td "[PERSON_NAME]" at bounding box center [214, 354] width 226 height 48
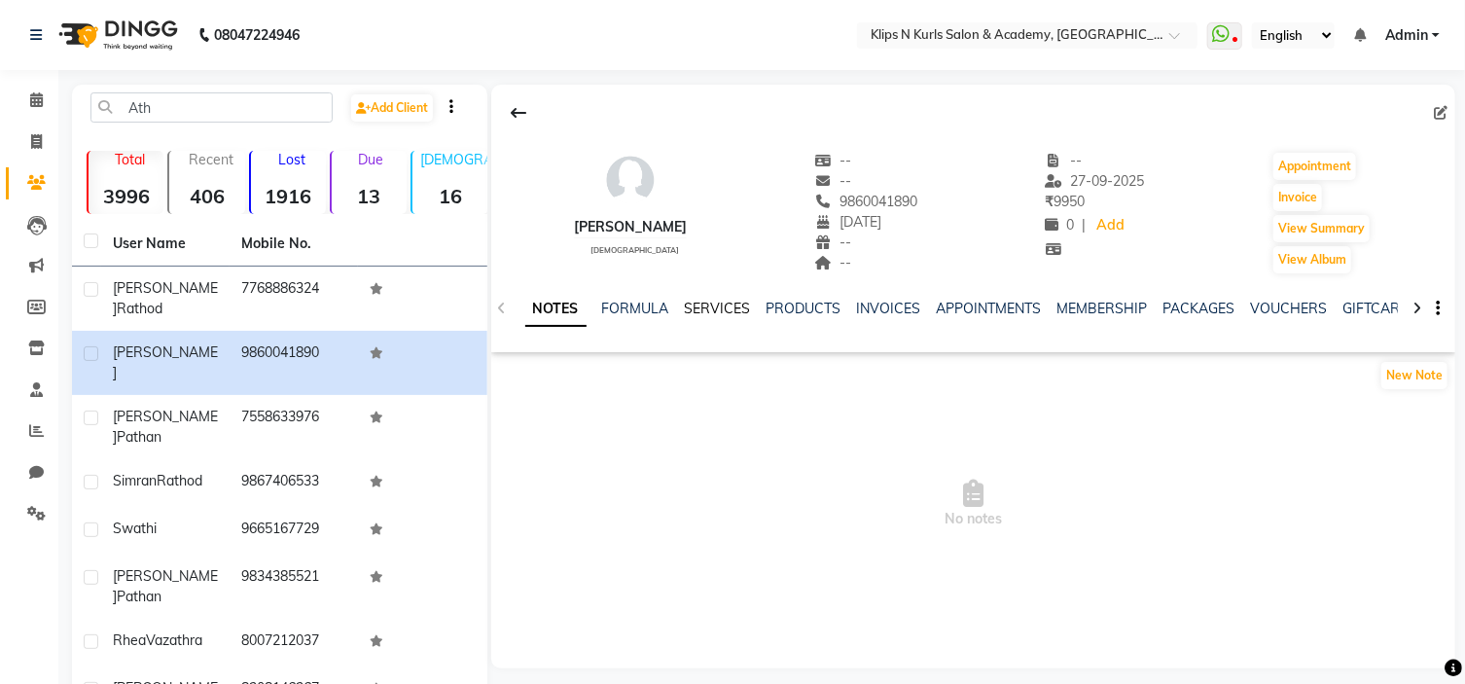
click at [717, 303] on link "SERVICES" at bounding box center [718, 309] width 66 height 18
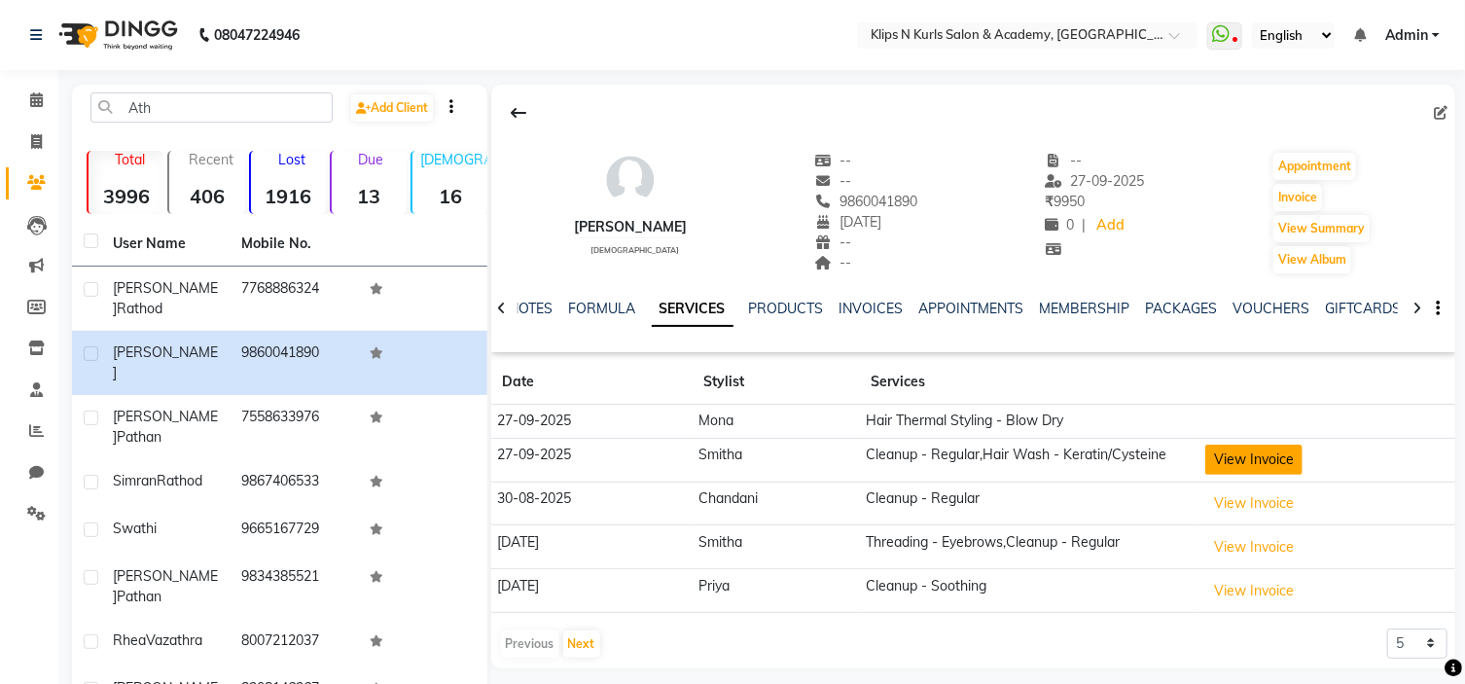
click at [1250, 460] on button "View Invoice" at bounding box center [1254, 460] width 97 height 30
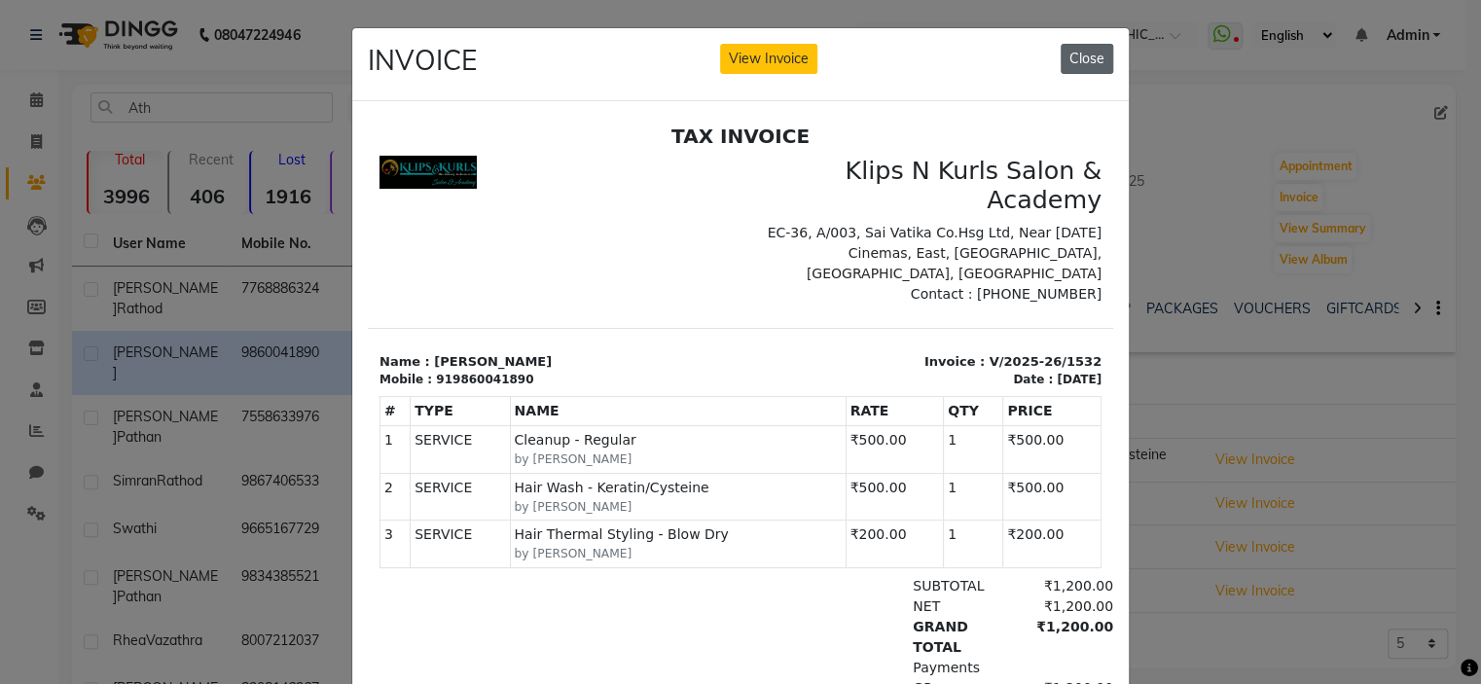
click at [1092, 57] on button "Close" at bounding box center [1087, 59] width 53 height 30
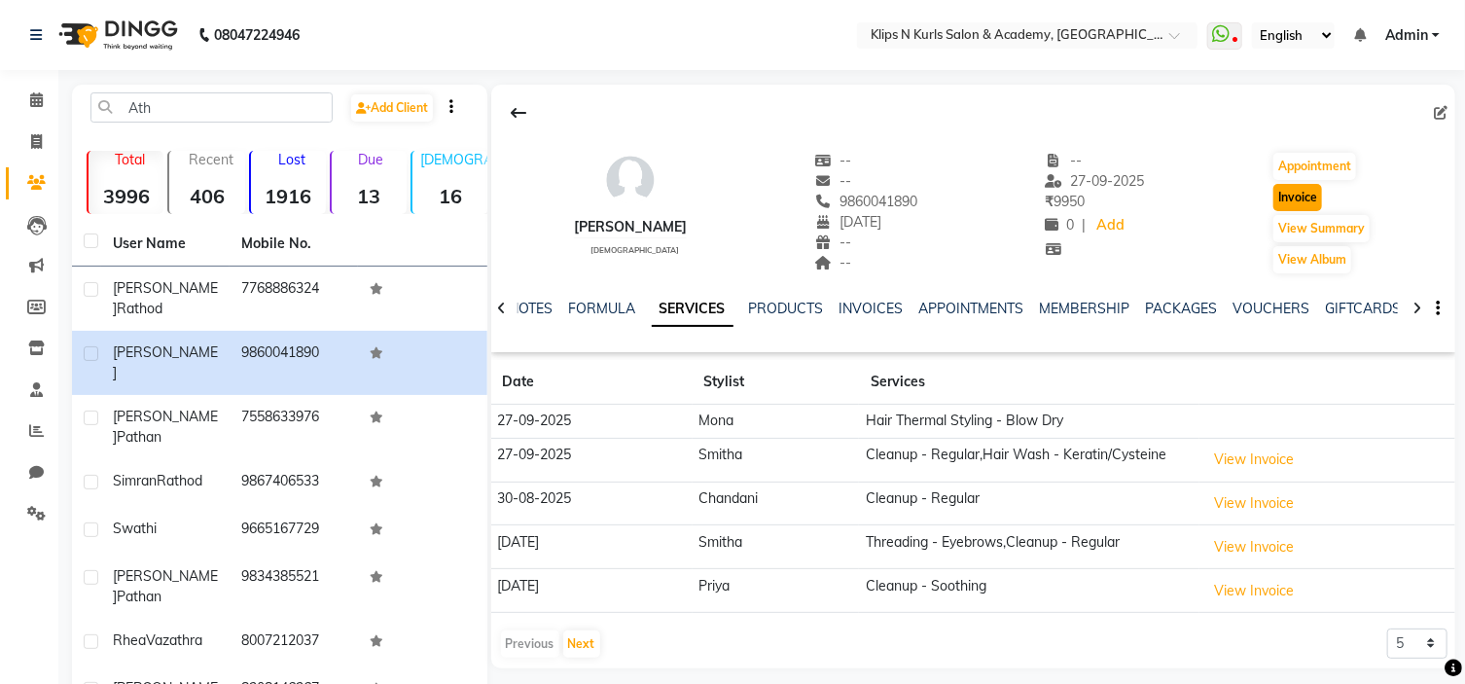
click at [1292, 192] on button "Invoice" at bounding box center [1298, 197] width 49 height 27
select select "124"
select select "service"
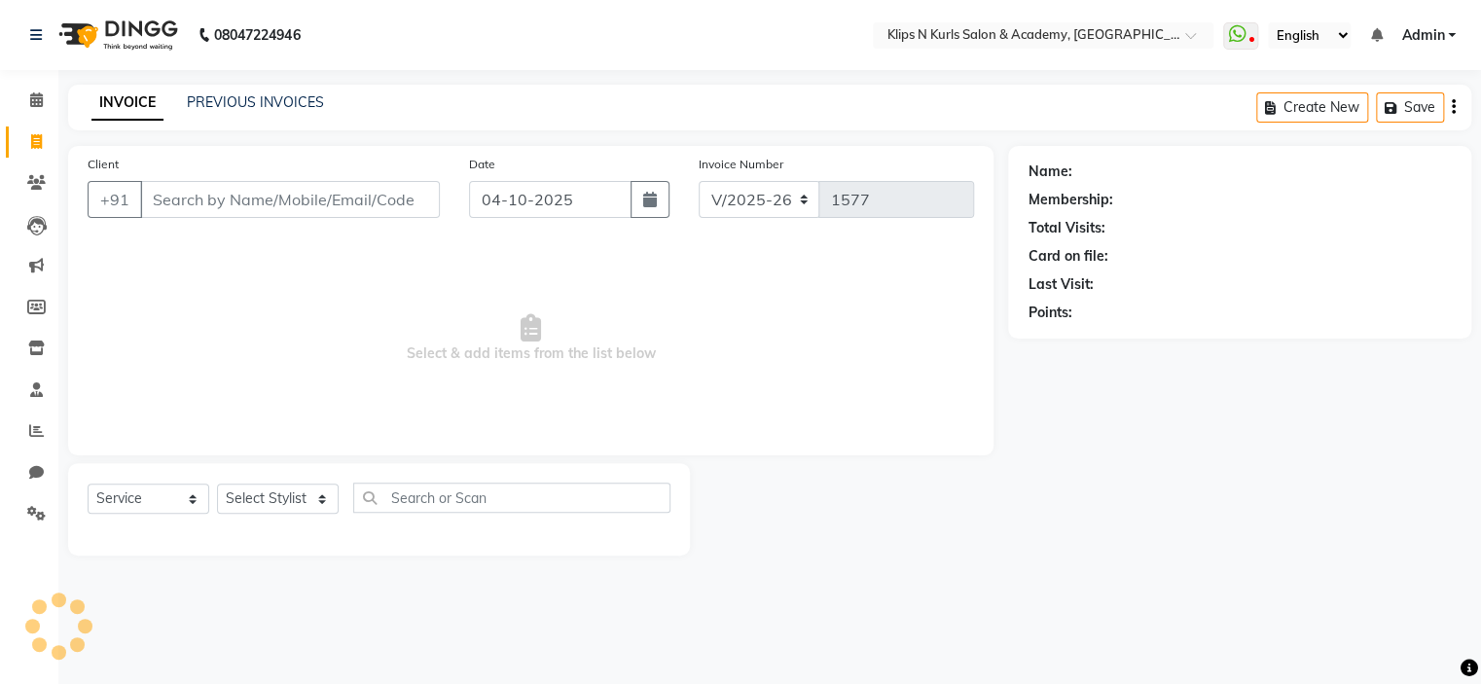
type input "9860041890"
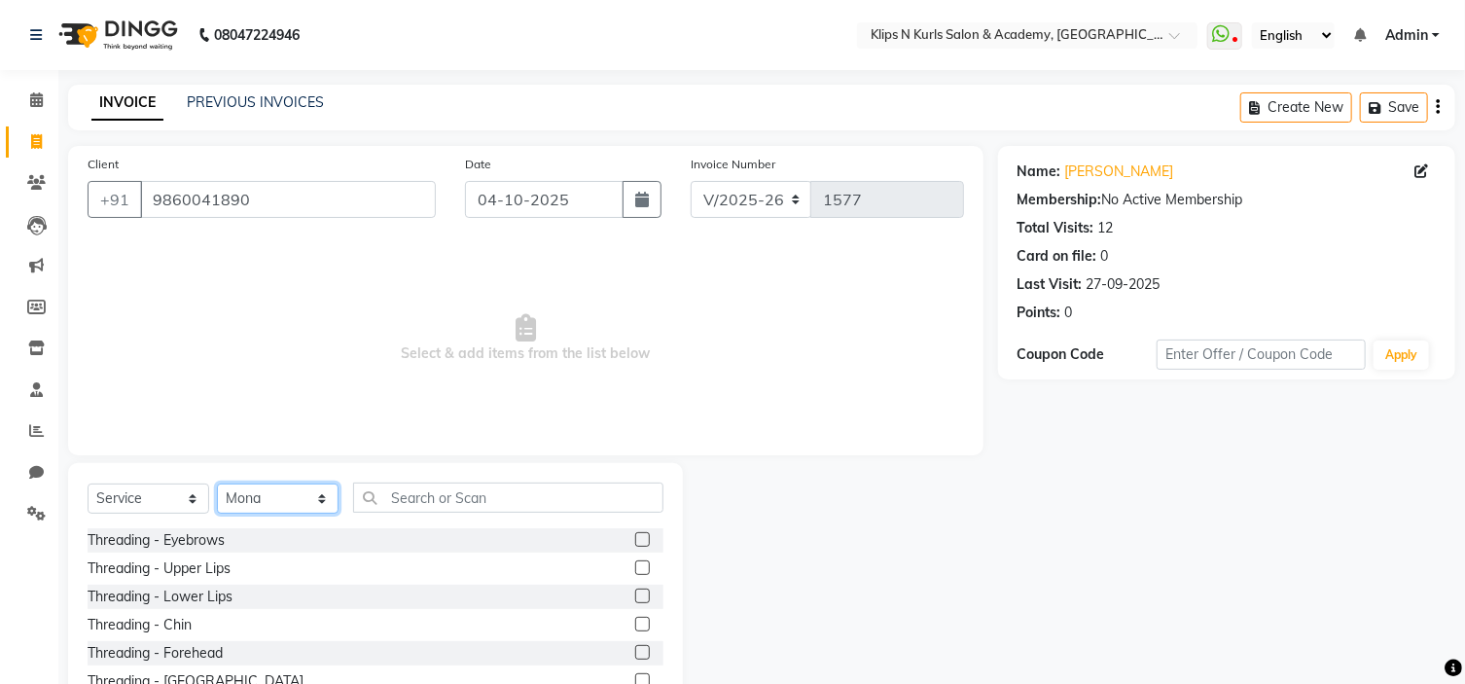
click at [281, 490] on select "Select Stylist Chandani Front Desk [PERSON_NAME] [PERSON_NAME] Neha Pooja [PERS…" at bounding box center [278, 499] width 122 height 30
select select "19587"
click at [217, 485] on select "Select Stylist Chandani Front Desk [PERSON_NAME] [PERSON_NAME] Neha Pooja [PERS…" at bounding box center [278, 499] width 122 height 30
click at [444, 507] on input "text" at bounding box center [508, 498] width 310 height 30
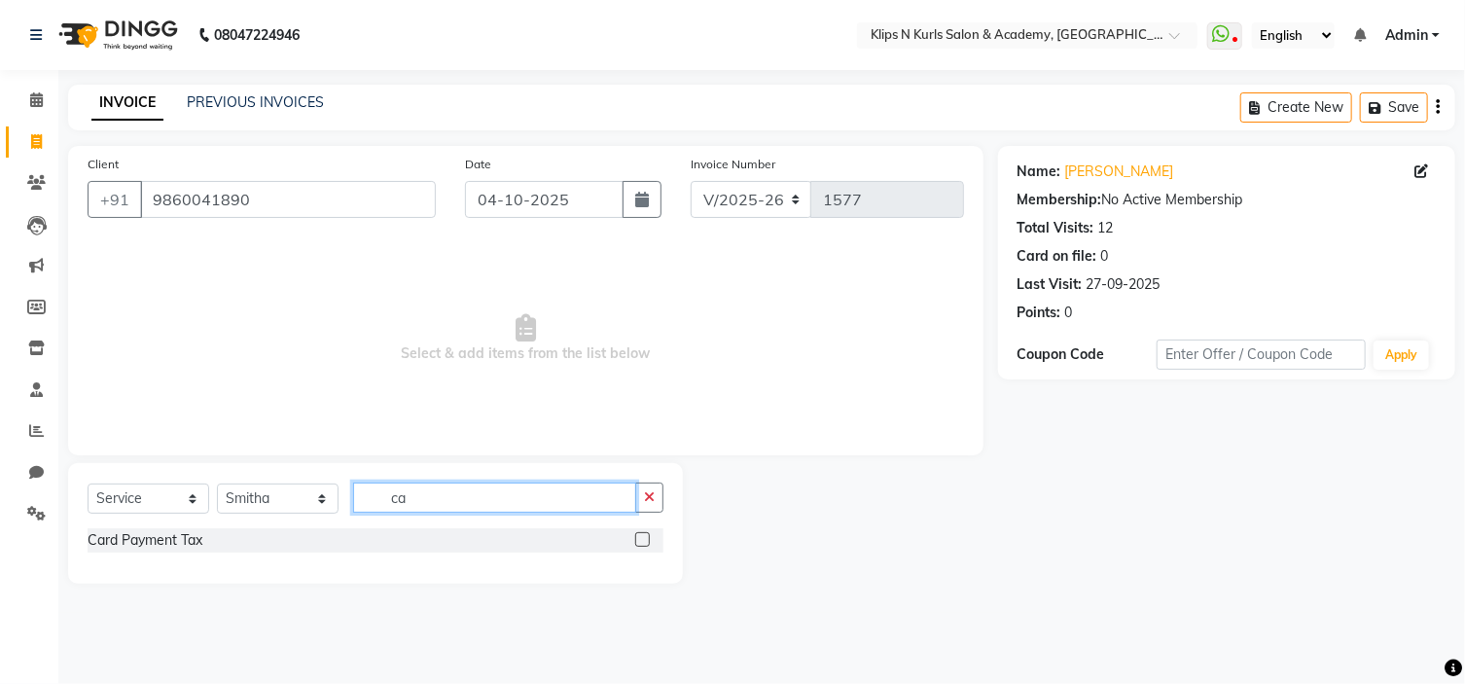
type input "c"
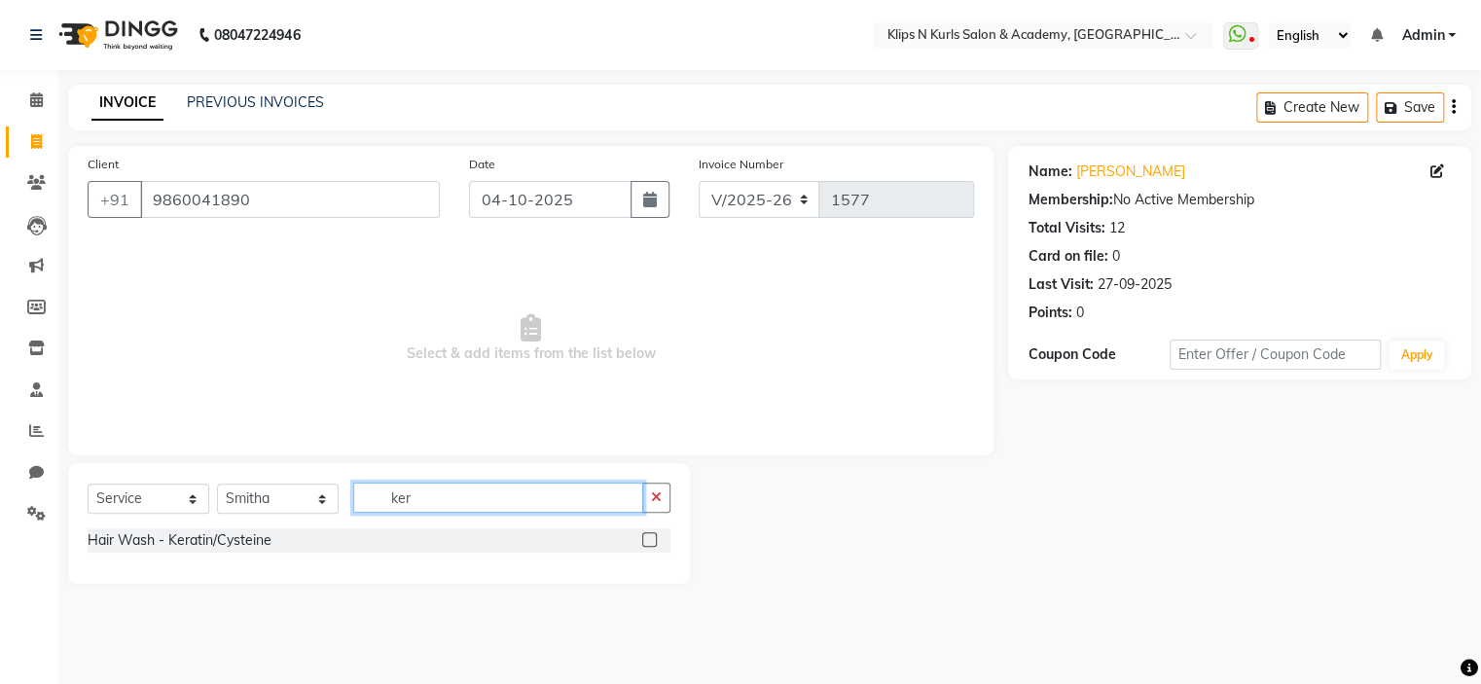
type input "ker"
click at [649, 541] on label at bounding box center [649, 539] width 15 height 15
click at [649, 541] on input "checkbox" at bounding box center [648, 540] width 13 height 13
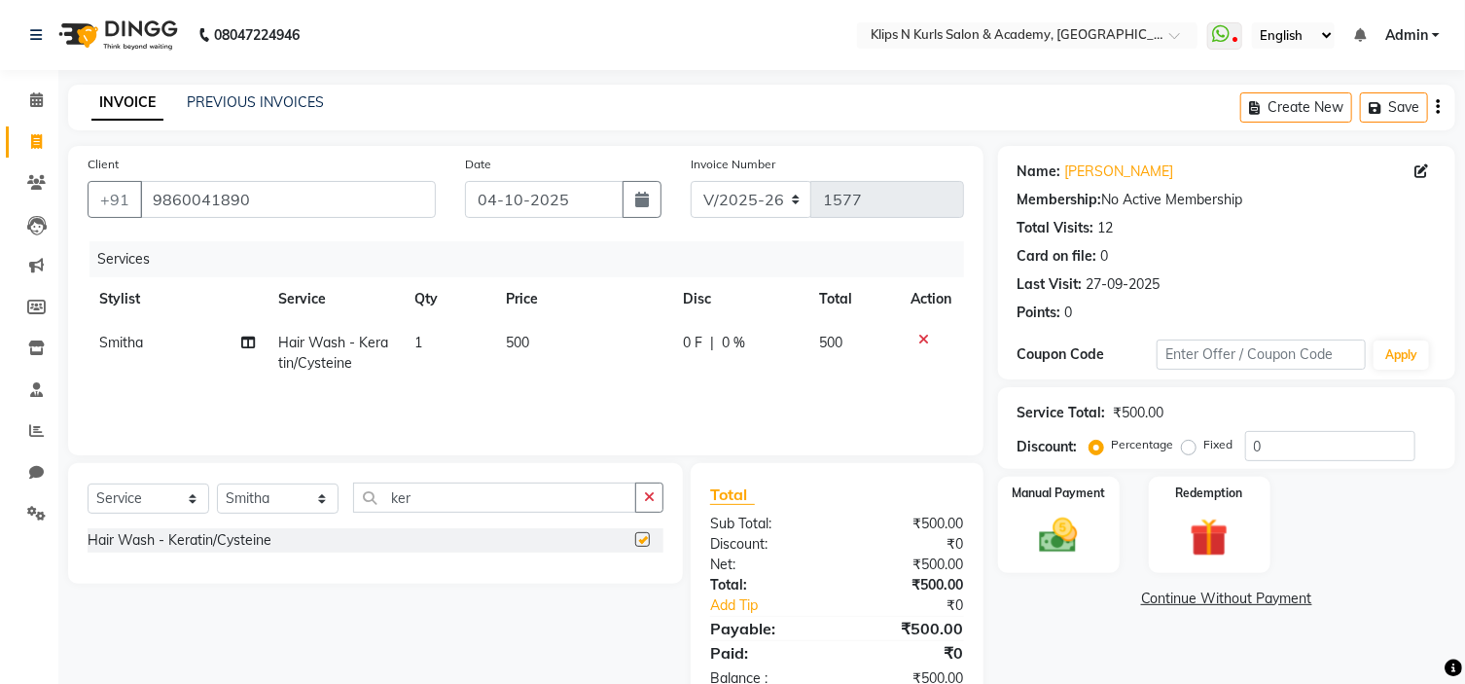
checkbox input "false"
click at [495, 501] on input "ker" at bounding box center [494, 498] width 283 height 30
type input "k"
type input "blow"
click at [646, 538] on label at bounding box center [642, 539] width 15 height 15
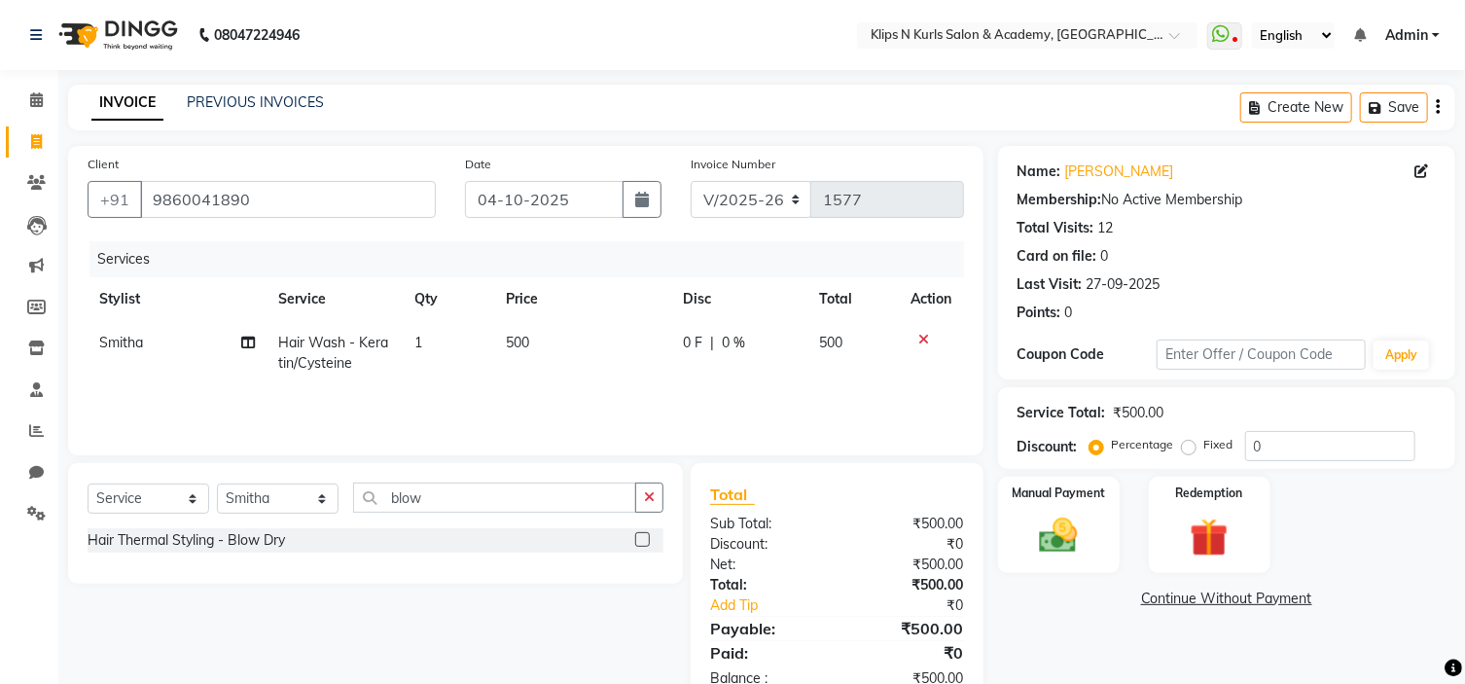
click at [646, 538] on input "checkbox" at bounding box center [641, 540] width 13 height 13
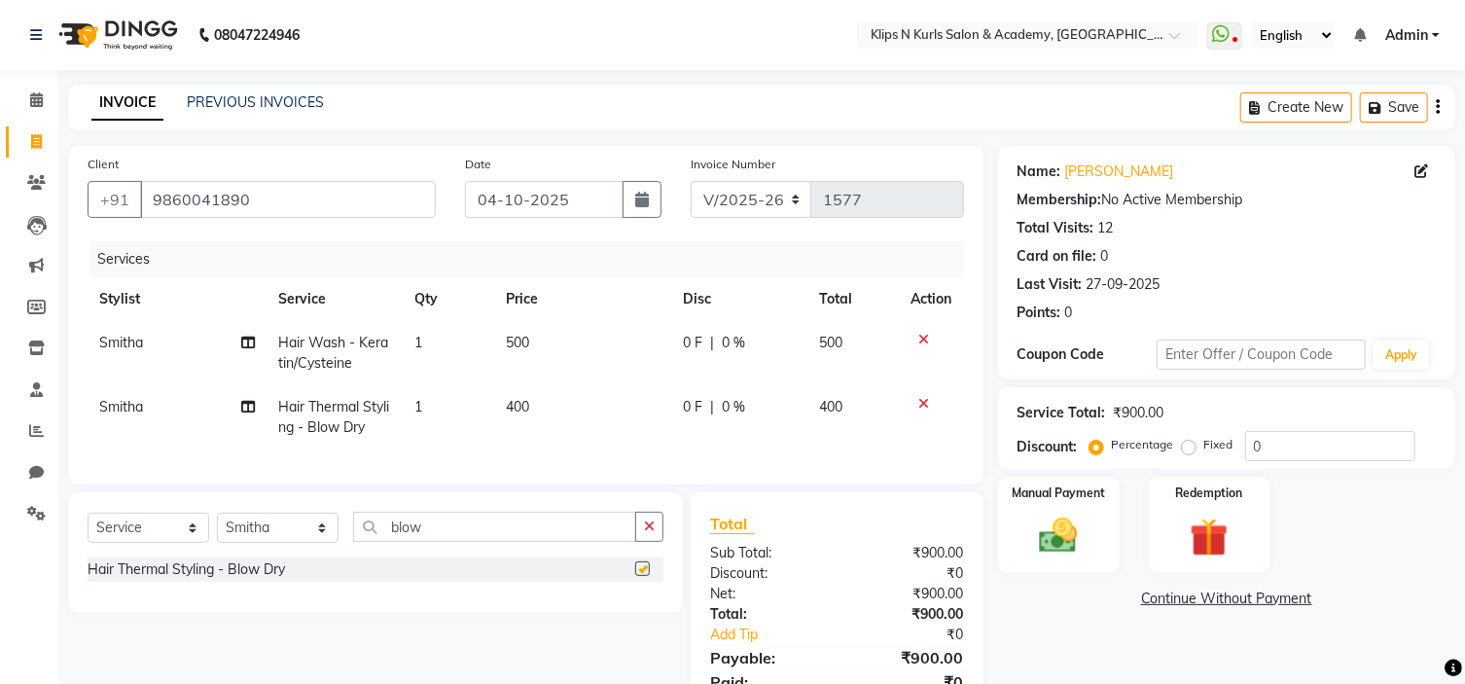
checkbox input "false"
click at [512, 409] on span "400" at bounding box center [517, 407] width 23 height 18
select select "19587"
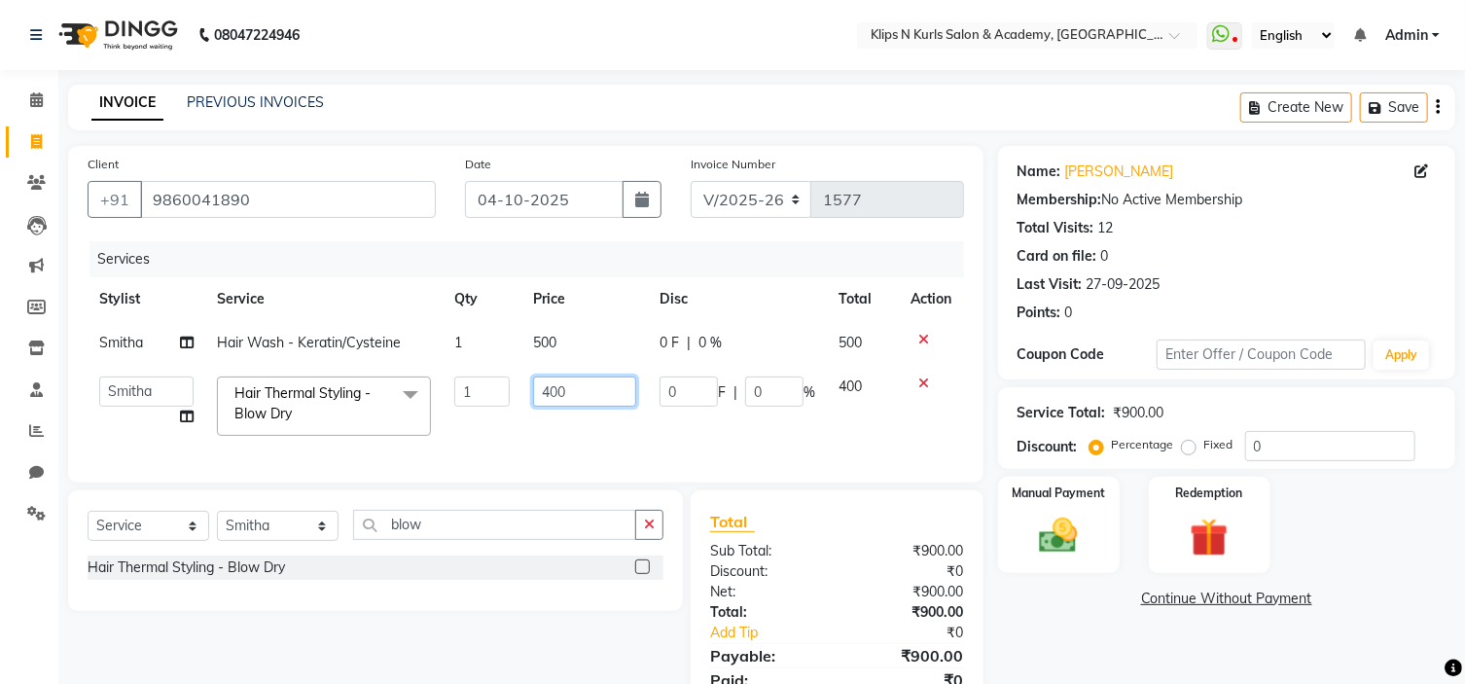
click at [552, 389] on input "400" at bounding box center [584, 392] width 103 height 30
type input "200"
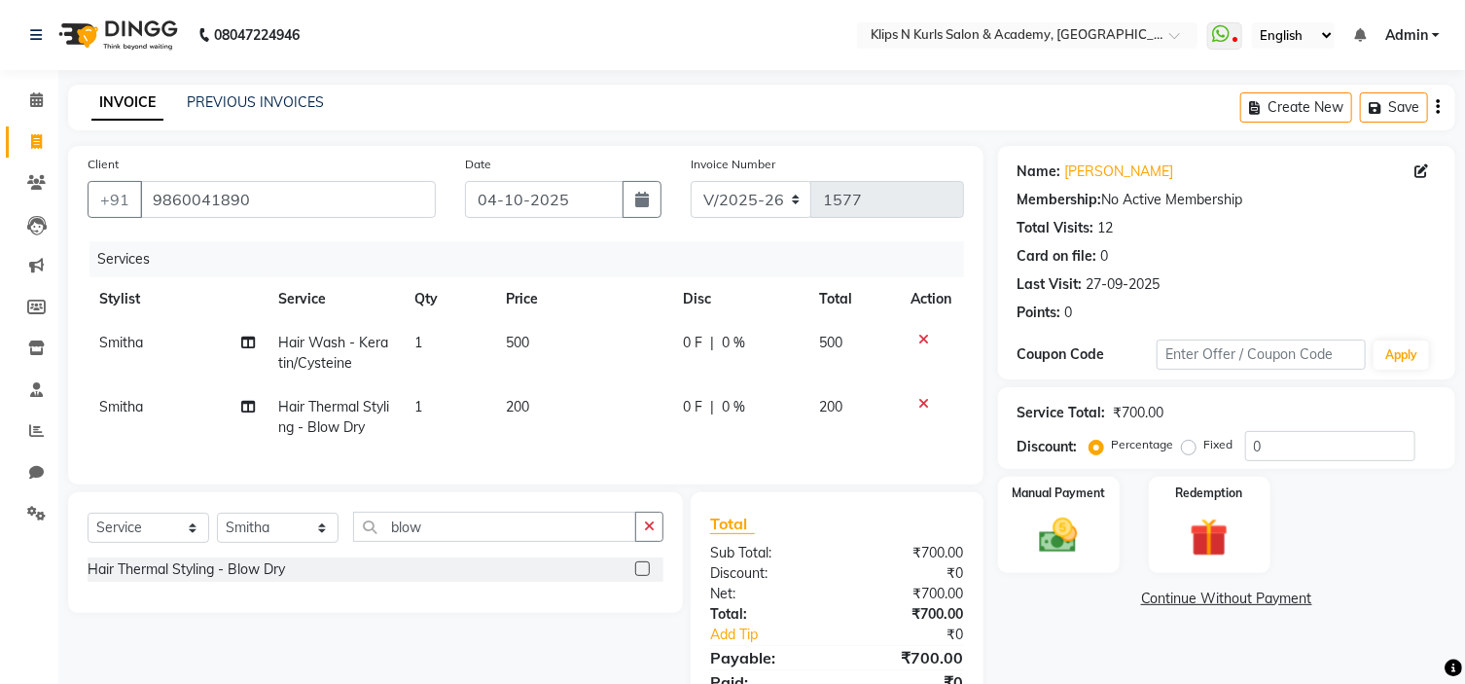
click at [1090, 626] on div "Name: [PERSON_NAME] Membership: No Active Membership Total Visits: 12 Card on f…" at bounding box center [1234, 442] width 472 height 592
click at [134, 404] on span "Smitha" at bounding box center [121, 407] width 44 height 18
select select "19587"
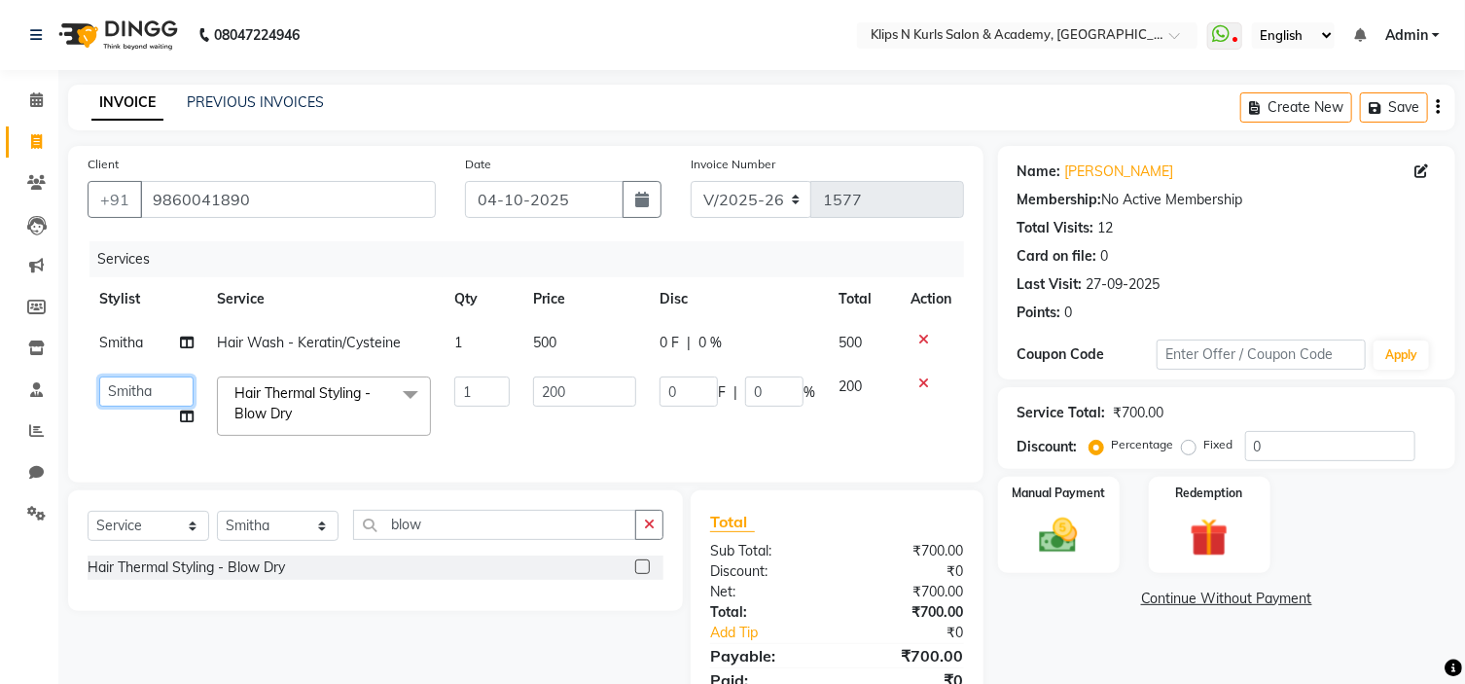
click at [135, 400] on select "Chandani Front Desk [PERSON_NAME] [PERSON_NAME] Neha Pooja [PERSON_NAME]" at bounding box center [146, 392] width 94 height 30
select select "71846"
click at [1070, 628] on div "Name: [PERSON_NAME] Membership: No Active Membership Total Visits: 12 Card on f…" at bounding box center [1234, 441] width 472 height 590
click at [1060, 540] on img at bounding box center [1059, 537] width 64 height 46
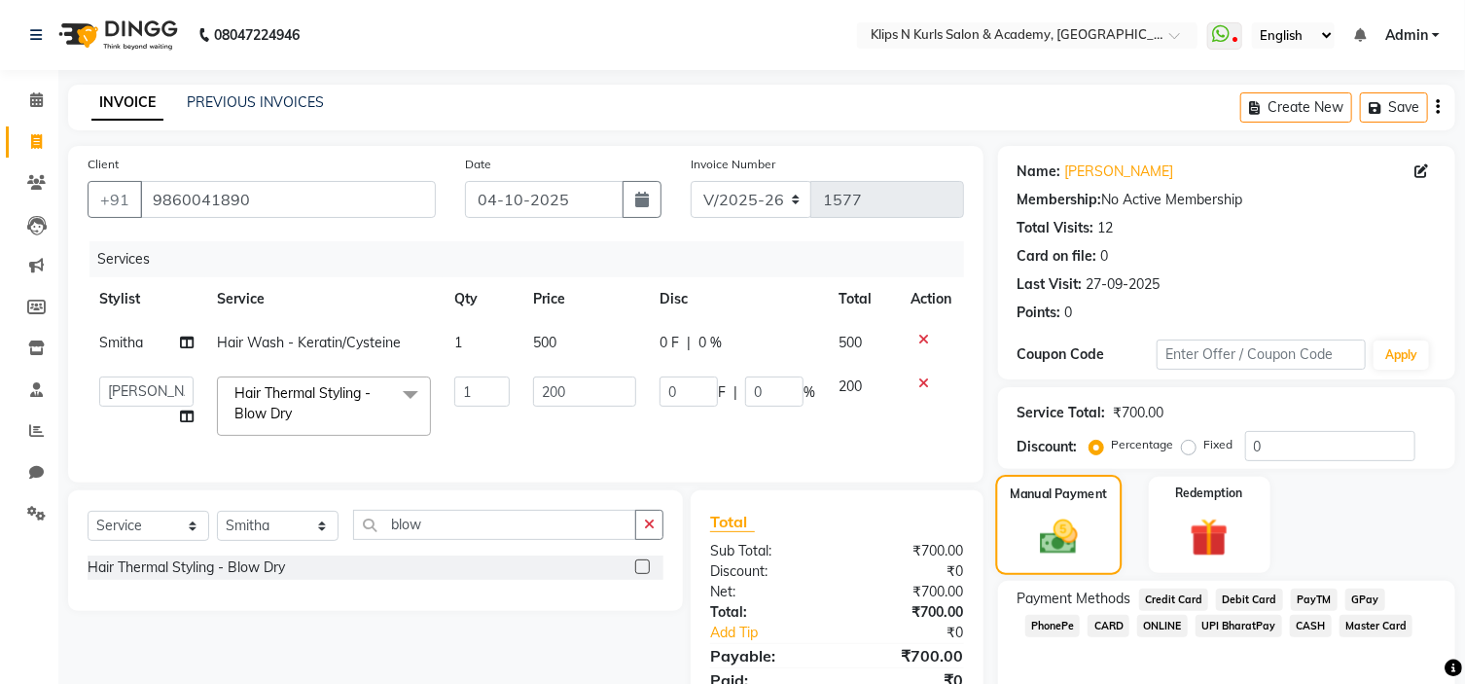
click at [1059, 528] on img at bounding box center [1059, 538] width 61 height 44
click at [1355, 598] on span "GPay" at bounding box center [1366, 600] width 40 height 22
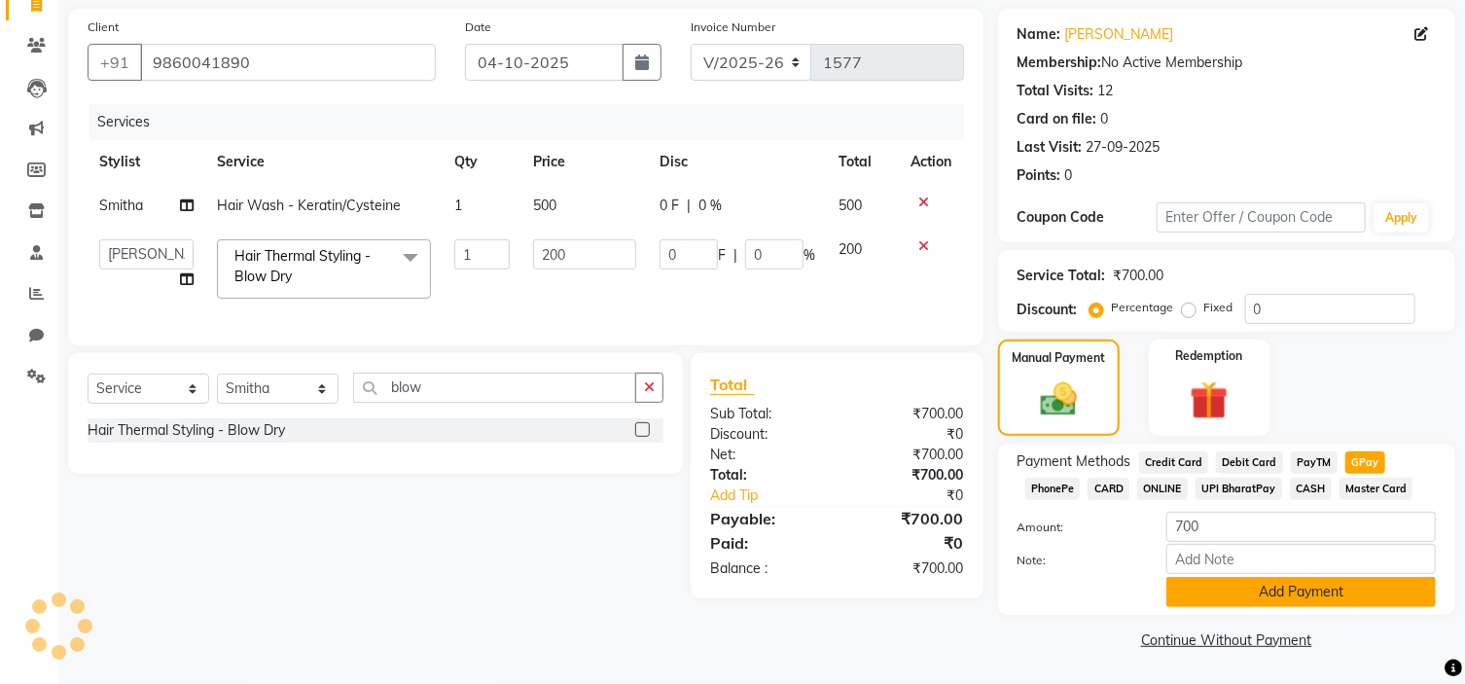
click at [1380, 595] on button "Add Payment" at bounding box center [1302, 592] width 270 height 30
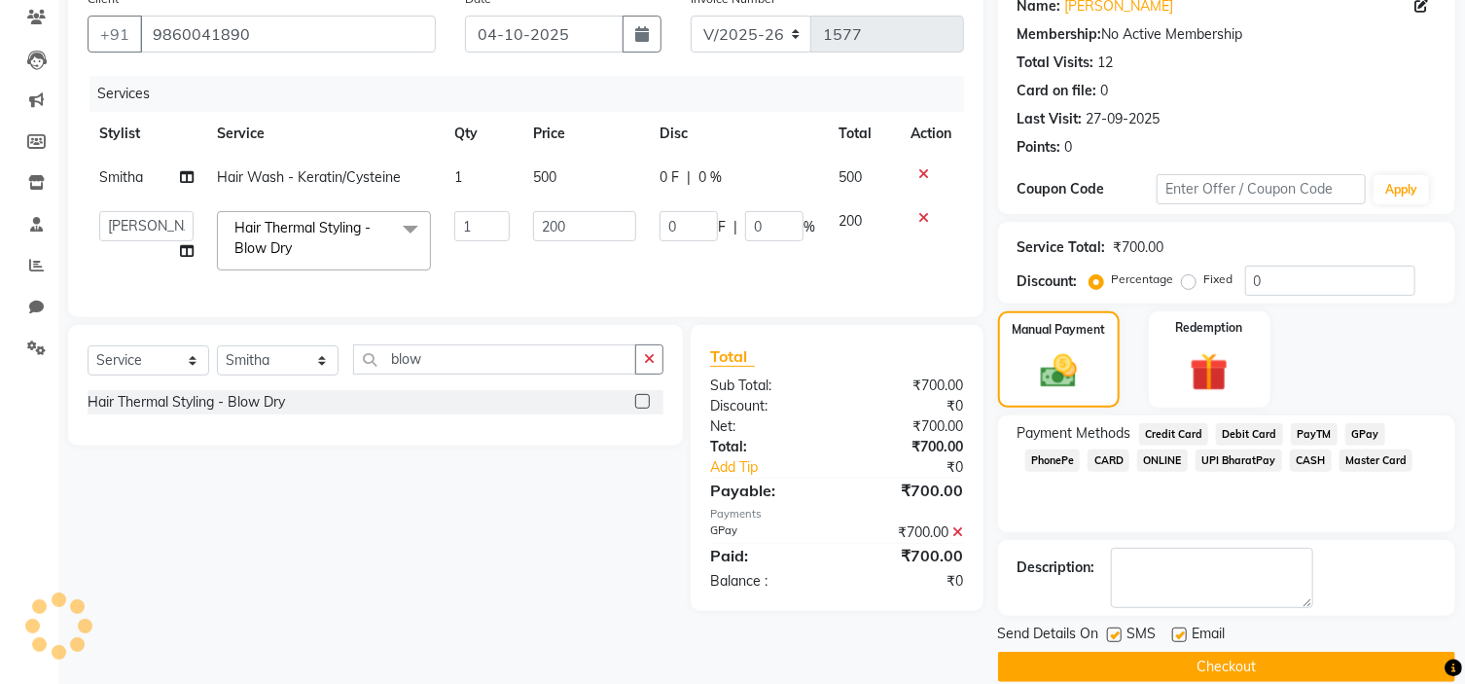
scroll to position [191, 0]
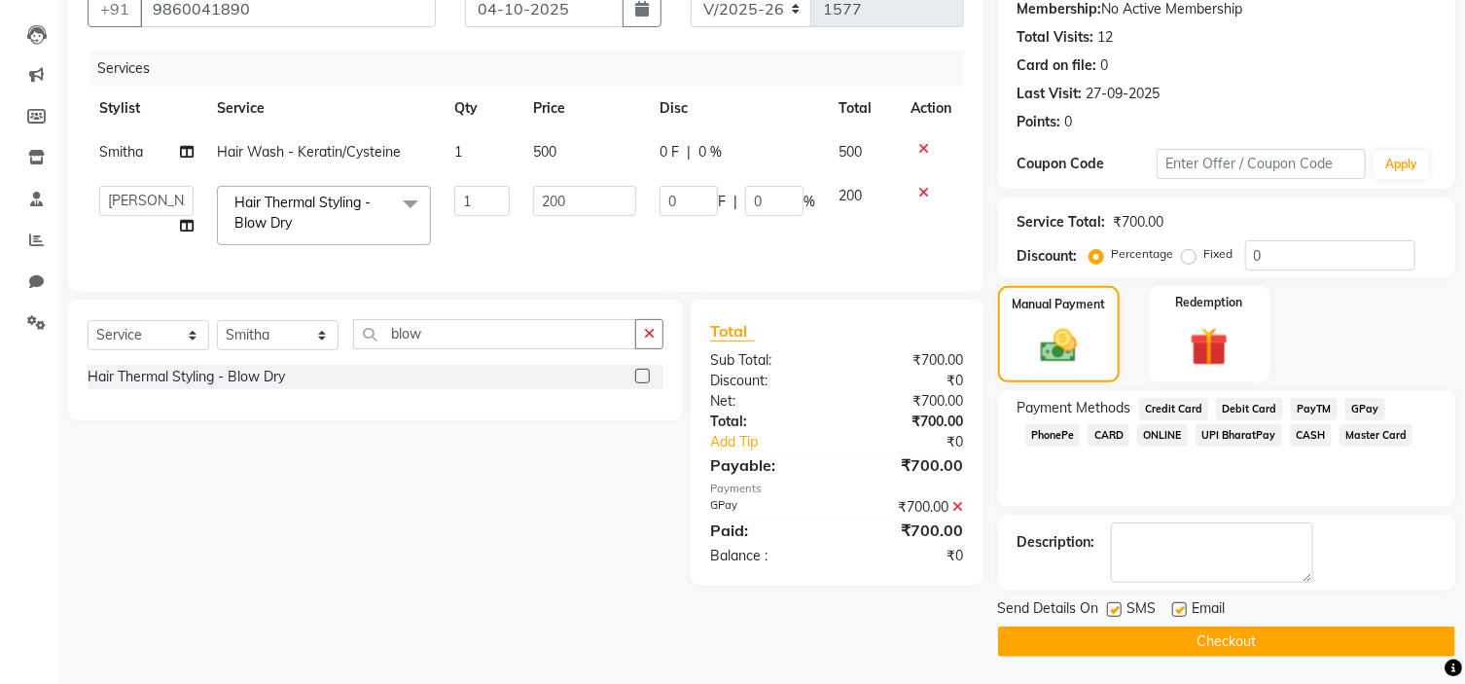
click at [1431, 634] on button "Checkout" at bounding box center [1226, 642] width 457 height 30
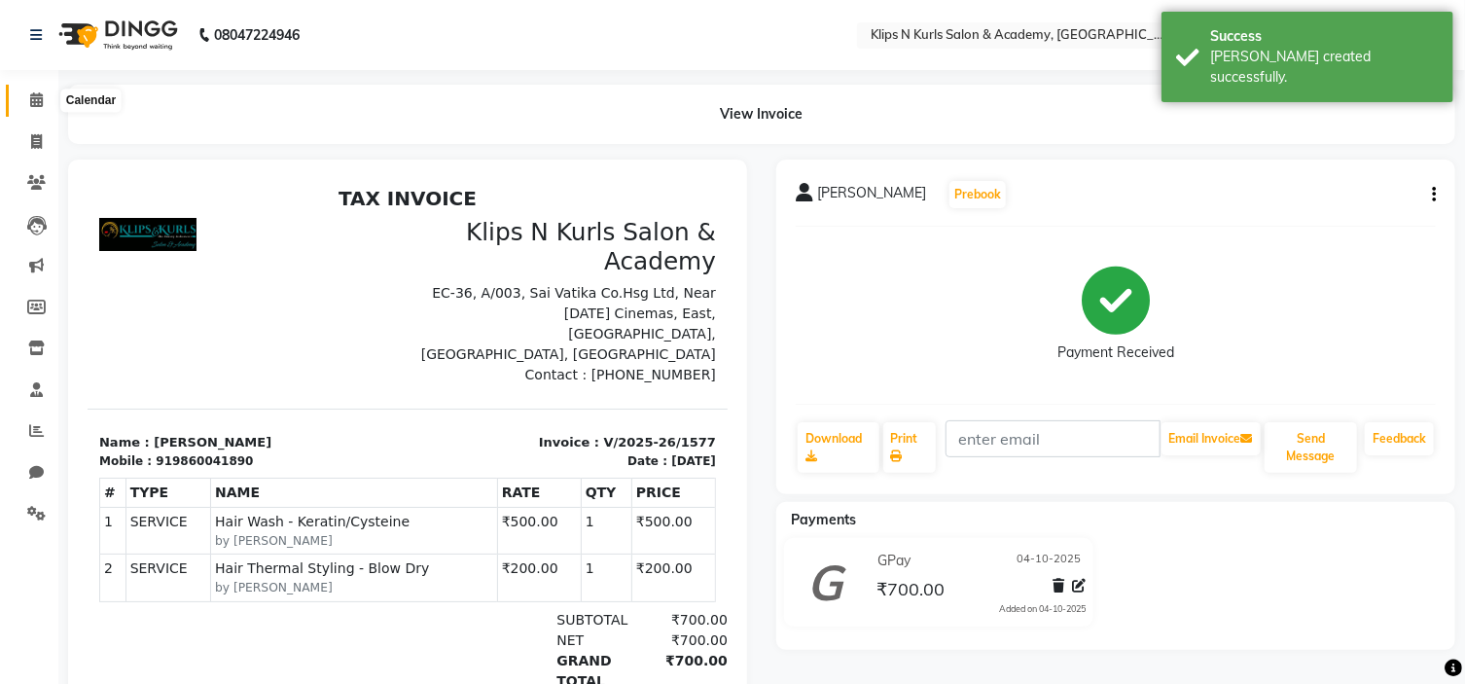
click at [35, 96] on icon at bounding box center [36, 99] width 13 height 15
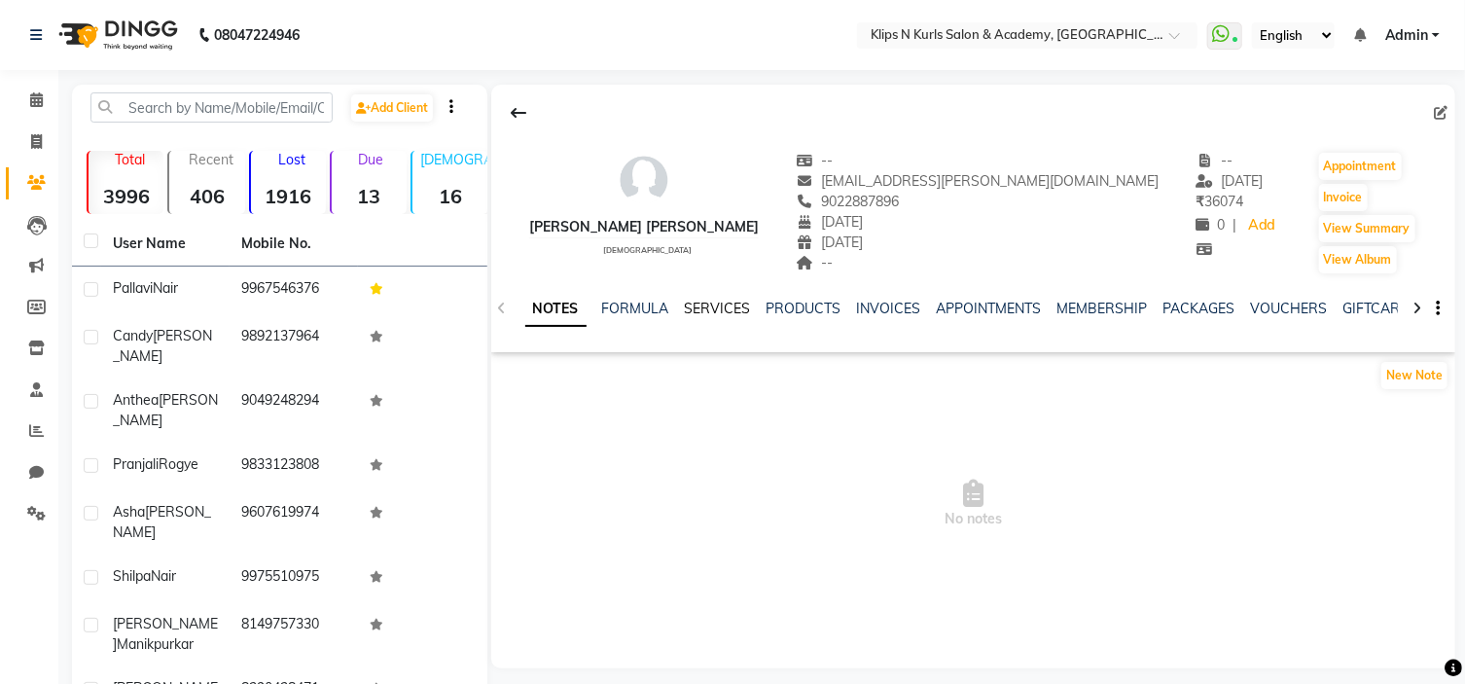
click at [723, 304] on link "SERVICES" at bounding box center [718, 309] width 66 height 18
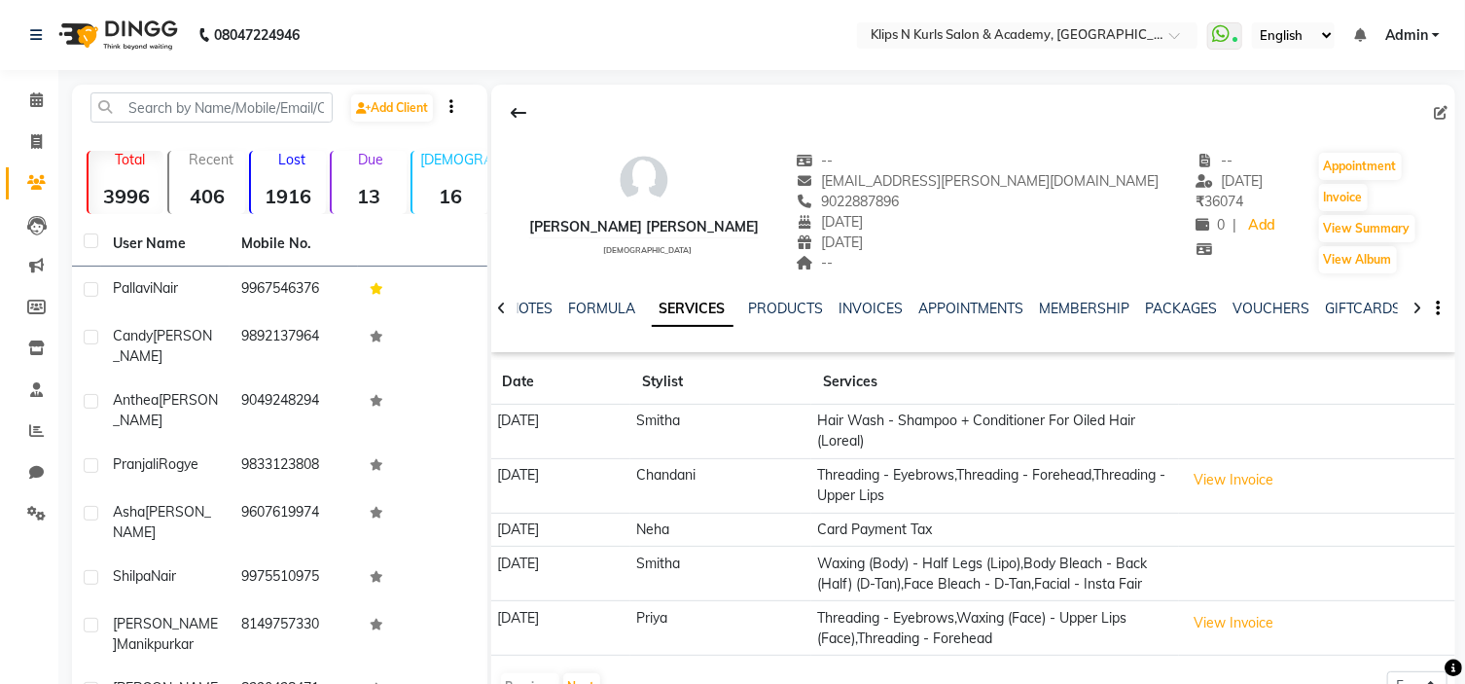
click at [723, 304] on link "SERVICES" at bounding box center [693, 309] width 82 height 35
